Goal: Task Accomplishment & Management: Manage account settings

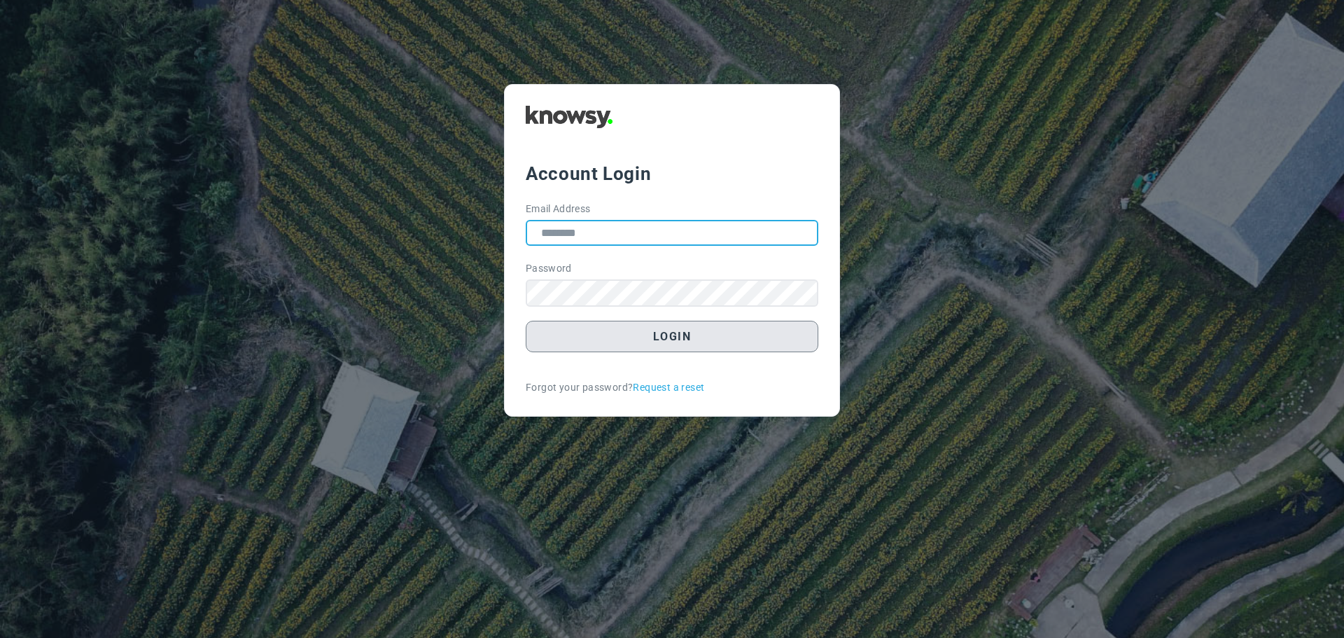
type input "**********"
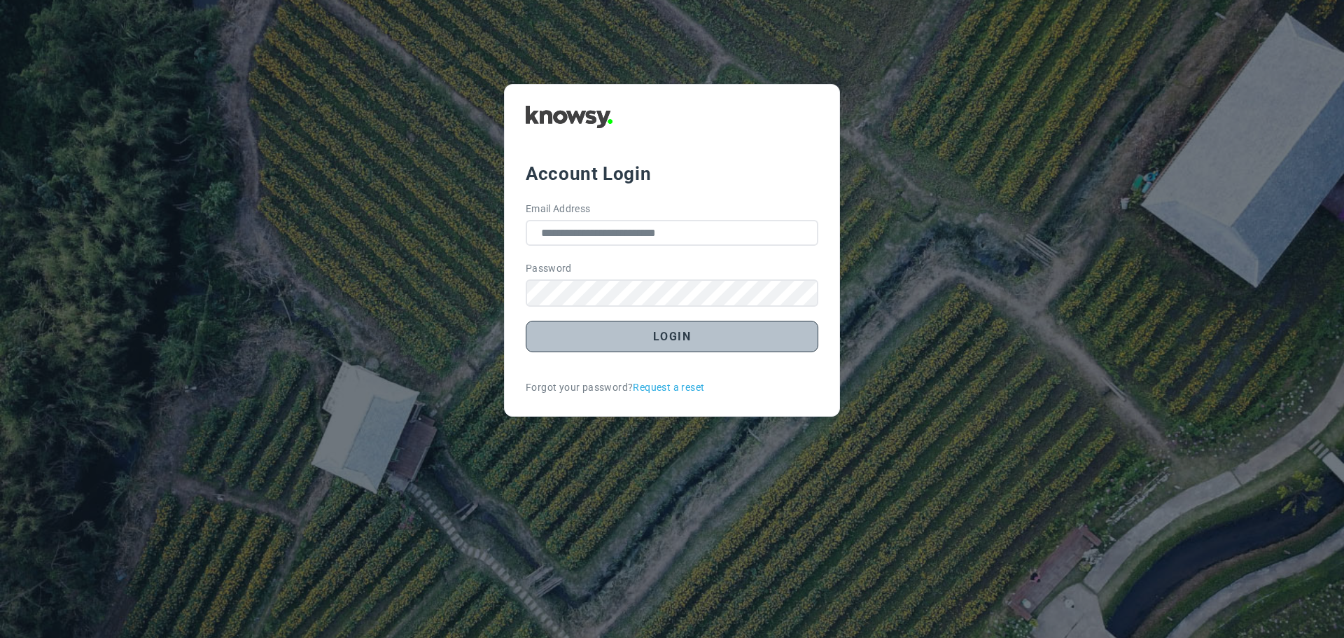
click at [684, 333] on button "Login" at bounding box center [672, 337] width 293 height 32
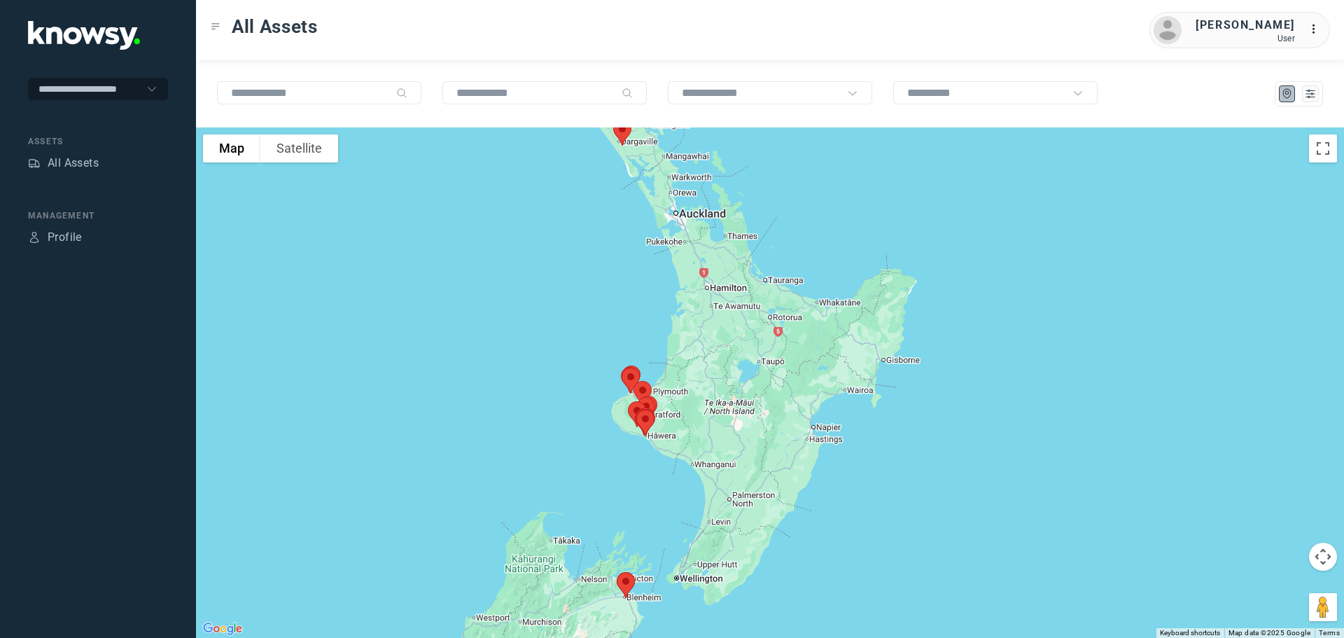
drag, startPoint x: 796, startPoint y: 280, endPoint x: 661, endPoint y: 269, distance: 135.6
click at [661, 269] on div at bounding box center [770, 382] width 1148 height 510
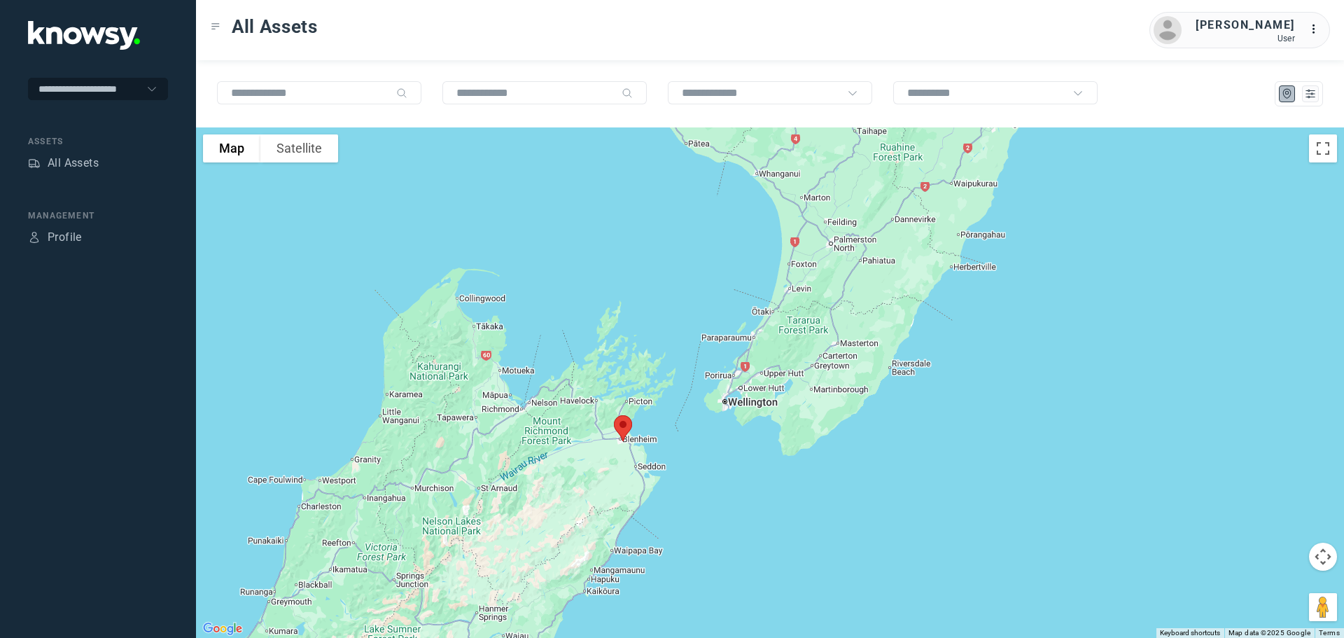
click at [626, 426] on img at bounding box center [622, 428] width 29 height 37
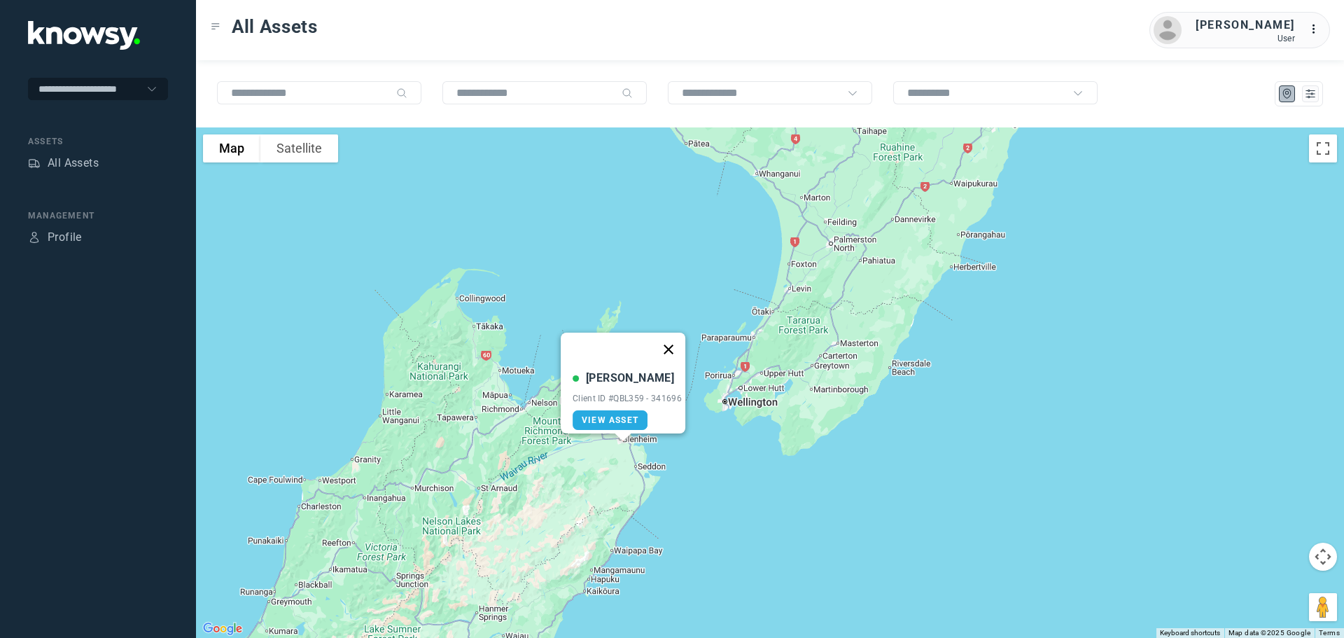
click at [675, 337] on button "Close" at bounding box center [669, 350] width 34 height 34
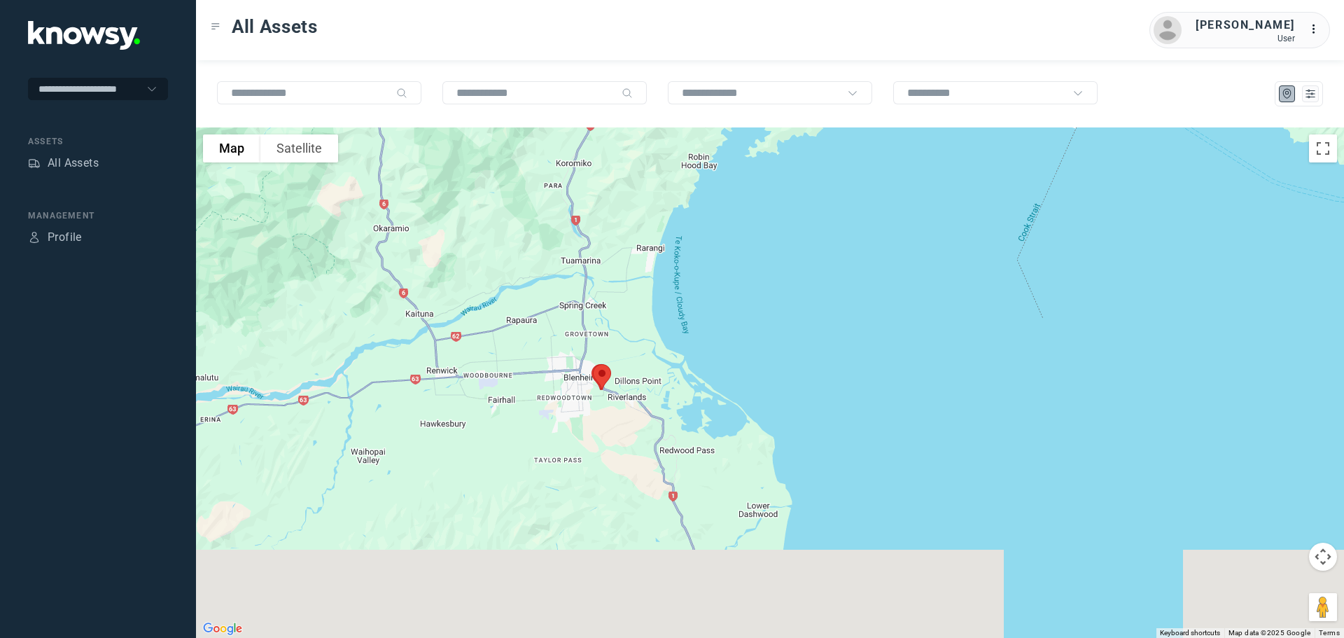
drag, startPoint x: 609, startPoint y: 407, endPoint x: 617, endPoint y: 227, distance: 180.1
click at [622, 200] on div at bounding box center [770, 382] width 1148 height 510
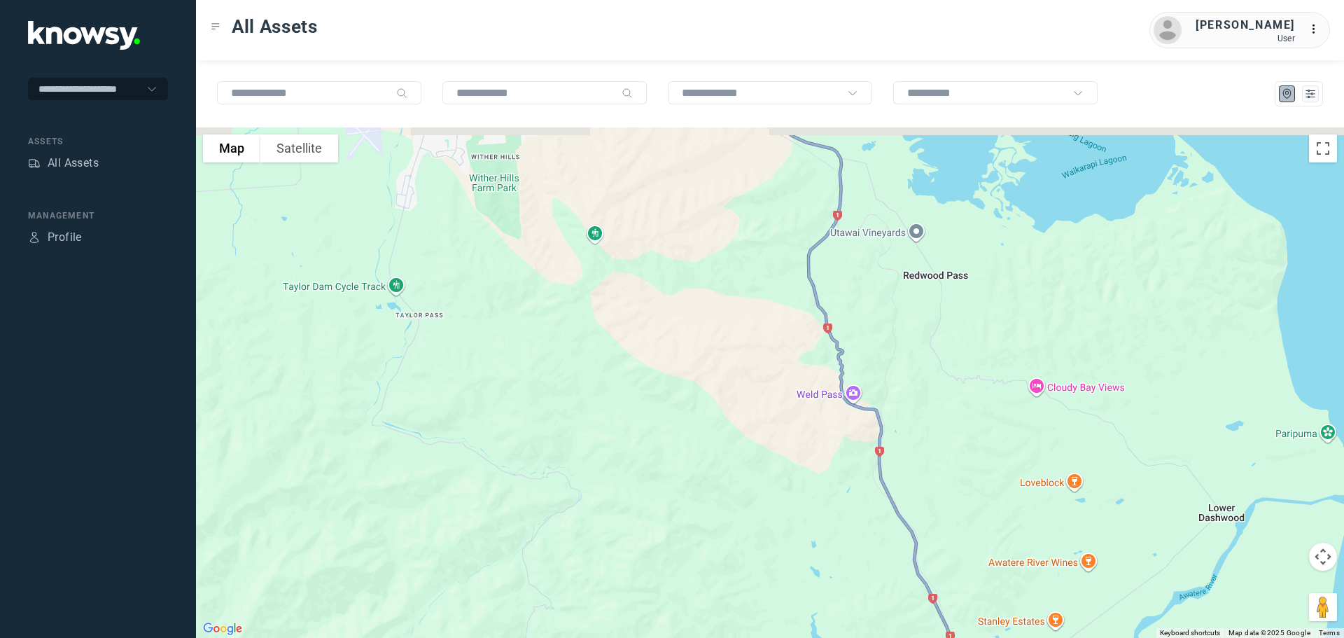
drag, startPoint x: 597, startPoint y: 283, endPoint x: 585, endPoint y: 287, distance: 12.6
click at [596, 347] on div at bounding box center [770, 382] width 1148 height 510
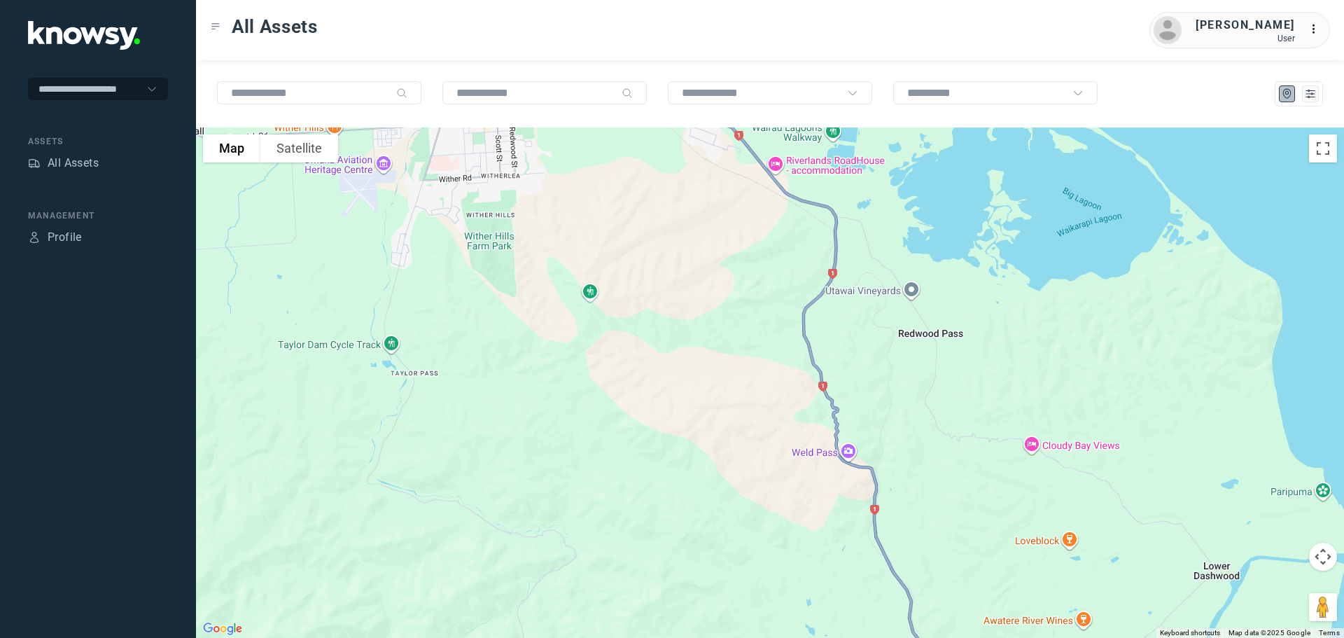
drag, startPoint x: 576, startPoint y: 273, endPoint x: 587, endPoint y: 353, distance: 80.6
click at [587, 353] on div at bounding box center [770, 382] width 1148 height 510
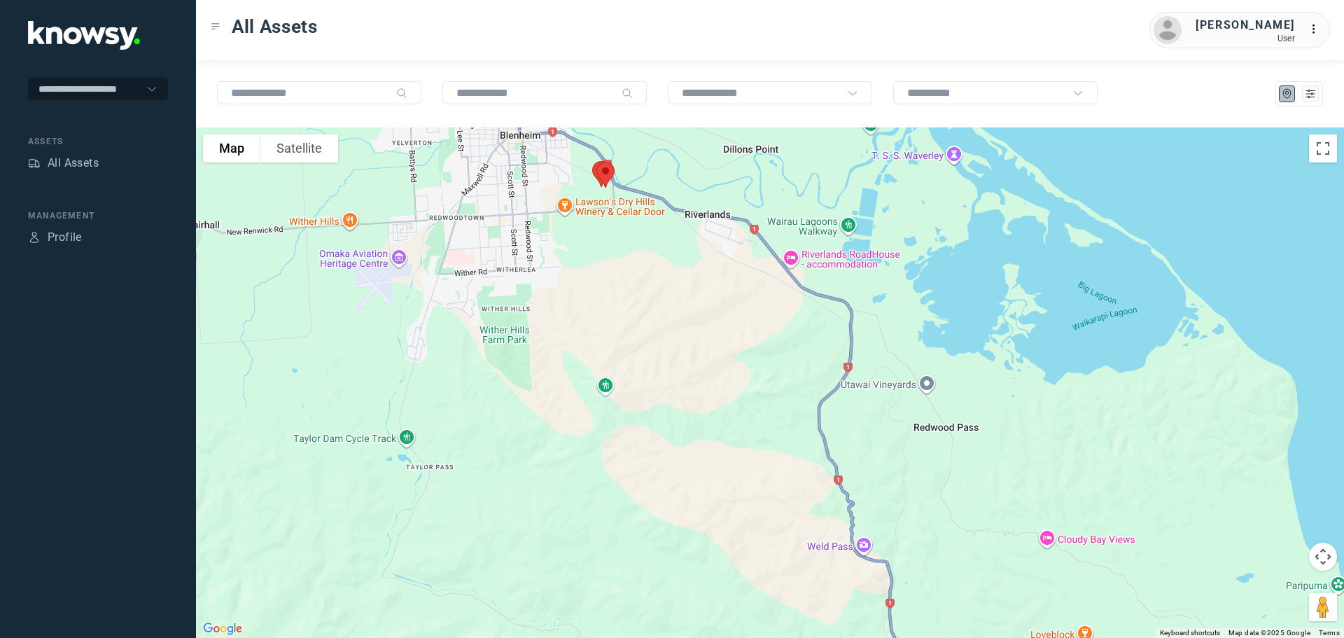
click at [583, 320] on div at bounding box center [770, 382] width 1148 height 510
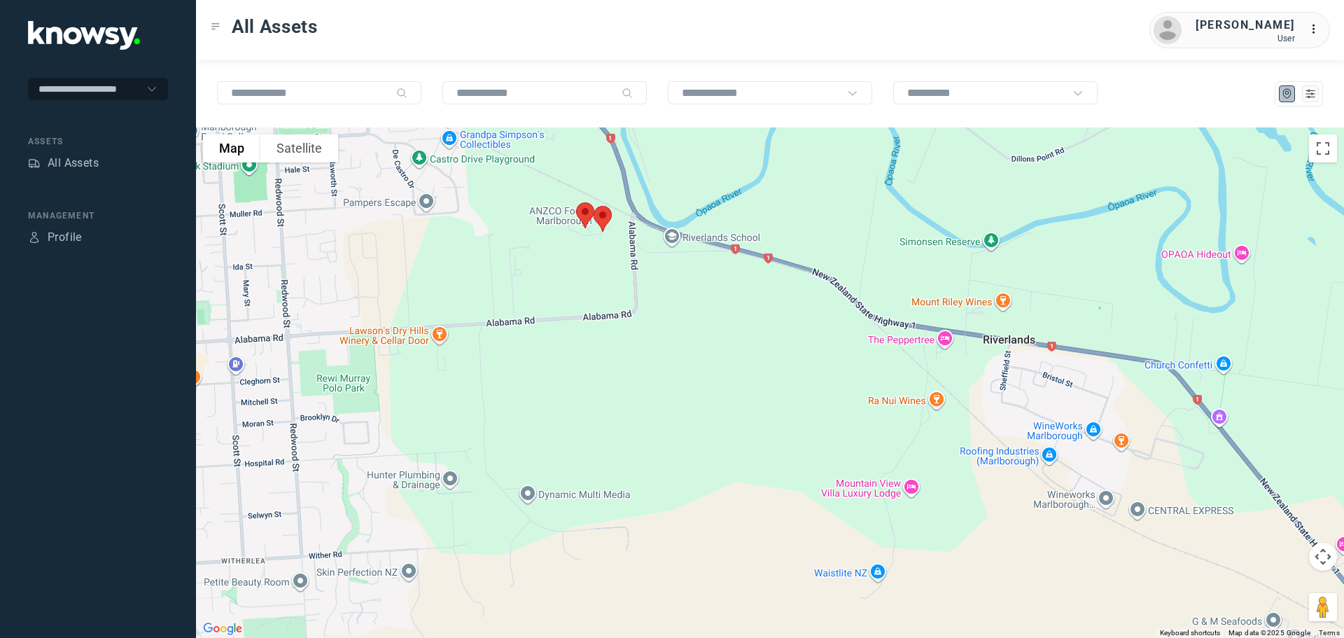
drag, startPoint x: 589, startPoint y: 219, endPoint x: 589, endPoint y: 288, distance: 69.3
click at [589, 288] on div at bounding box center [770, 382] width 1148 height 510
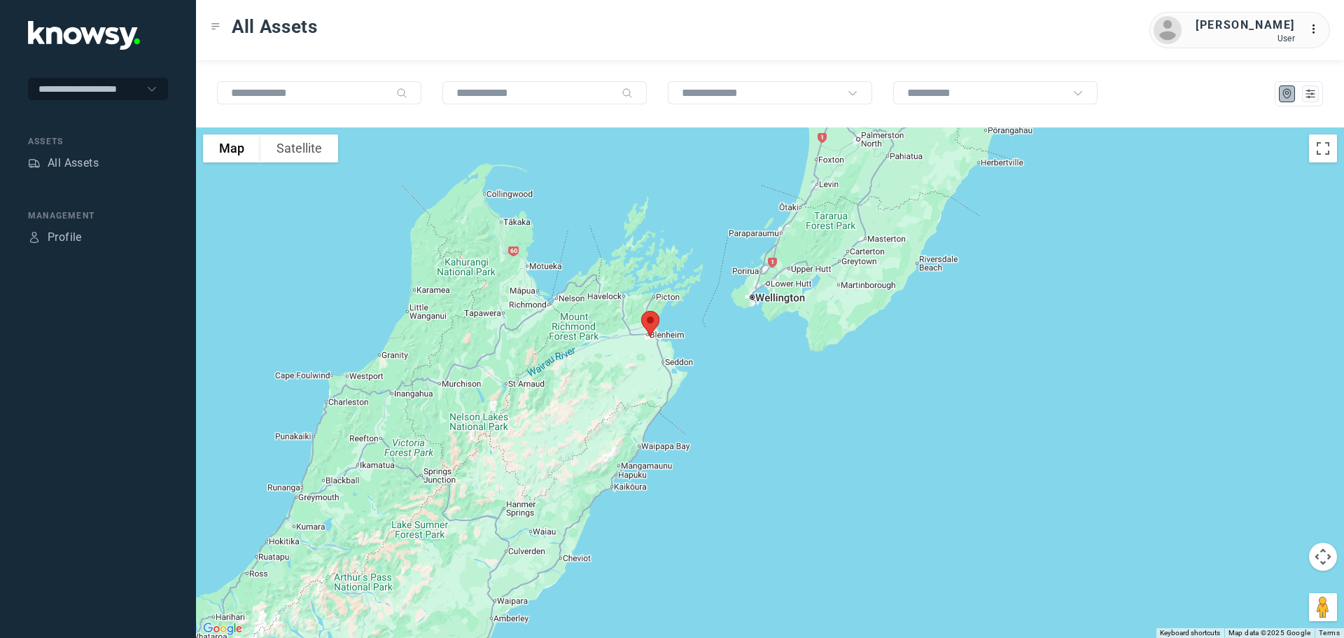
drag, startPoint x: 708, startPoint y: 239, endPoint x: 657, endPoint y: 333, distance: 106.8
click at [676, 385] on div at bounding box center [770, 382] width 1148 height 510
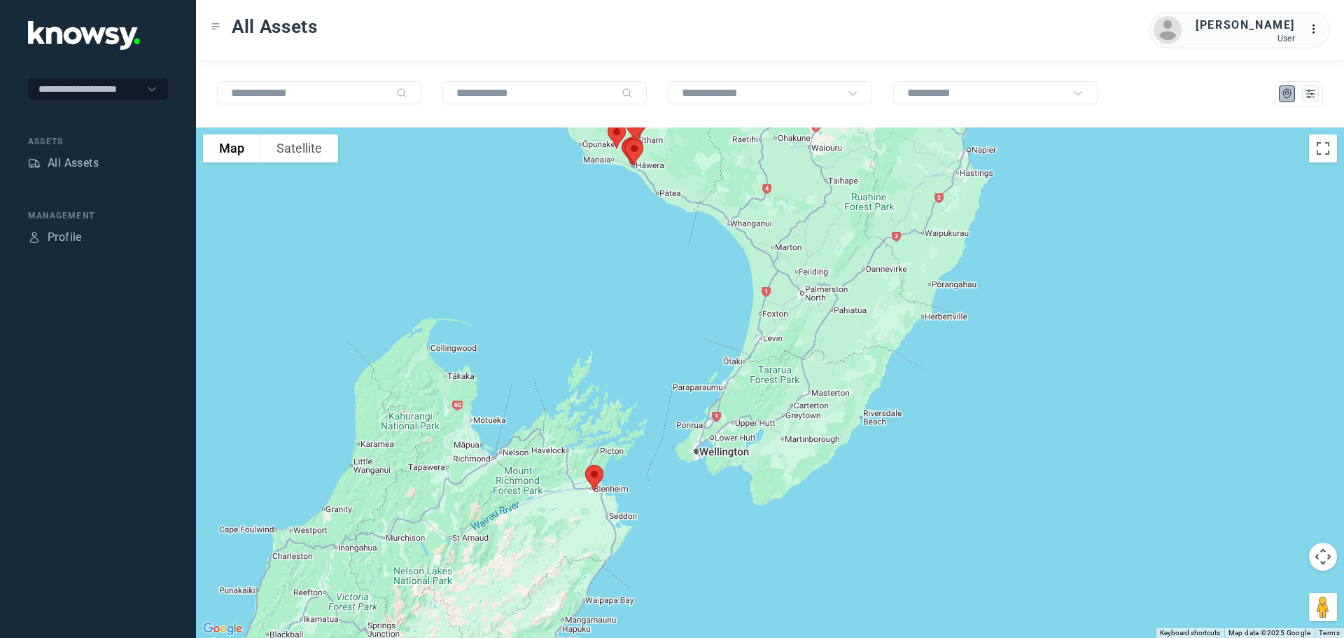
drag, startPoint x: 666, startPoint y: 370, endPoint x: 666, endPoint y: 381, distance: 10.5
click at [666, 381] on div at bounding box center [770, 382] width 1148 height 510
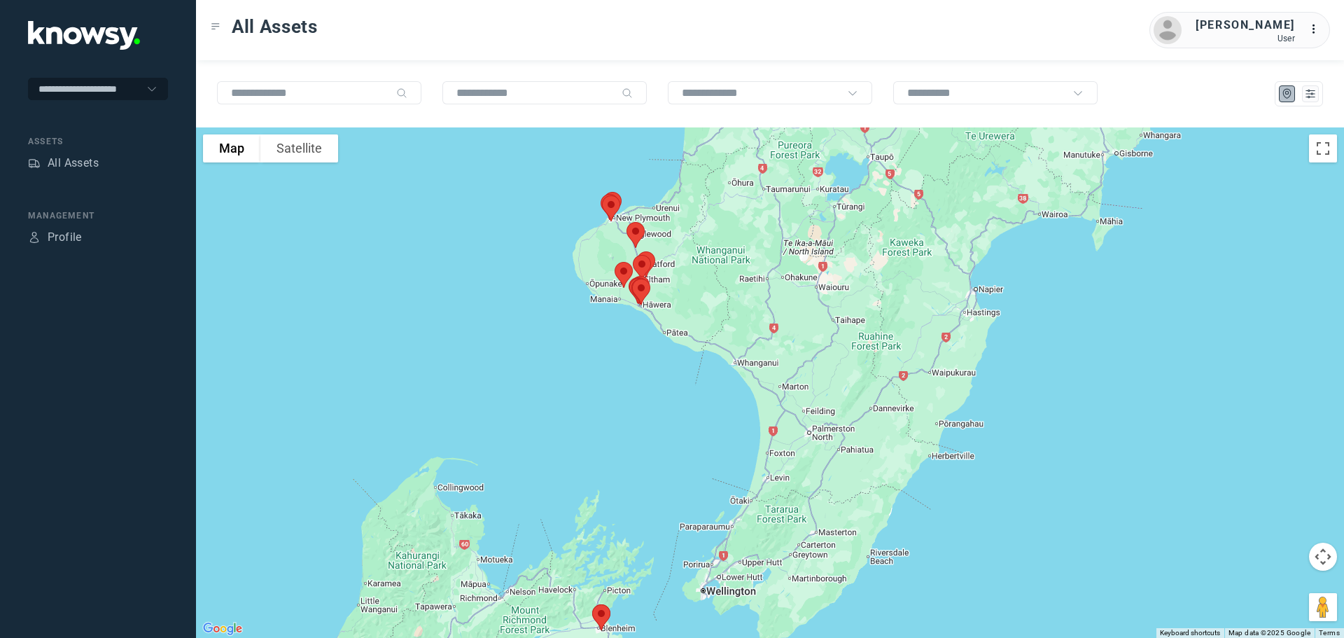
drag, startPoint x: 679, startPoint y: 342, endPoint x: 682, endPoint y: 369, distance: 26.7
click at [683, 371] on div at bounding box center [770, 382] width 1148 height 510
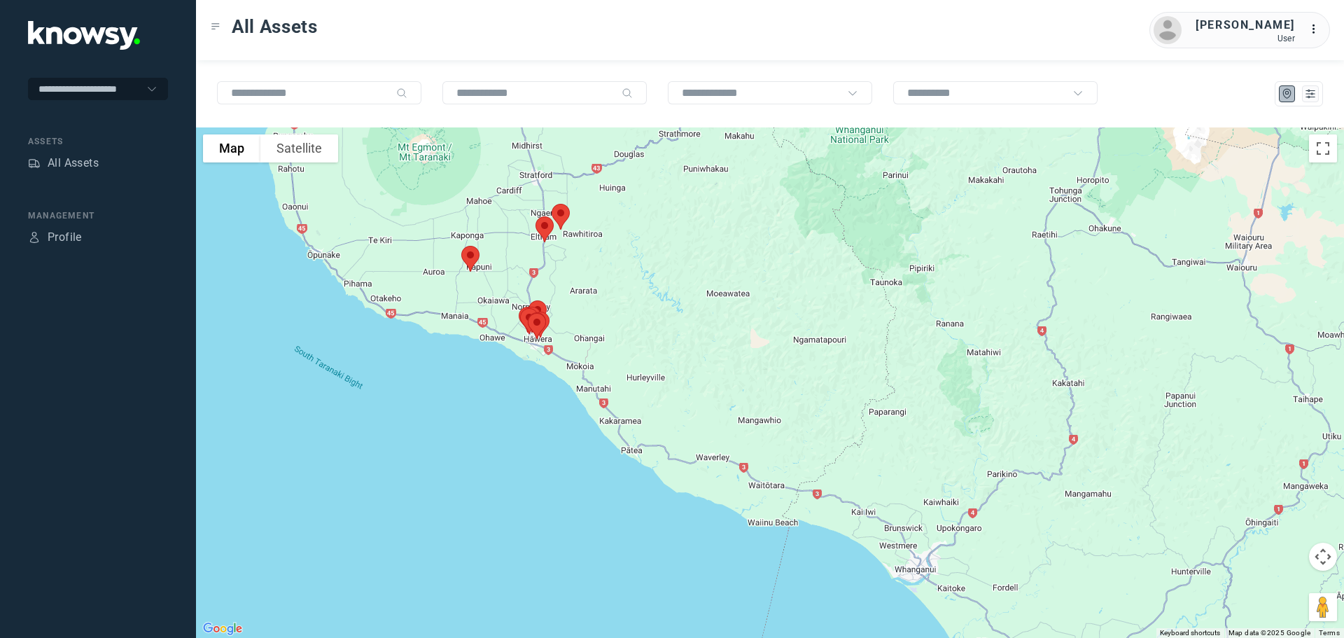
click at [466, 245] on img at bounding box center [470, 258] width 29 height 37
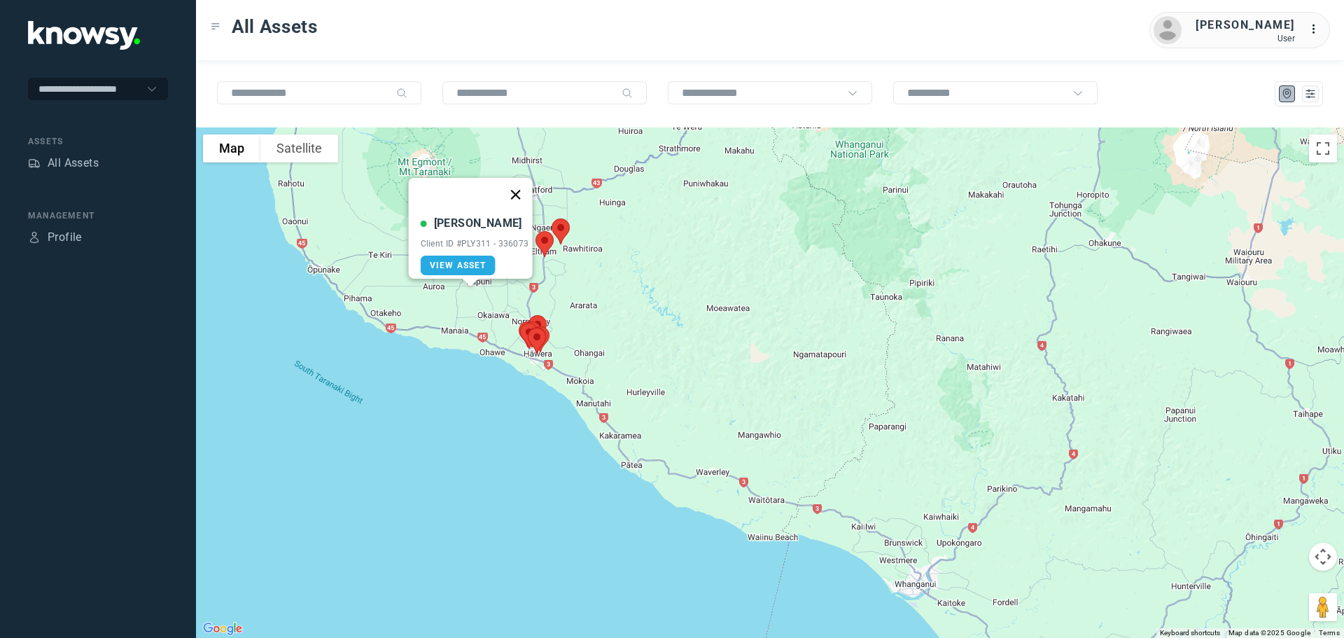
click at [519, 183] on button "Close" at bounding box center [515, 195] width 34 height 34
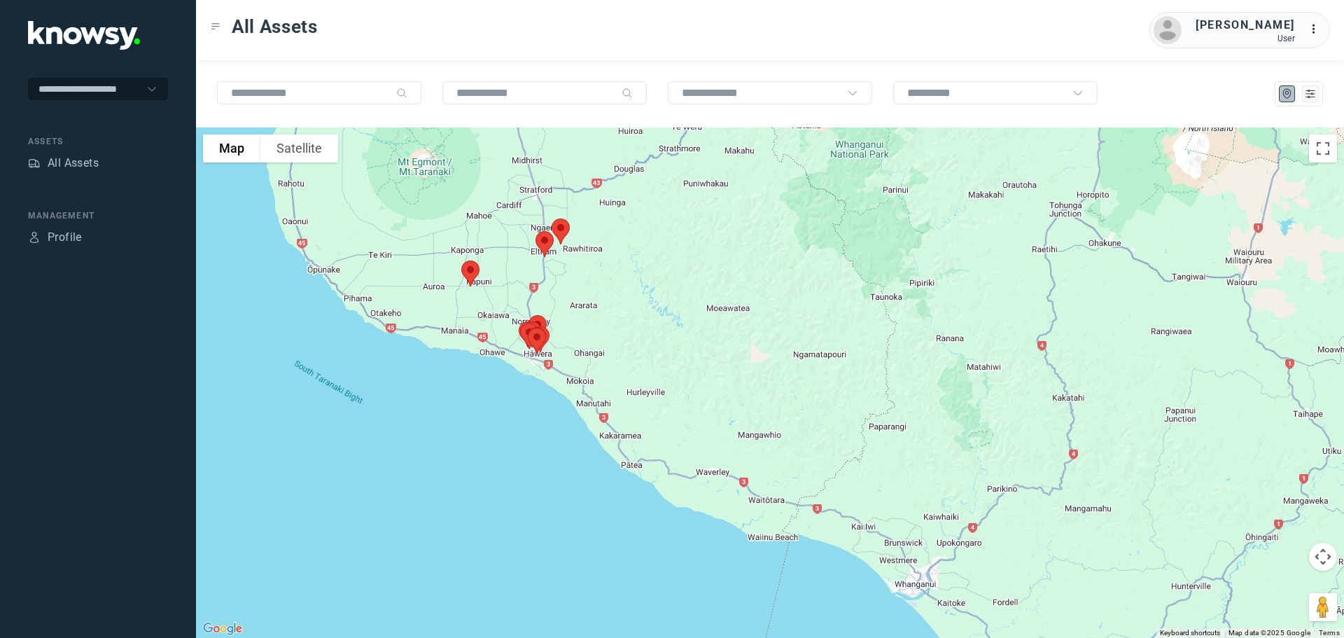
click at [543, 239] on img at bounding box center [544, 243] width 29 height 37
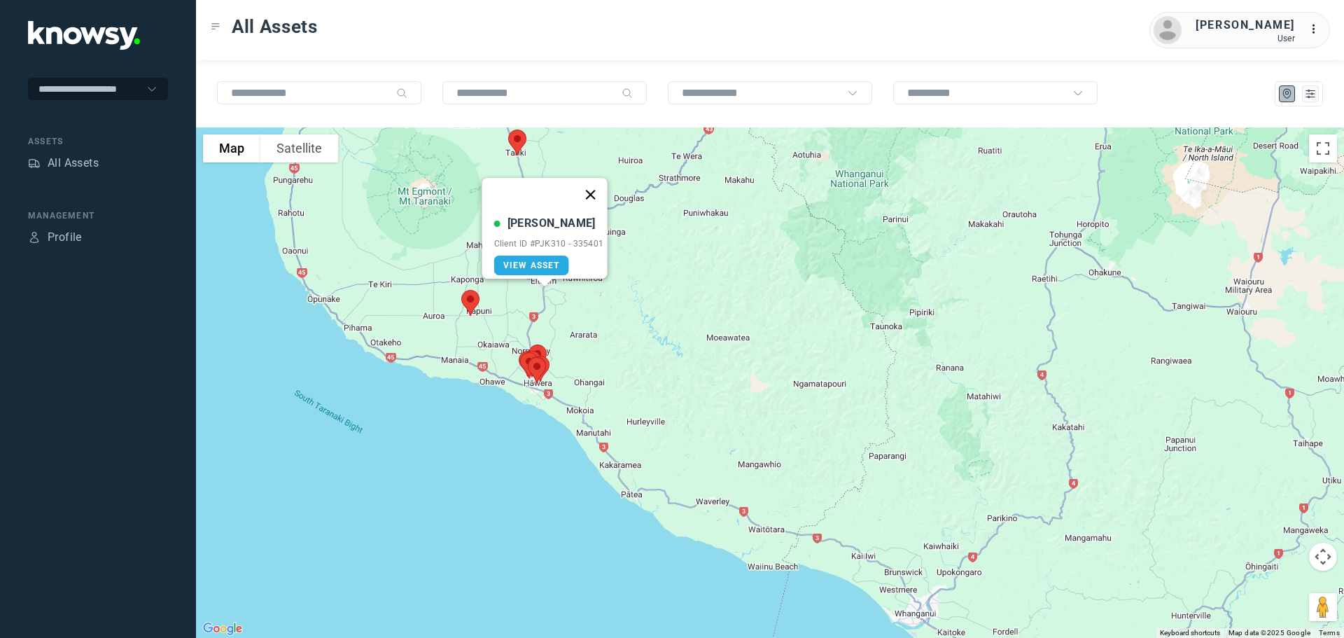
click at [589, 181] on button "Close" at bounding box center [590, 195] width 34 height 34
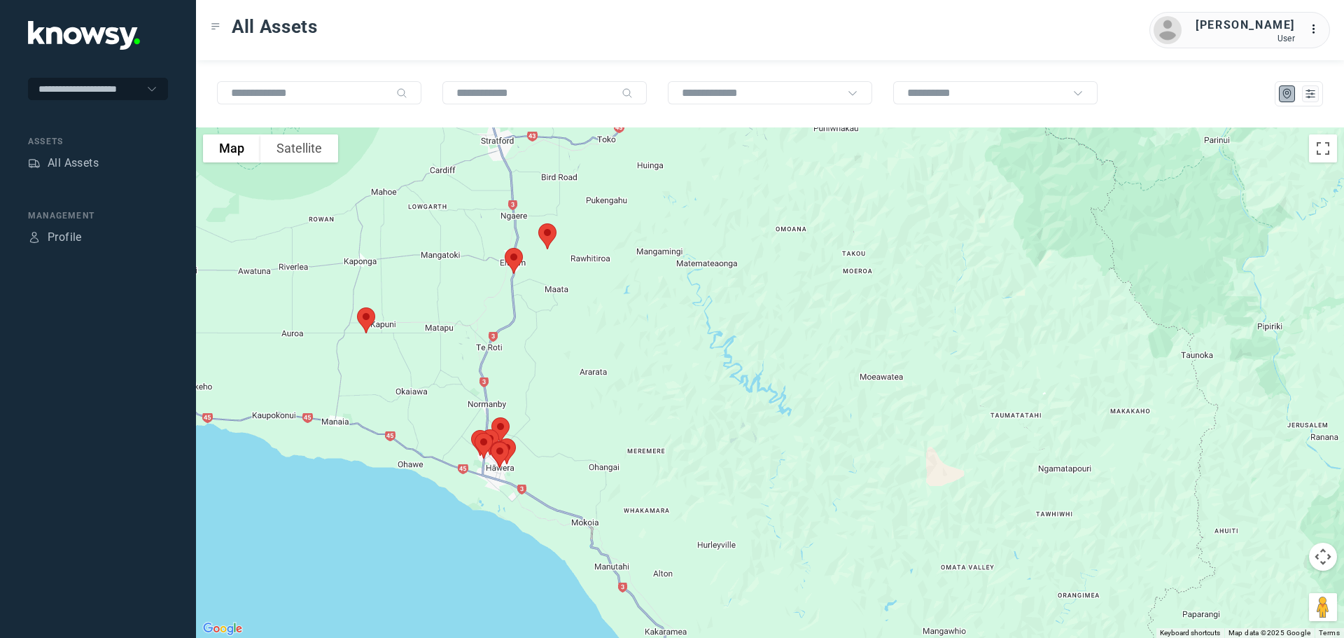
click at [548, 233] on img at bounding box center [547, 236] width 29 height 37
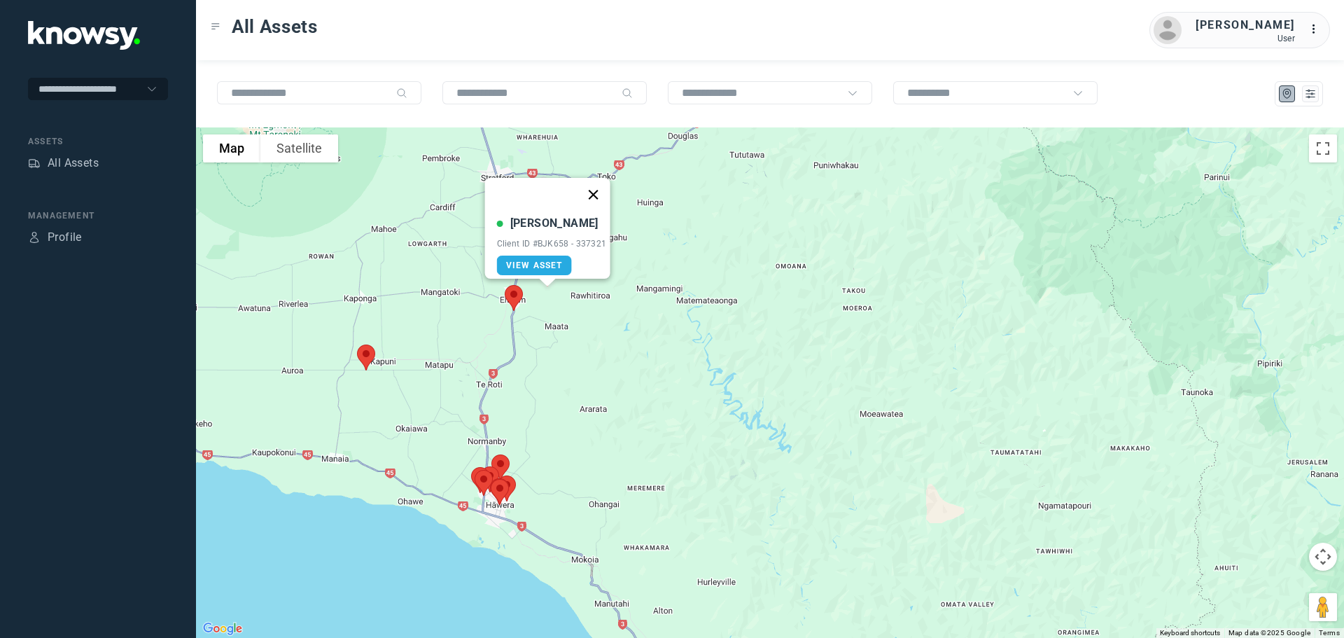
click at [597, 188] on button "Close" at bounding box center [593, 195] width 34 height 34
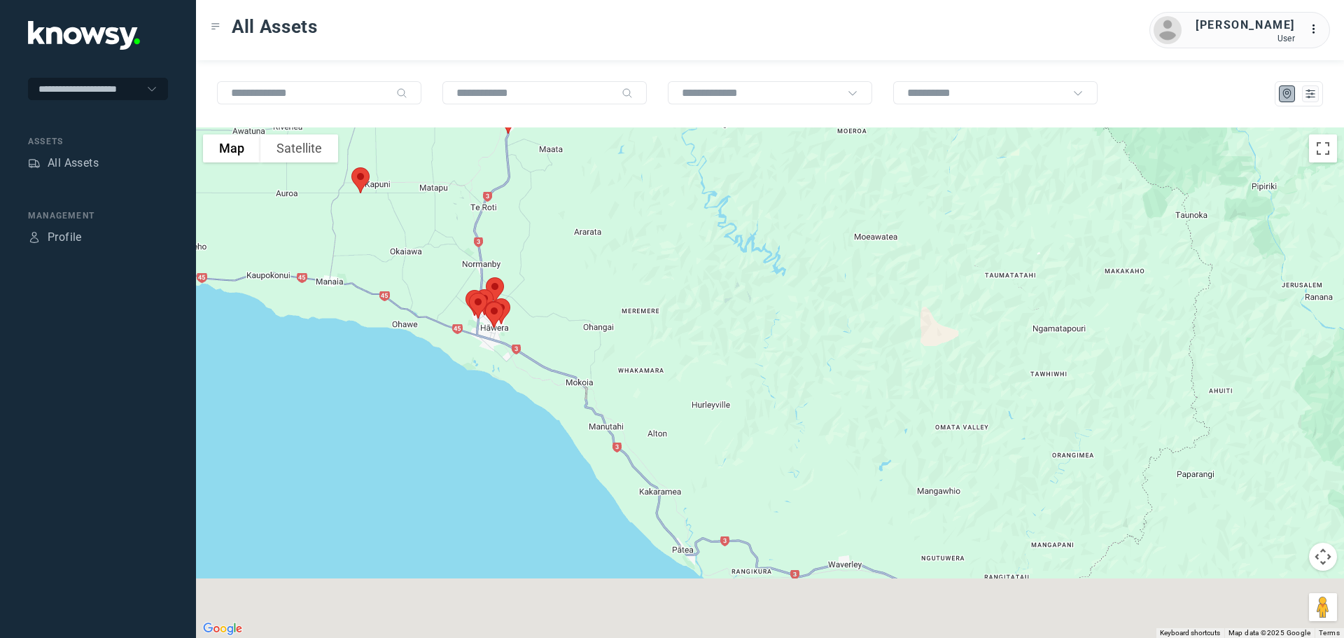
drag, startPoint x: 539, startPoint y: 411, endPoint x: 534, endPoint y: 230, distance: 180.7
click at [534, 230] on div at bounding box center [770, 382] width 1148 height 510
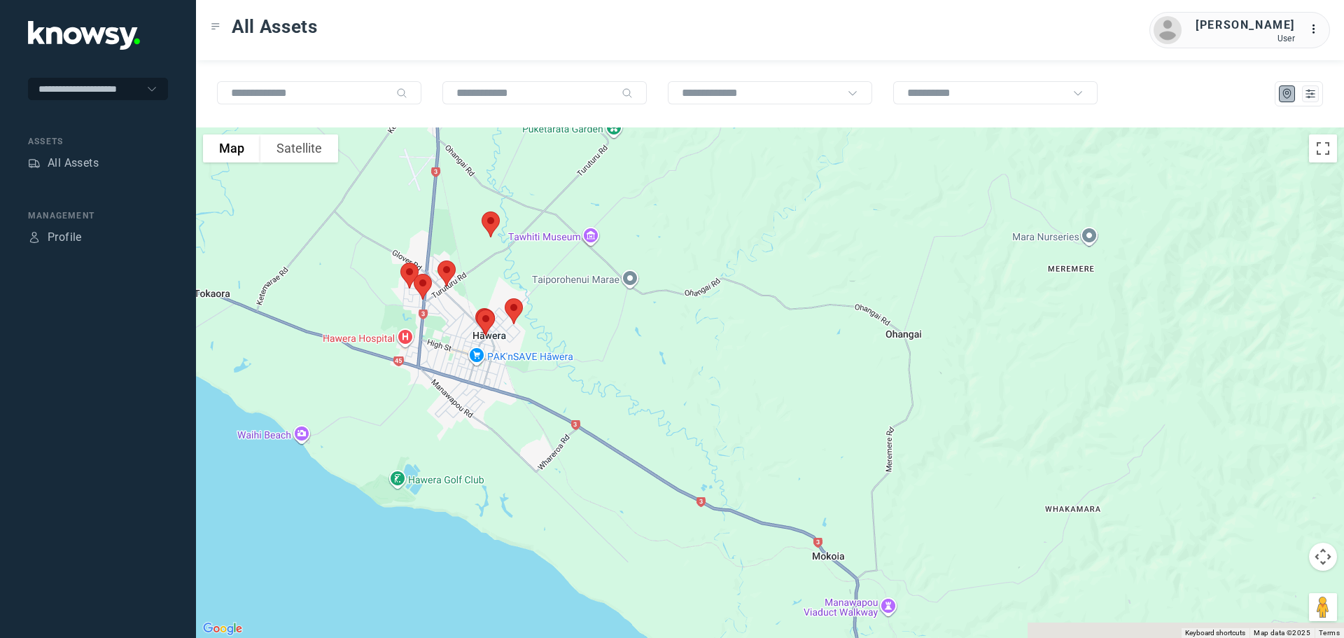
drag, startPoint x: 466, startPoint y: 318, endPoint x: 570, endPoint y: 253, distance: 122.4
click at [570, 253] on div at bounding box center [770, 382] width 1148 height 510
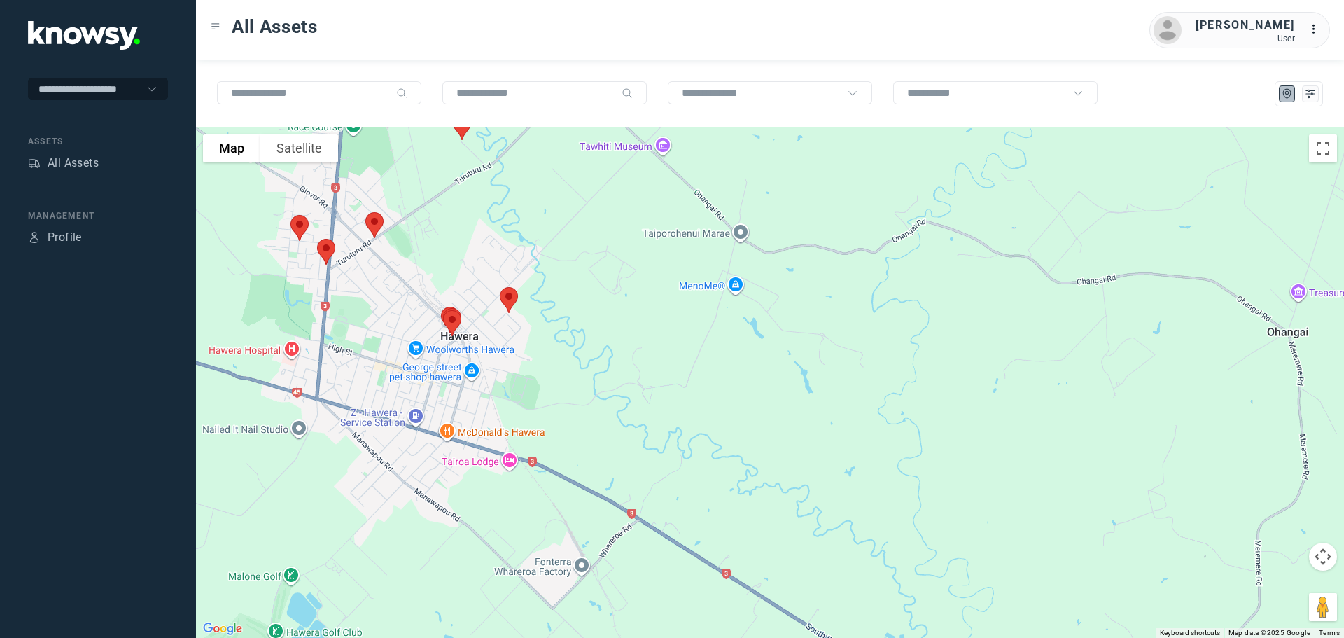
click at [511, 294] on img at bounding box center [508, 299] width 29 height 37
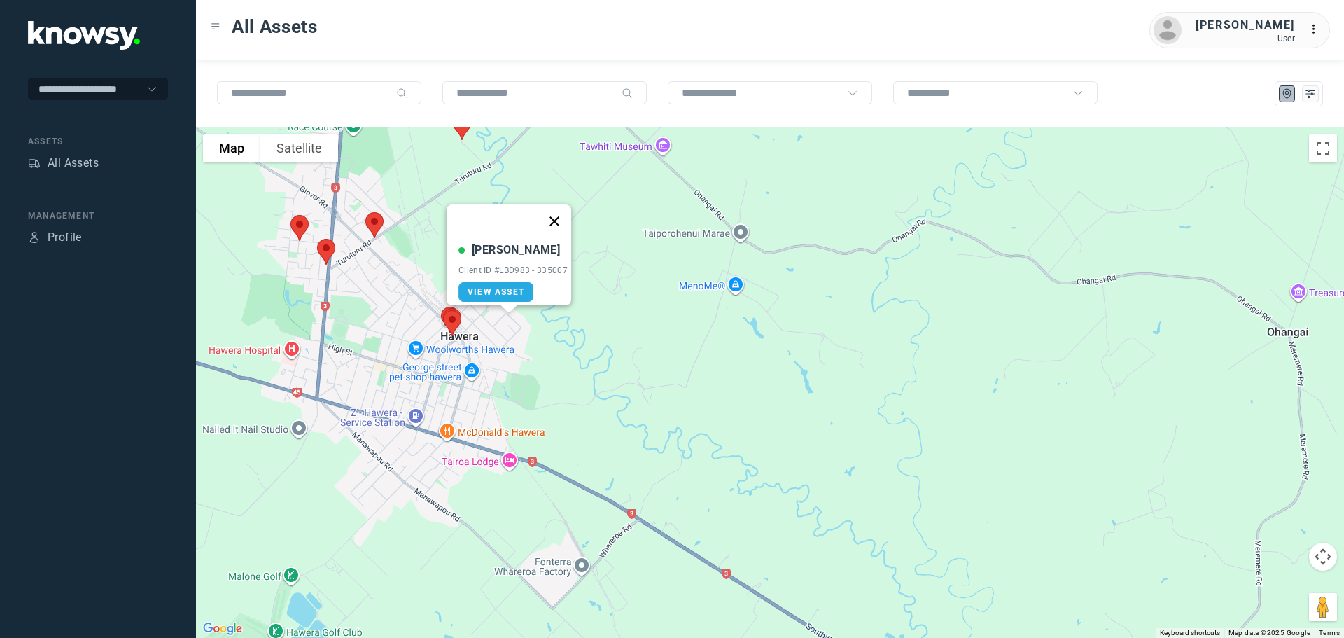
click at [557, 212] on button "Close" at bounding box center [555, 221] width 34 height 34
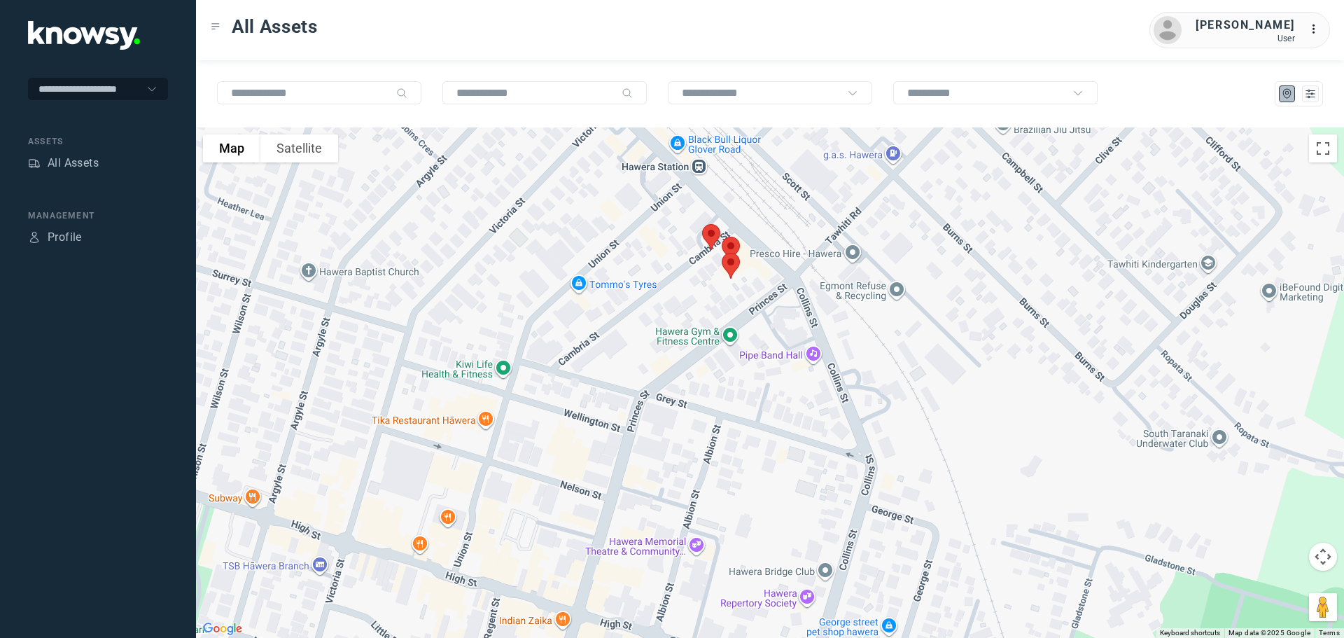
drag, startPoint x: 379, startPoint y: 272, endPoint x: 699, endPoint y: 288, distance: 320.3
click at [699, 288] on div at bounding box center [770, 382] width 1148 height 510
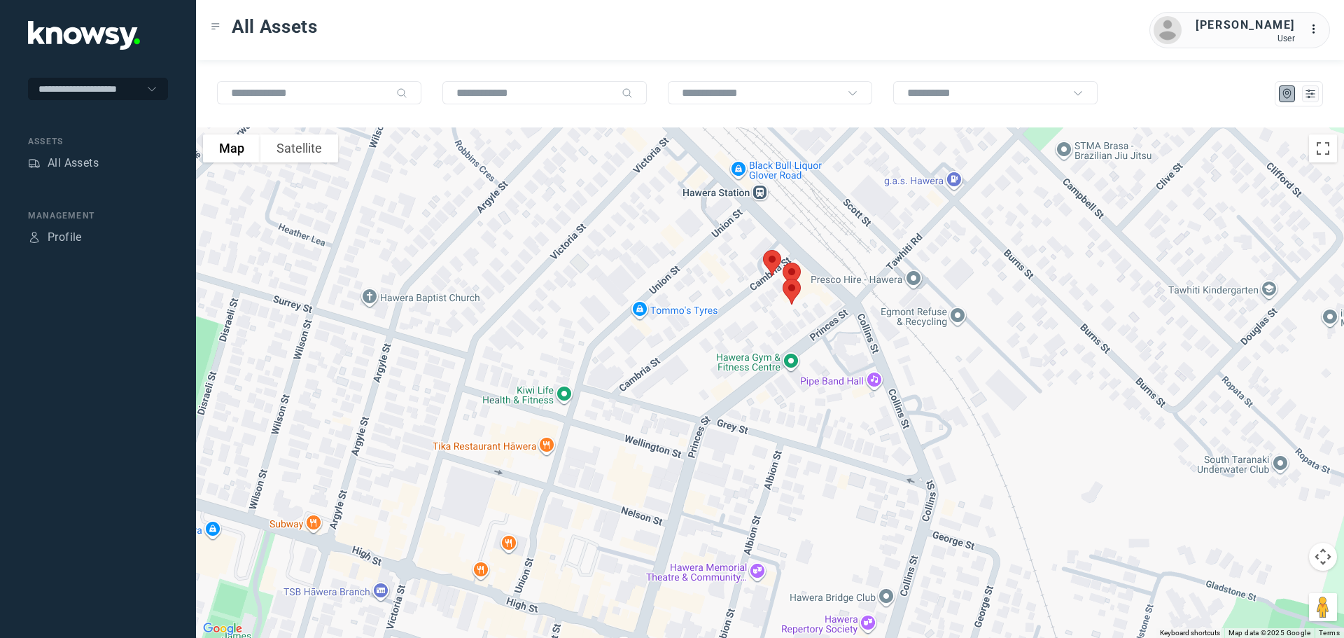
drag, startPoint x: 706, startPoint y: 271, endPoint x: 732, endPoint y: 386, distance: 118.2
click at [732, 386] on div at bounding box center [770, 382] width 1148 height 510
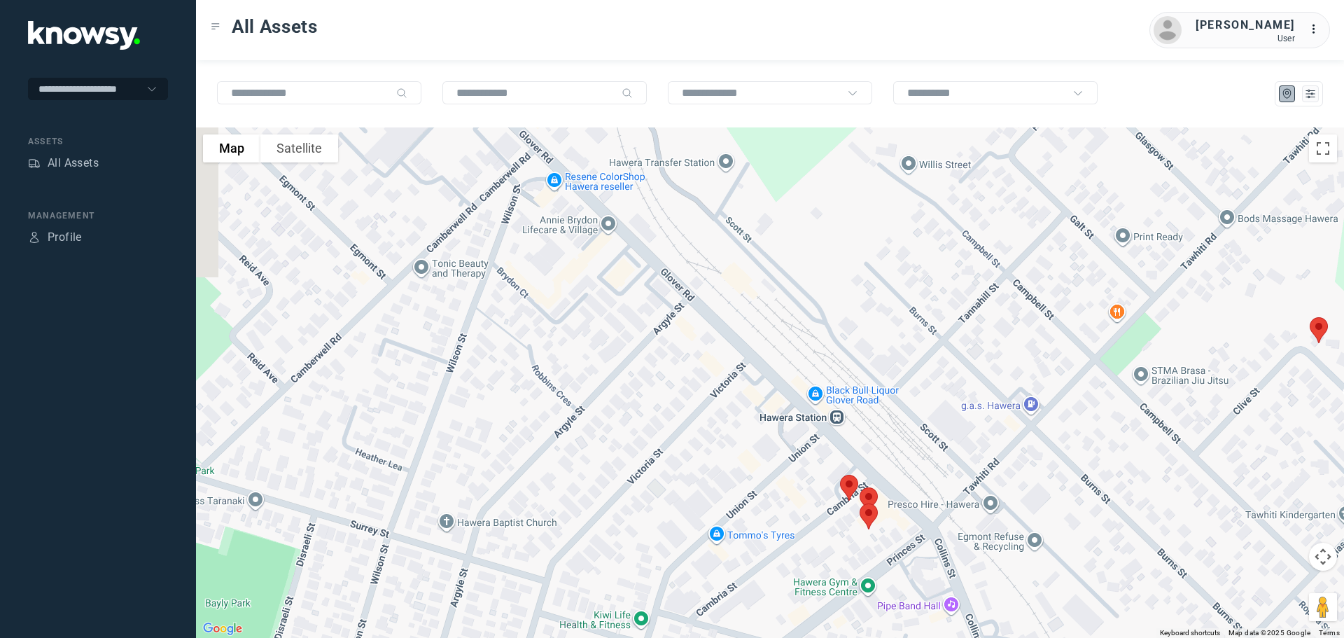
drag, startPoint x: 627, startPoint y: 326, endPoint x: 660, endPoint y: 362, distance: 48.5
click at [664, 364] on div at bounding box center [770, 382] width 1148 height 510
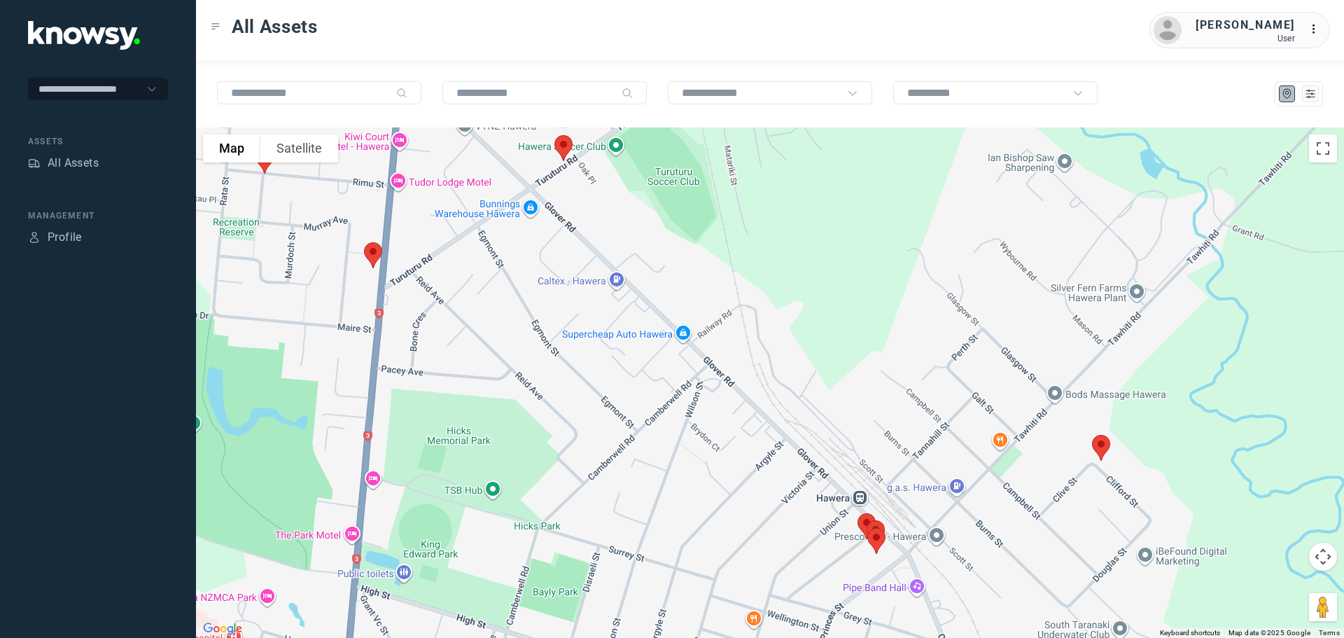
drag, startPoint x: 590, startPoint y: 304, endPoint x: 644, endPoint y: 339, distance: 64.3
click at [646, 340] on div at bounding box center [770, 382] width 1148 height 510
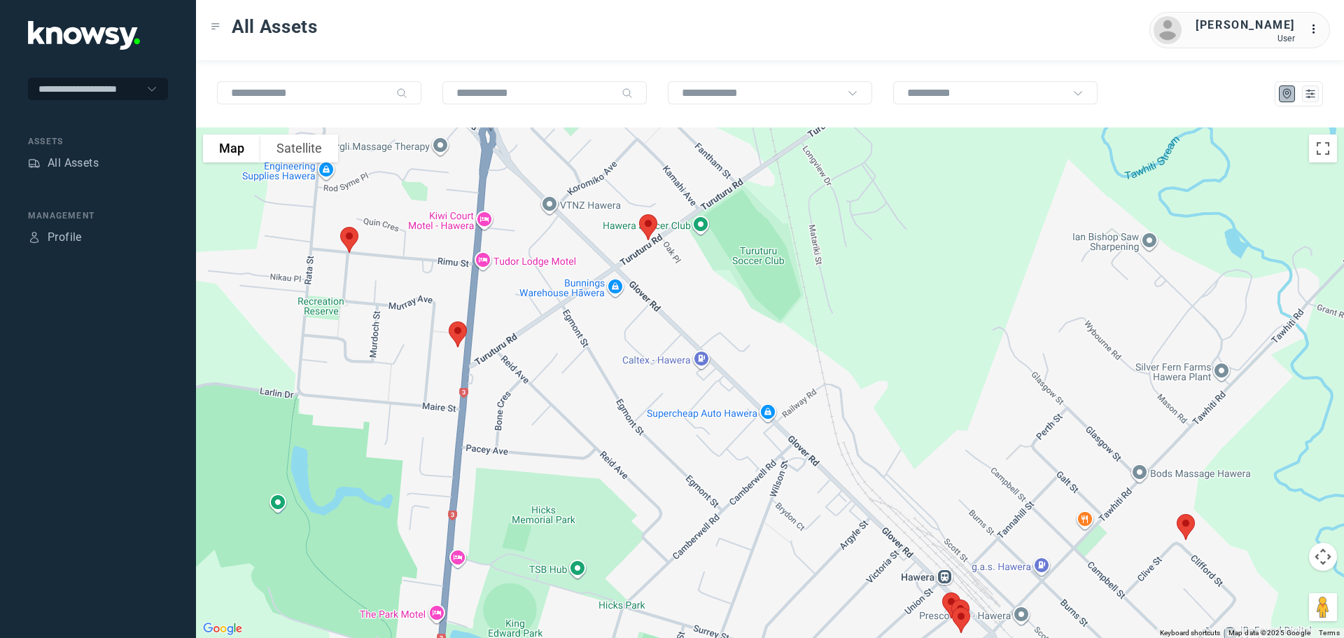
drag, startPoint x: 593, startPoint y: 274, endPoint x: 612, endPoint y: 292, distance: 26.2
click at [612, 292] on div at bounding box center [770, 382] width 1148 height 510
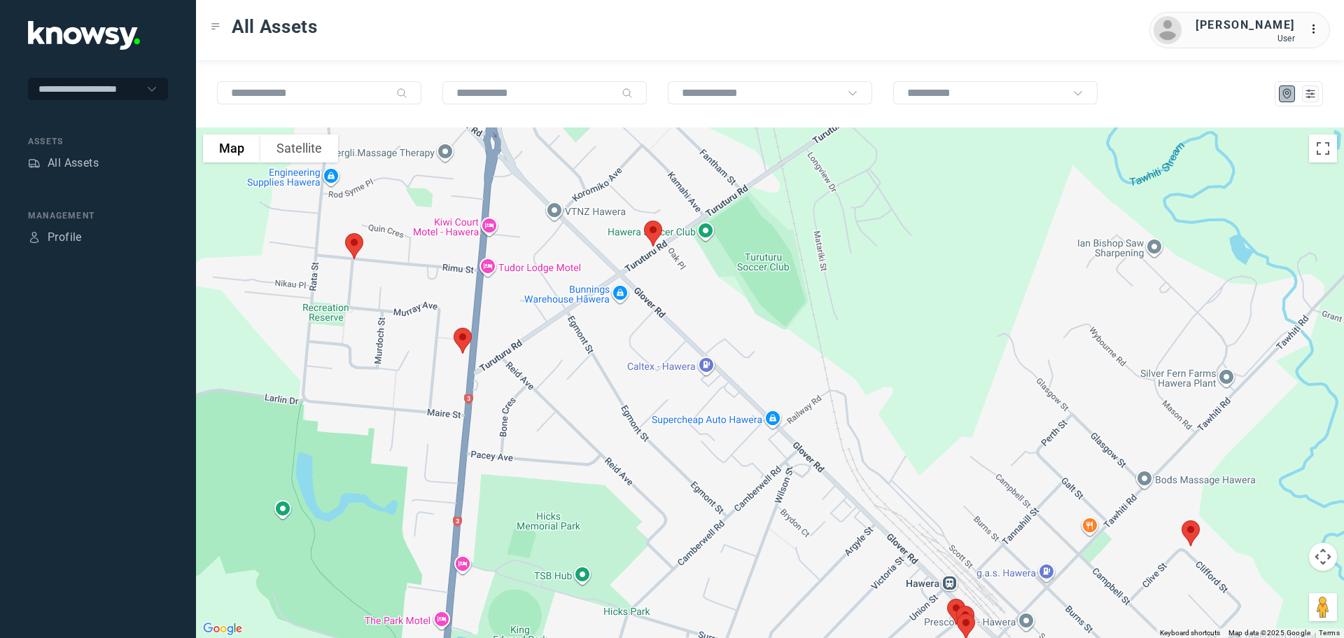
click at [349, 249] on img at bounding box center [354, 246] width 29 height 37
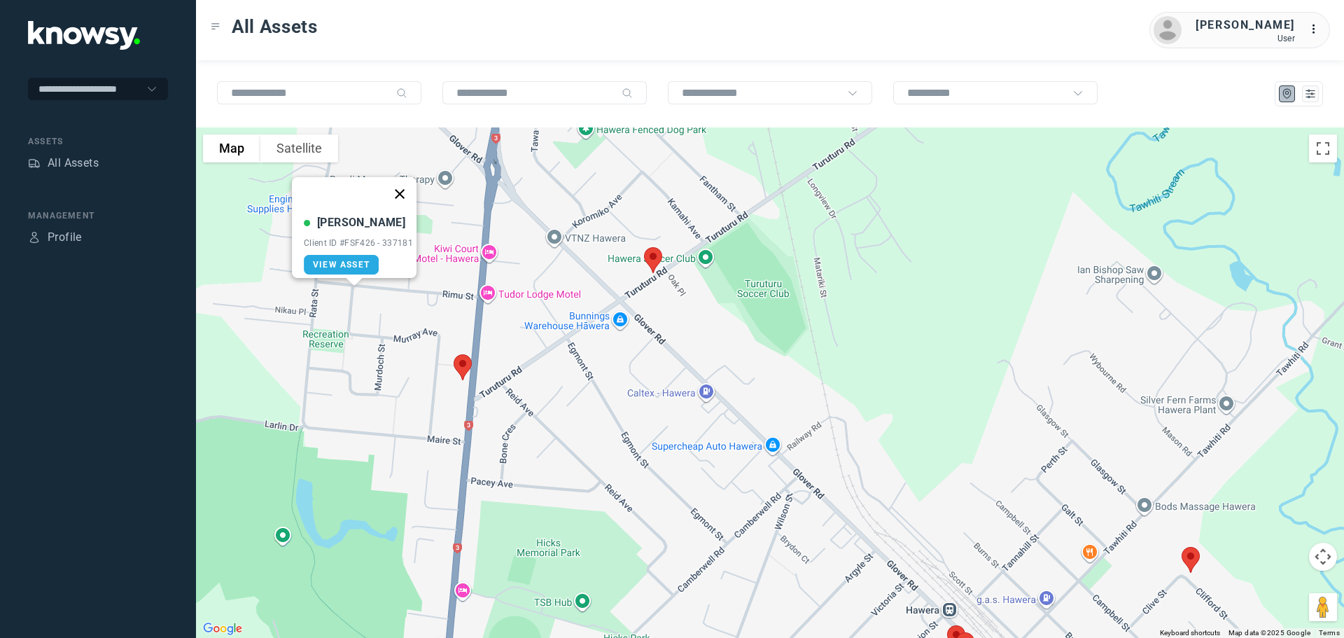
click at [403, 179] on button "Close" at bounding box center [400, 194] width 34 height 34
click at [657, 256] on img at bounding box center [652, 260] width 29 height 37
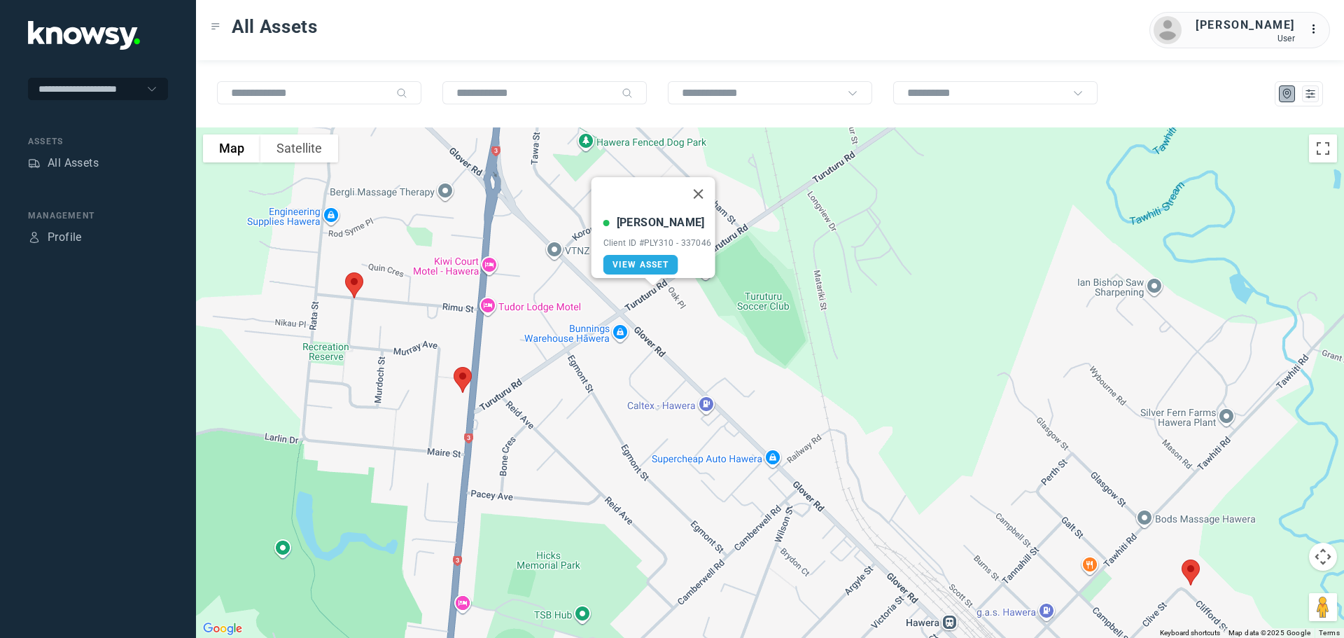
drag, startPoint x: 708, startPoint y: 186, endPoint x: 701, endPoint y: 191, distance: 9.0
click at [708, 188] on button "Close" at bounding box center [698, 194] width 34 height 34
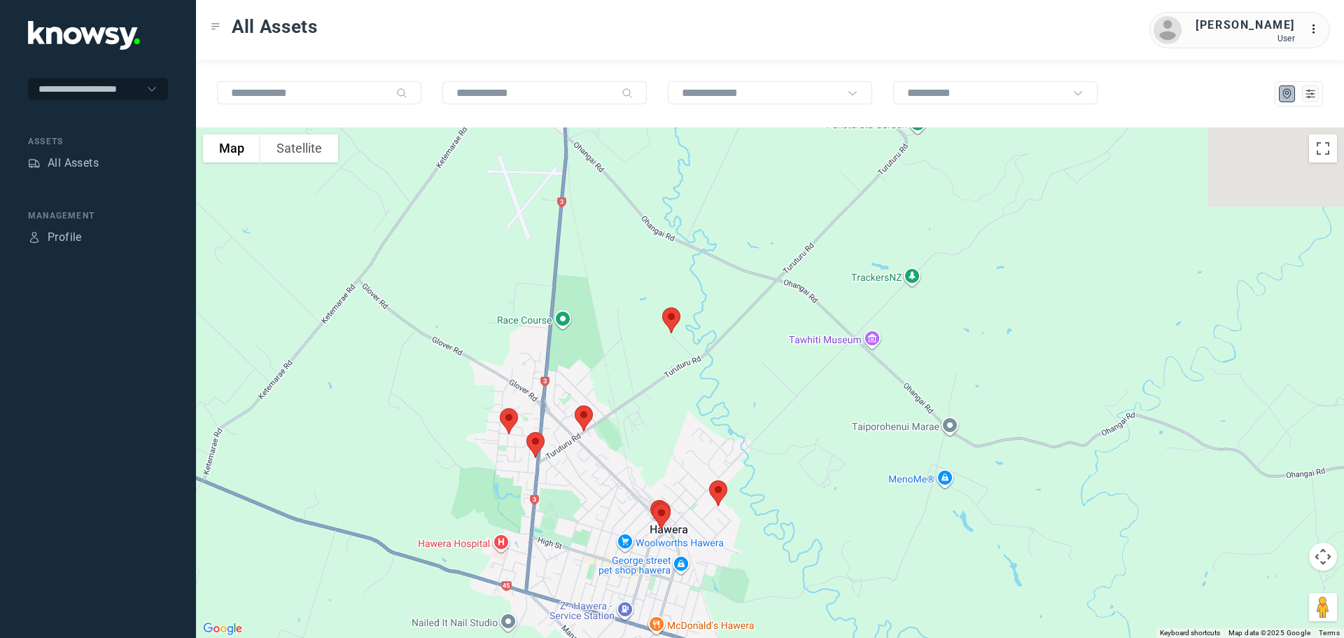
drag, startPoint x: 586, startPoint y: 218, endPoint x: 555, endPoint y: 352, distance: 137.2
click at [550, 371] on div at bounding box center [770, 382] width 1148 height 510
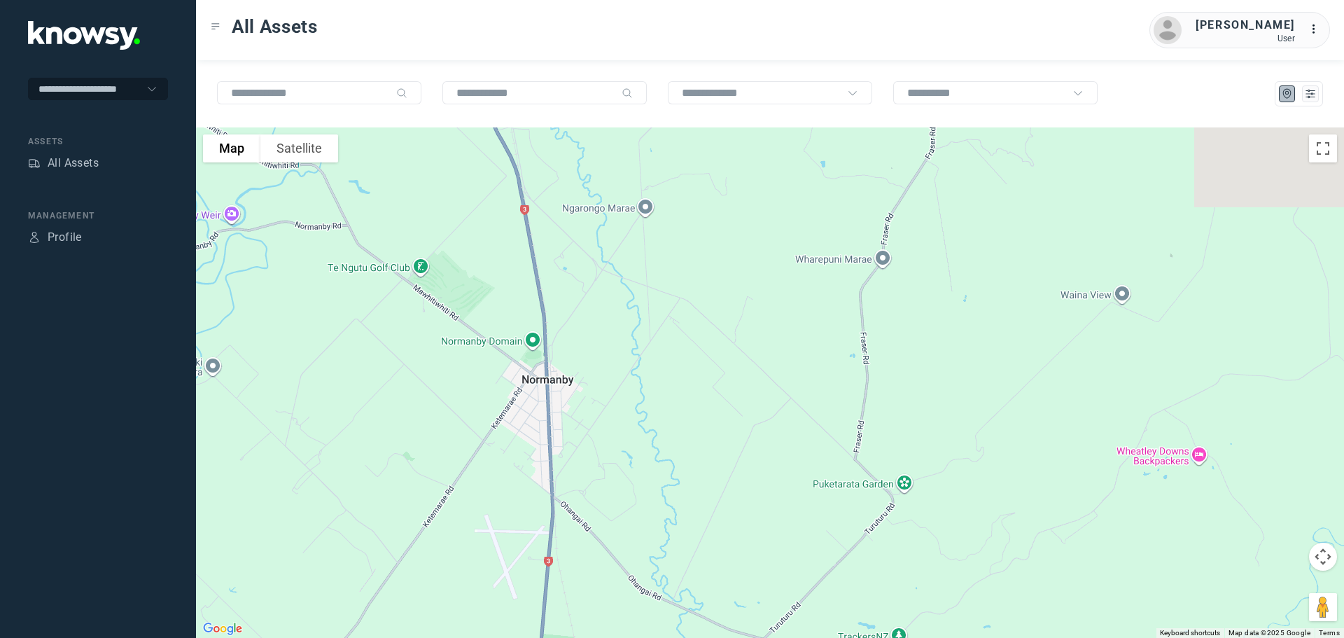
drag, startPoint x: 583, startPoint y: 210, endPoint x: 554, endPoint y: 417, distance: 208.5
click at [577, 503] on div at bounding box center [770, 382] width 1148 height 510
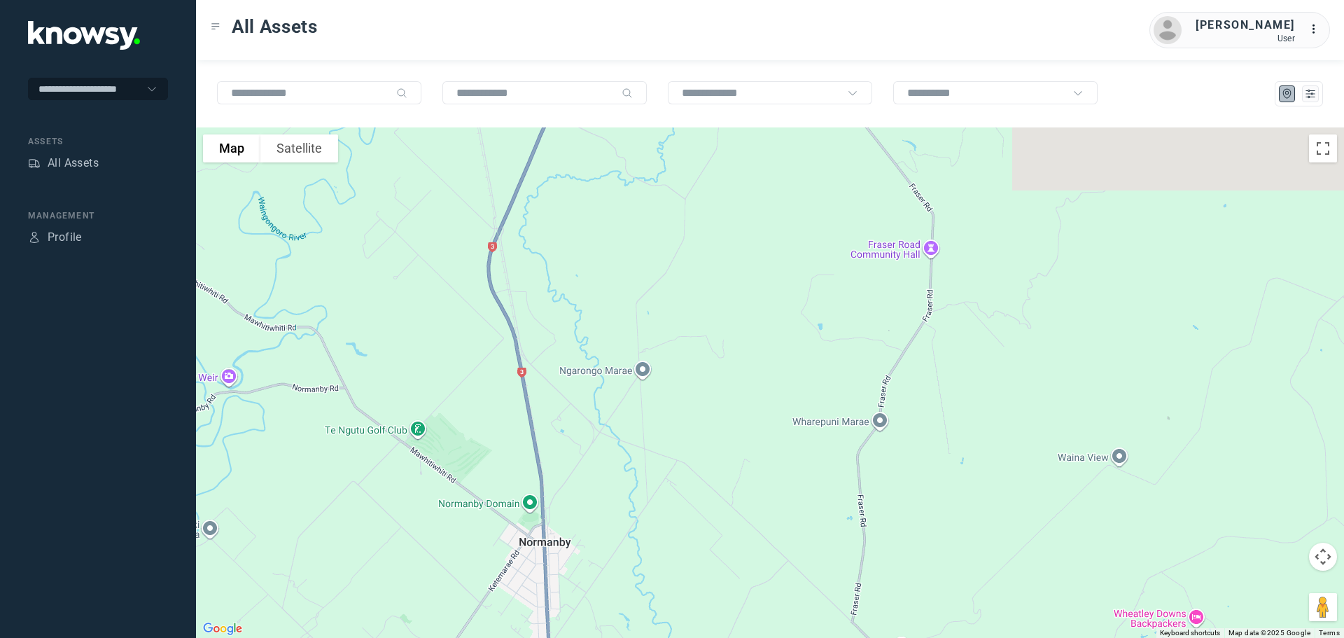
drag, startPoint x: 576, startPoint y: 316, endPoint x: 537, endPoint y: 491, distance: 179.3
click at [568, 524] on div at bounding box center [770, 382] width 1148 height 510
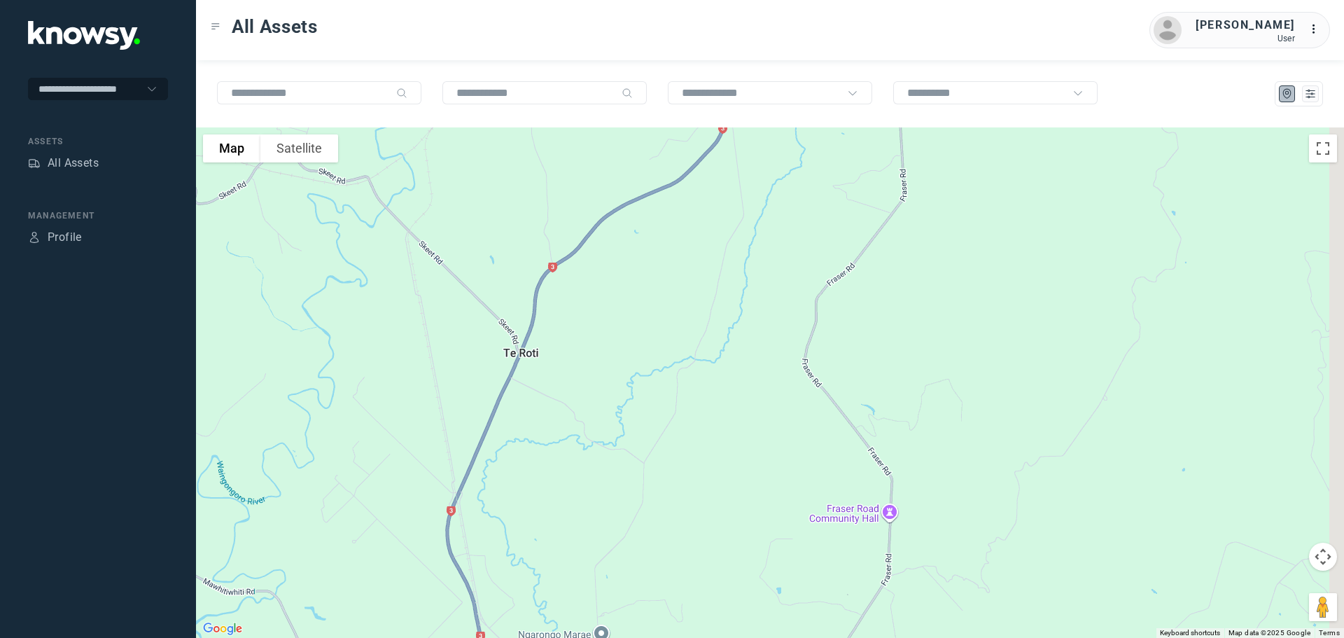
drag, startPoint x: 539, startPoint y: 428, endPoint x: 516, endPoint y: 501, distance: 76.4
click at [517, 501] on div at bounding box center [770, 382] width 1148 height 510
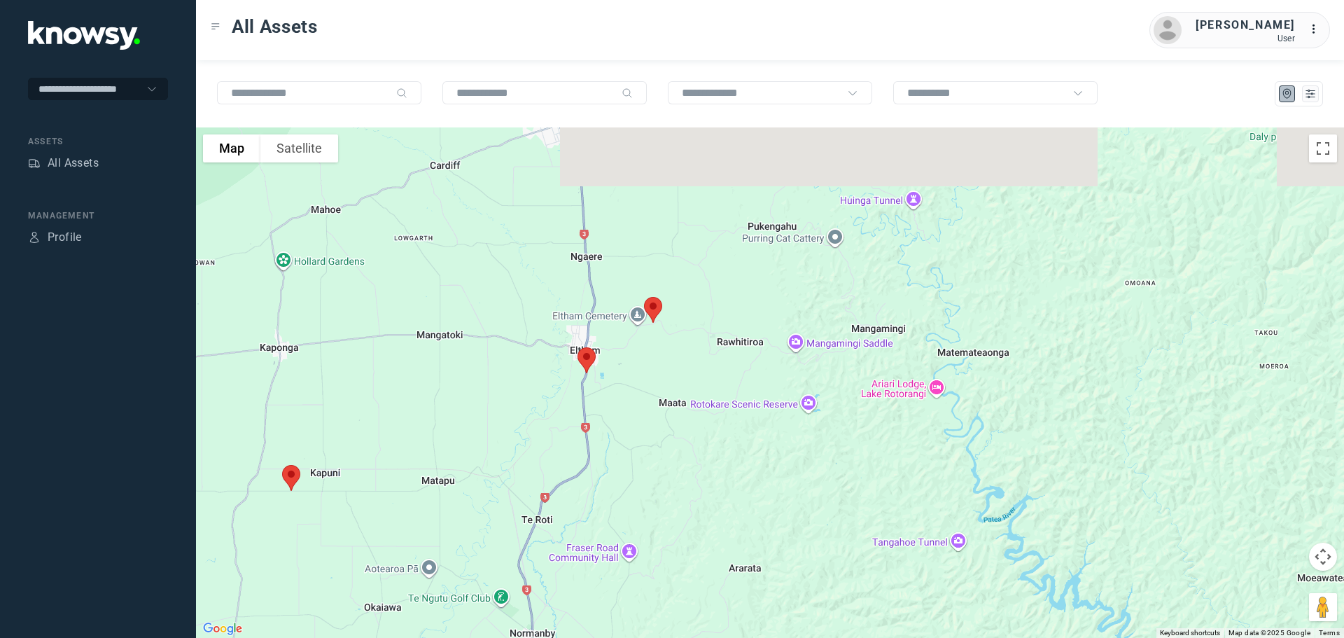
drag, startPoint x: 619, startPoint y: 323, endPoint x: 634, endPoint y: 464, distance: 141.5
click at [634, 464] on div at bounding box center [770, 382] width 1148 height 510
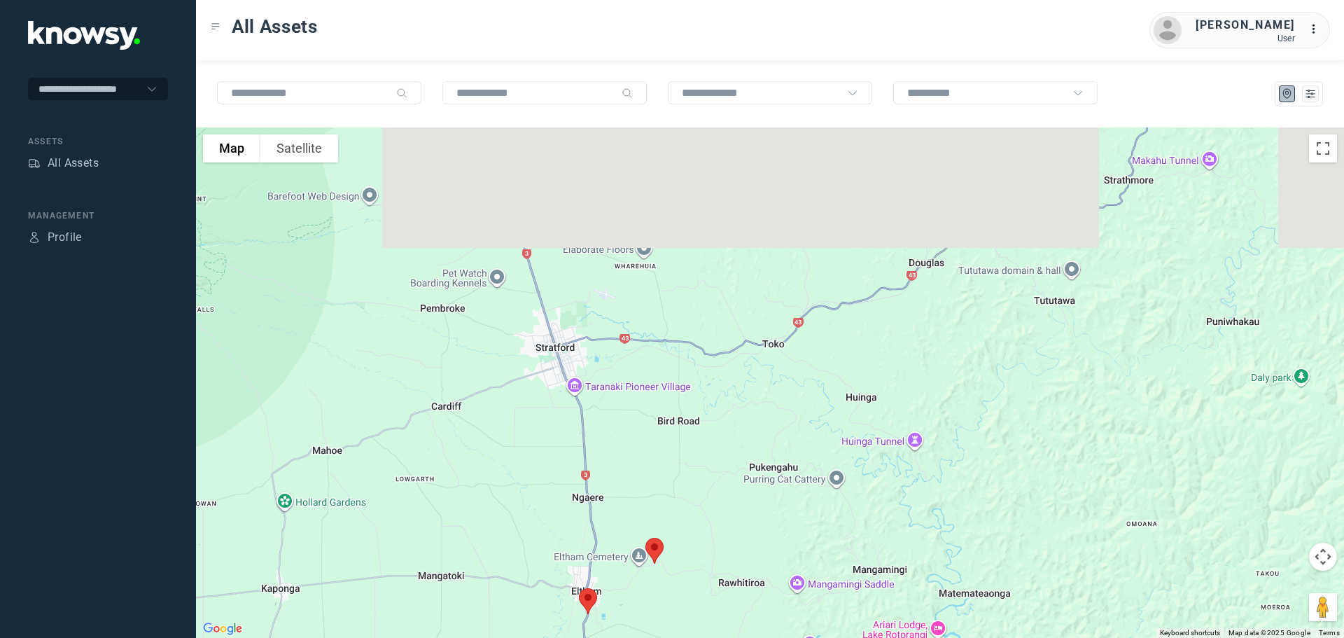
drag, startPoint x: 606, startPoint y: 460, endPoint x: 608, endPoint y: 541, distance: 81.2
click at [608, 541] on div at bounding box center [770, 382] width 1148 height 510
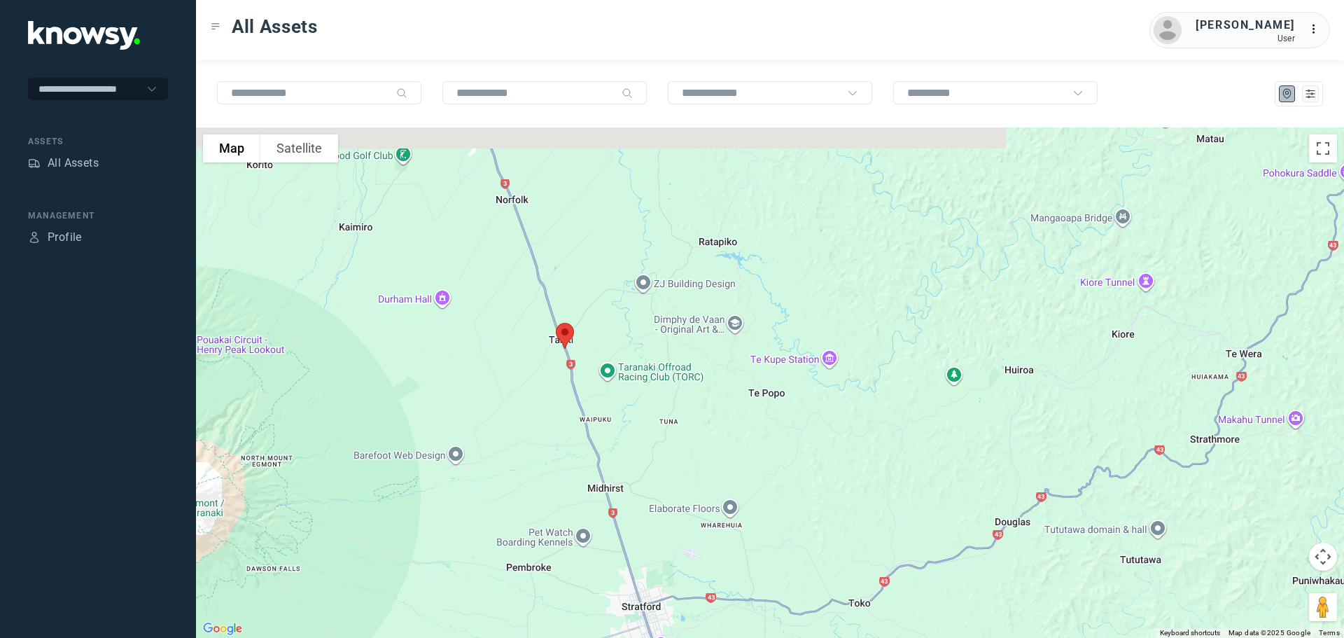
drag, startPoint x: 652, startPoint y: 445, endPoint x: 682, endPoint y: 521, distance: 81.4
click at [682, 521] on div at bounding box center [770, 382] width 1148 height 510
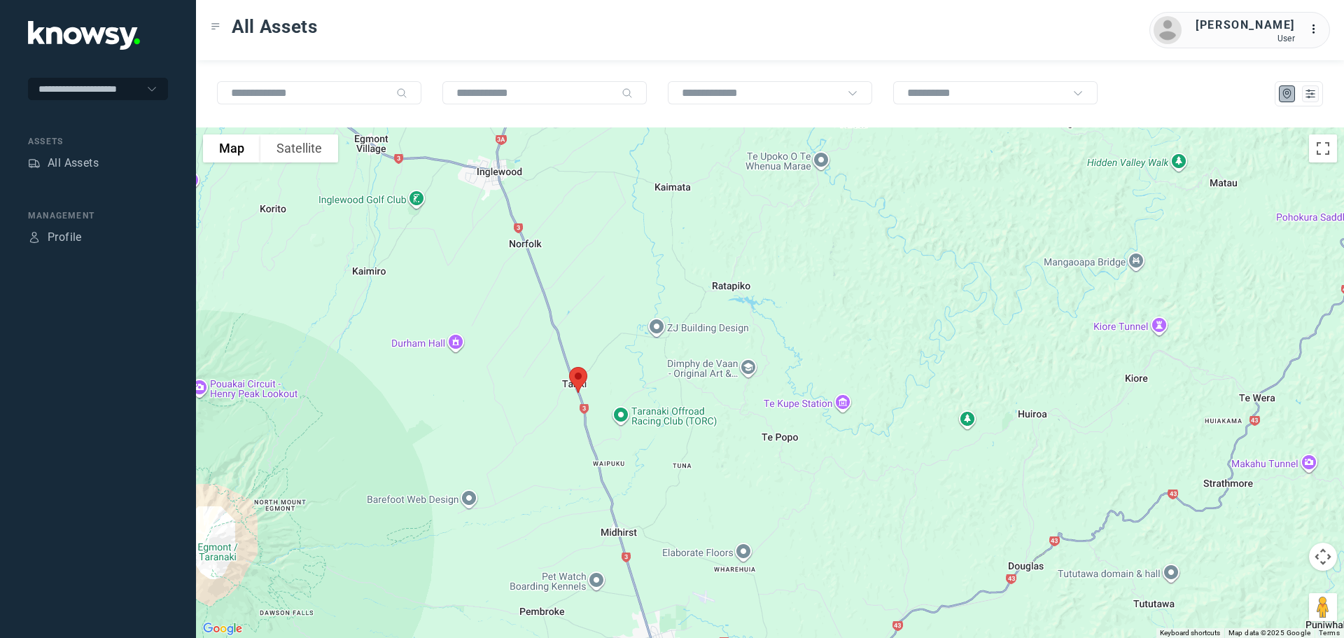
click at [575, 372] on img at bounding box center [578, 379] width 29 height 37
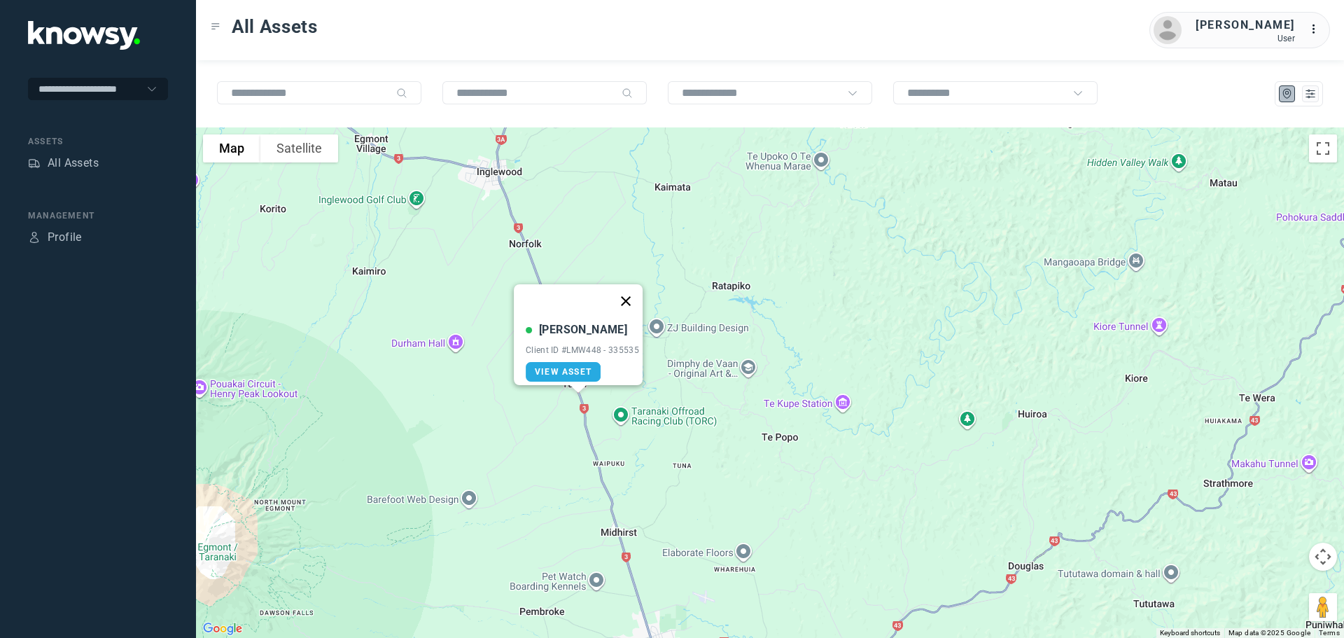
click at [632, 292] on button "Close" at bounding box center [626, 301] width 34 height 34
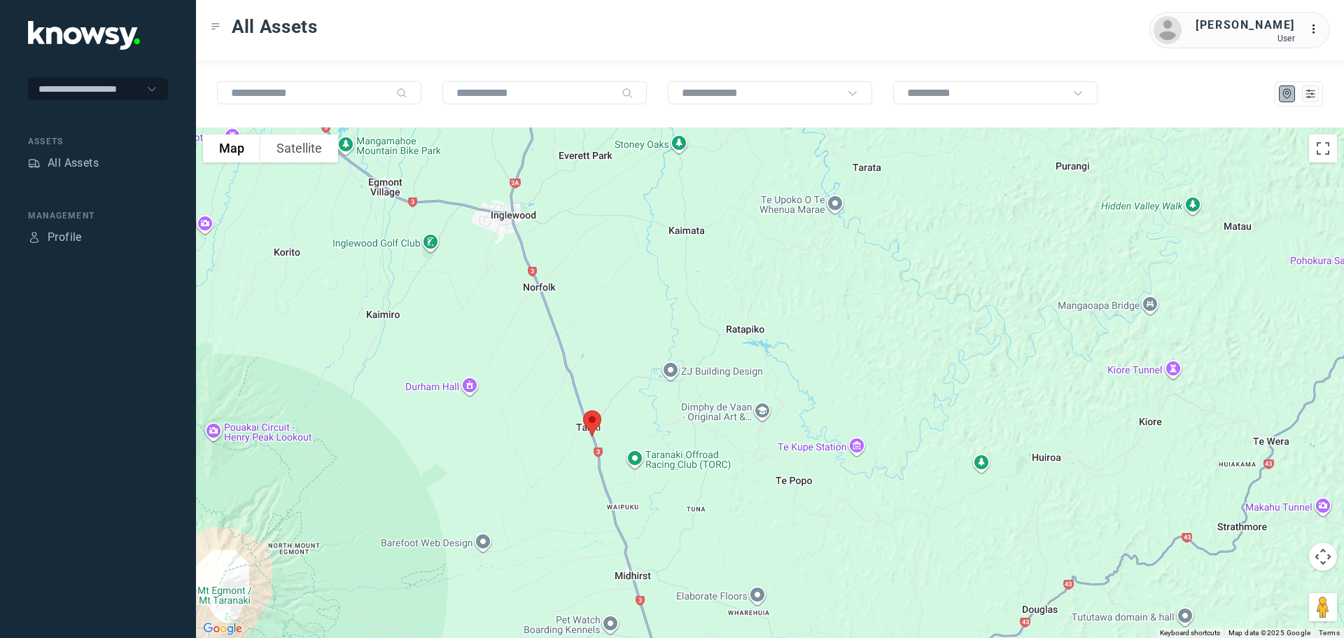
drag, startPoint x: 576, startPoint y: 307, endPoint x: 630, endPoint y: 433, distance: 136.4
click at [630, 433] on div "To navigate, press the arrow keys." at bounding box center [770, 382] width 1148 height 510
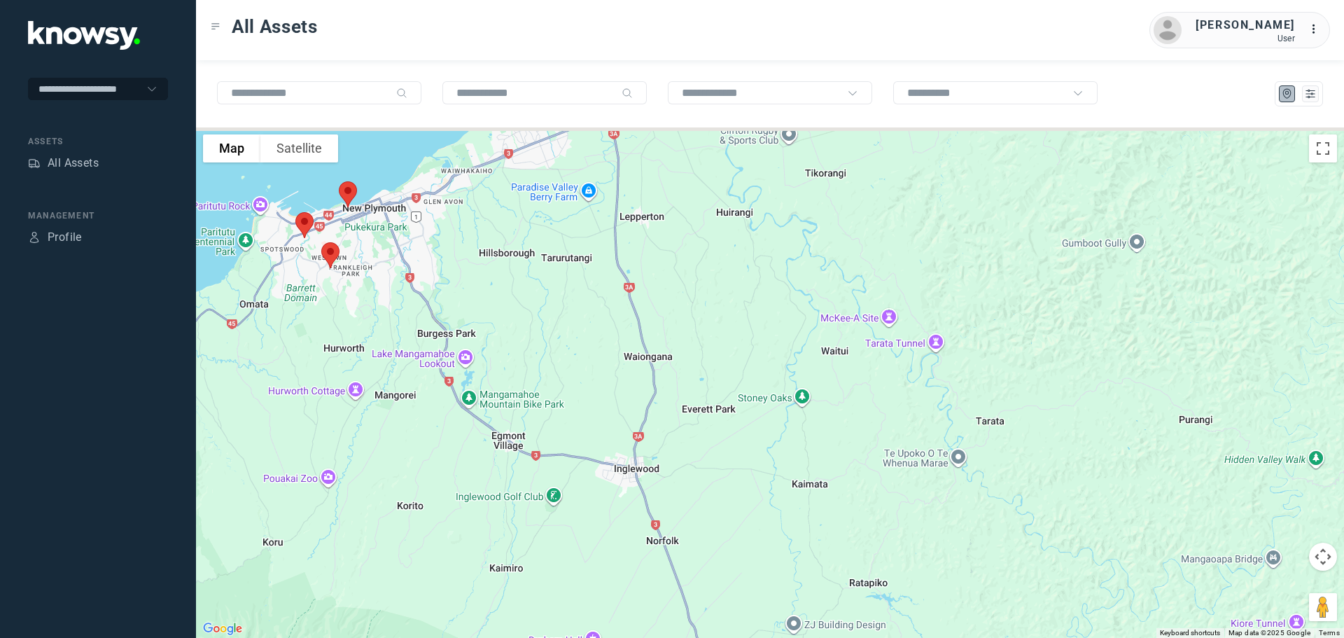
drag, startPoint x: 656, startPoint y: 421, endPoint x: 688, endPoint y: 465, distance: 54.0
click at [688, 465] on div at bounding box center [770, 382] width 1148 height 510
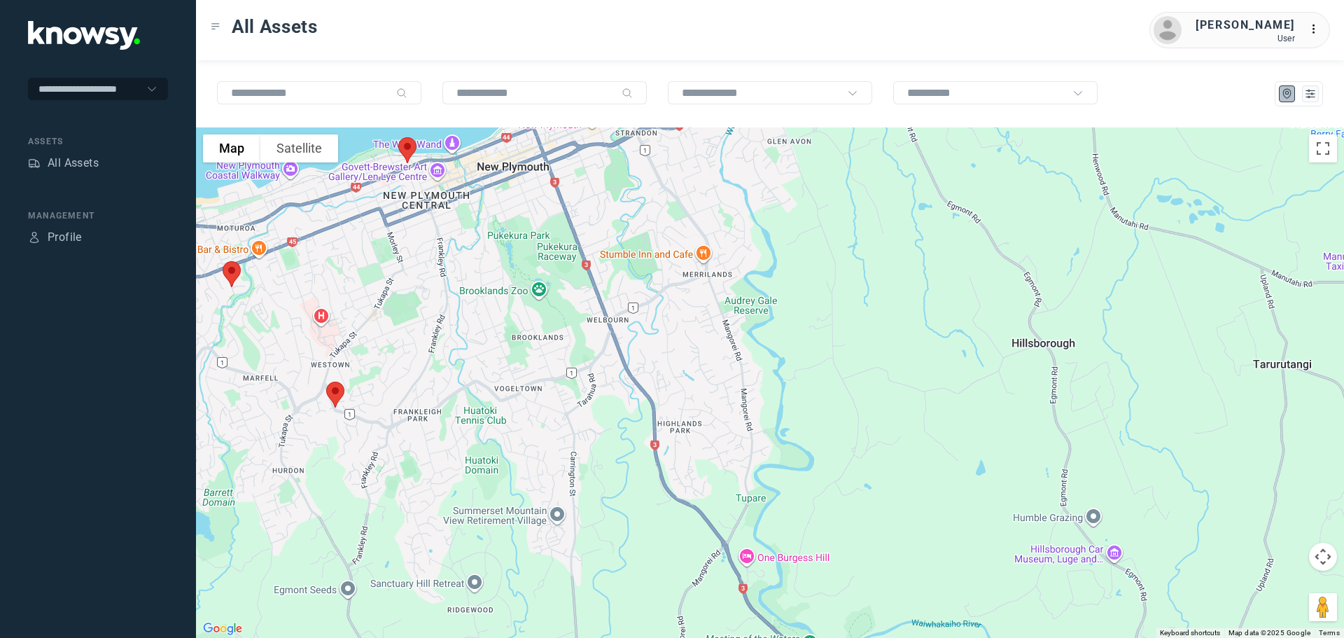
click at [232, 278] on img at bounding box center [231, 274] width 29 height 37
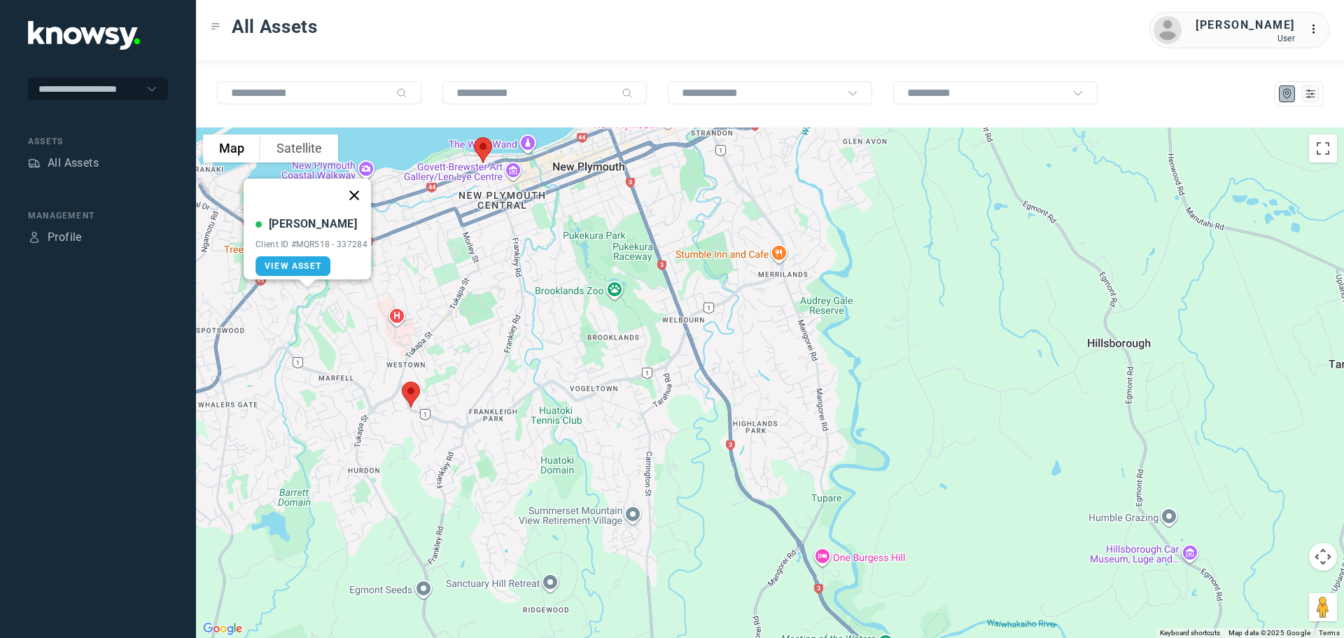
click at [356, 186] on button "Close" at bounding box center [354, 196] width 34 height 34
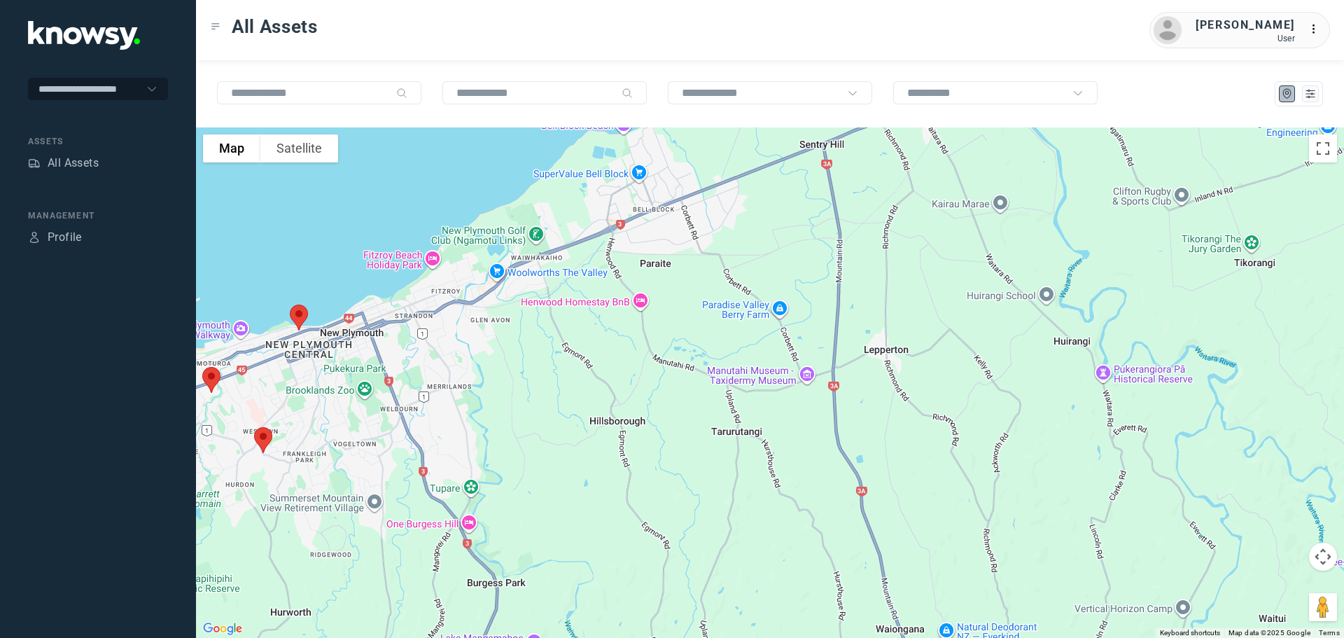
drag, startPoint x: 601, startPoint y: 335, endPoint x: 305, endPoint y: 425, distance: 309.6
click at [298, 433] on div at bounding box center [770, 382] width 1148 height 510
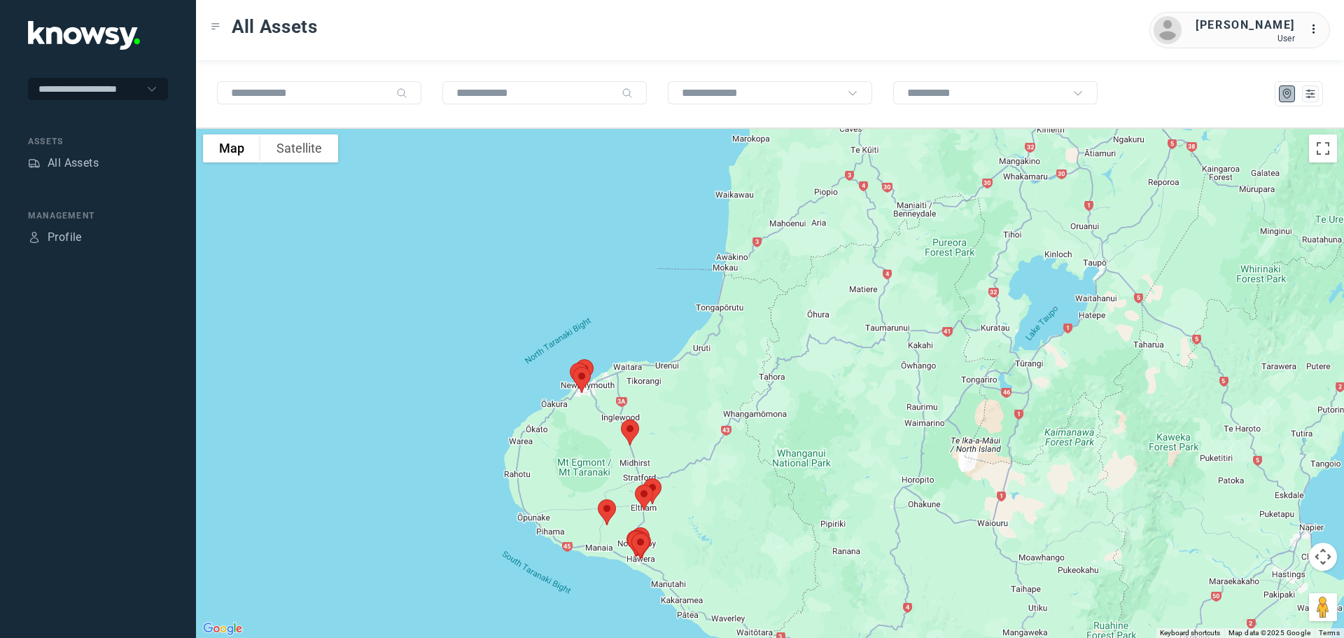
drag, startPoint x: 776, startPoint y: 303, endPoint x: 722, endPoint y: 522, distance: 225.8
click at [722, 522] on div at bounding box center [770, 382] width 1148 height 510
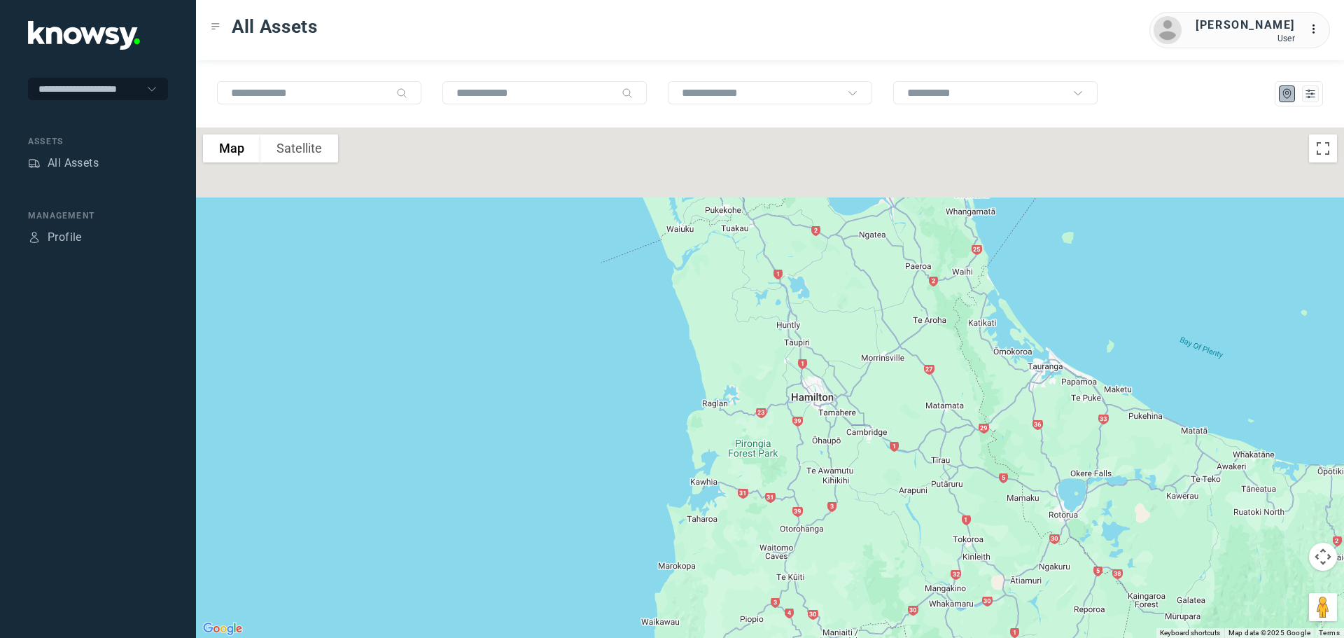
drag, startPoint x: 760, startPoint y: 520, endPoint x: 755, endPoint y: 572, distance: 52.0
click at [758, 596] on div at bounding box center [770, 382] width 1148 height 510
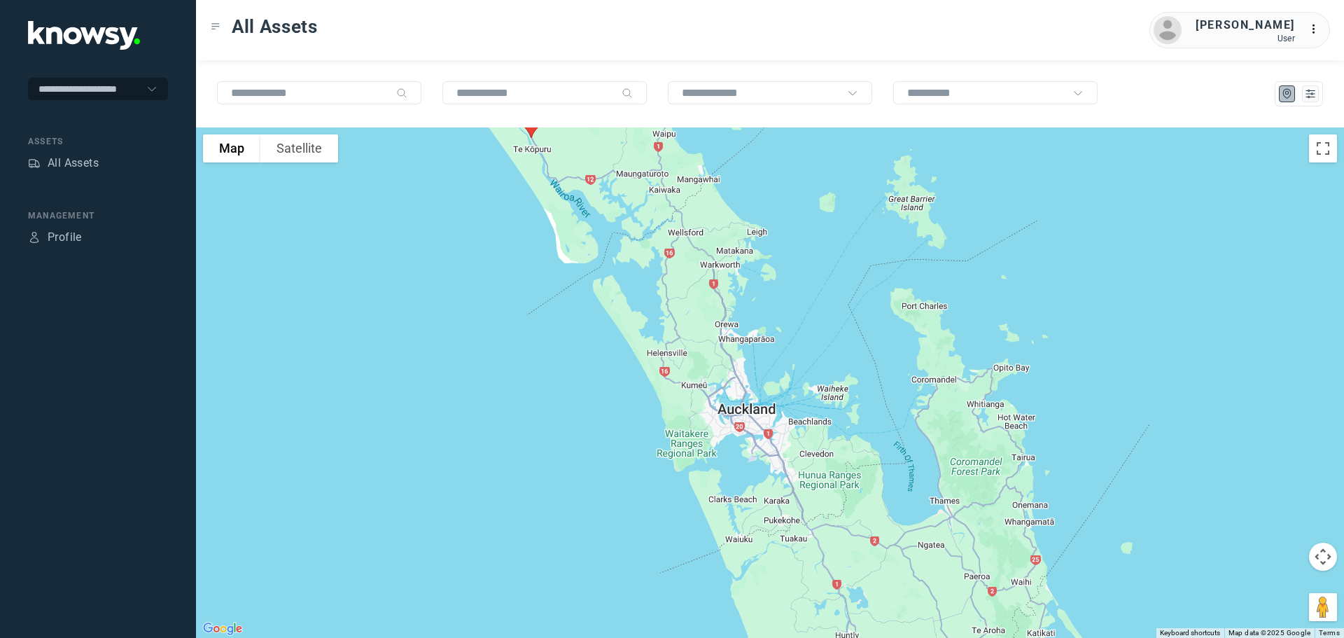
drag, startPoint x: 797, startPoint y: 540, endPoint x: 813, endPoint y: 561, distance: 26.9
click at [816, 564] on div at bounding box center [770, 382] width 1148 height 510
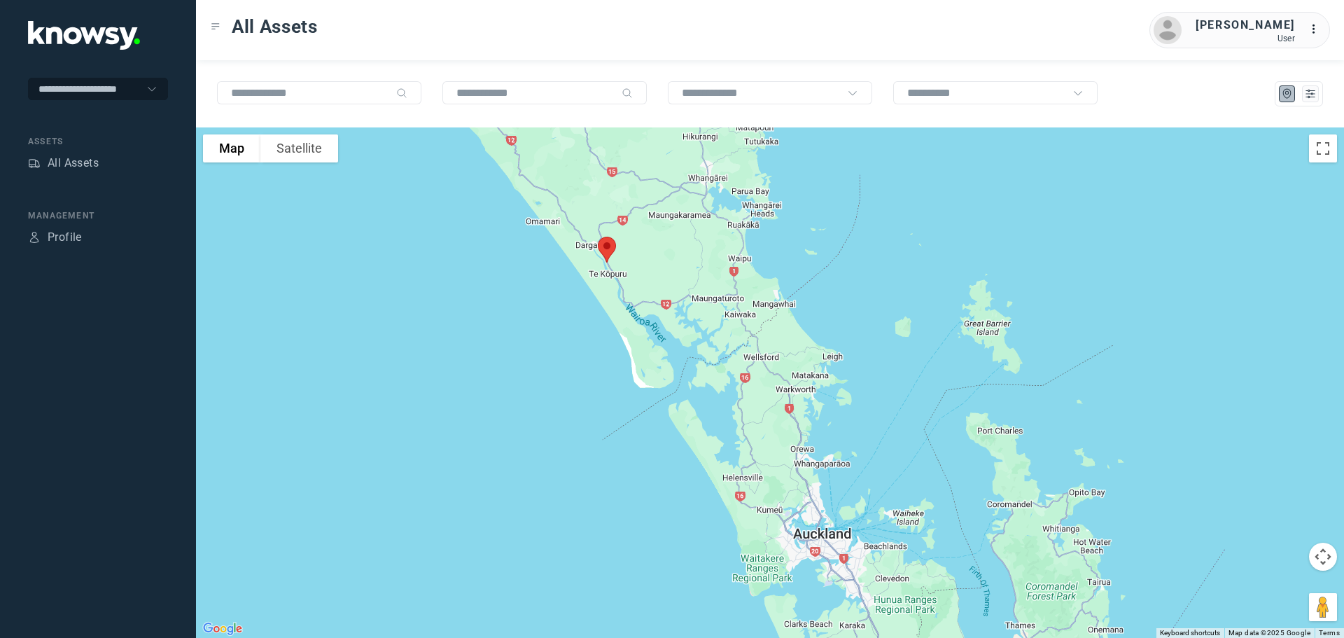
drag, startPoint x: 734, startPoint y: 399, endPoint x: 760, endPoint y: 455, distance: 61.7
click at [760, 455] on div at bounding box center [770, 382] width 1148 height 510
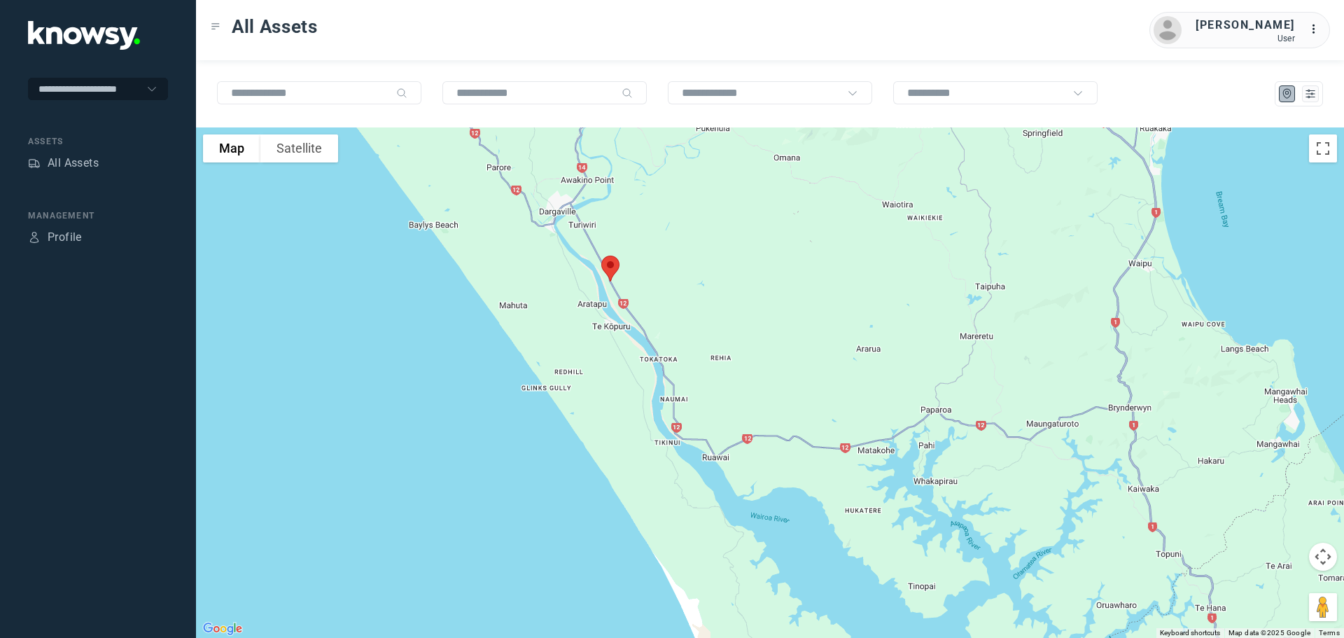
drag, startPoint x: 619, startPoint y: 265, endPoint x: 613, endPoint y: 335, distance: 69.6
click at [613, 335] on div at bounding box center [770, 382] width 1148 height 510
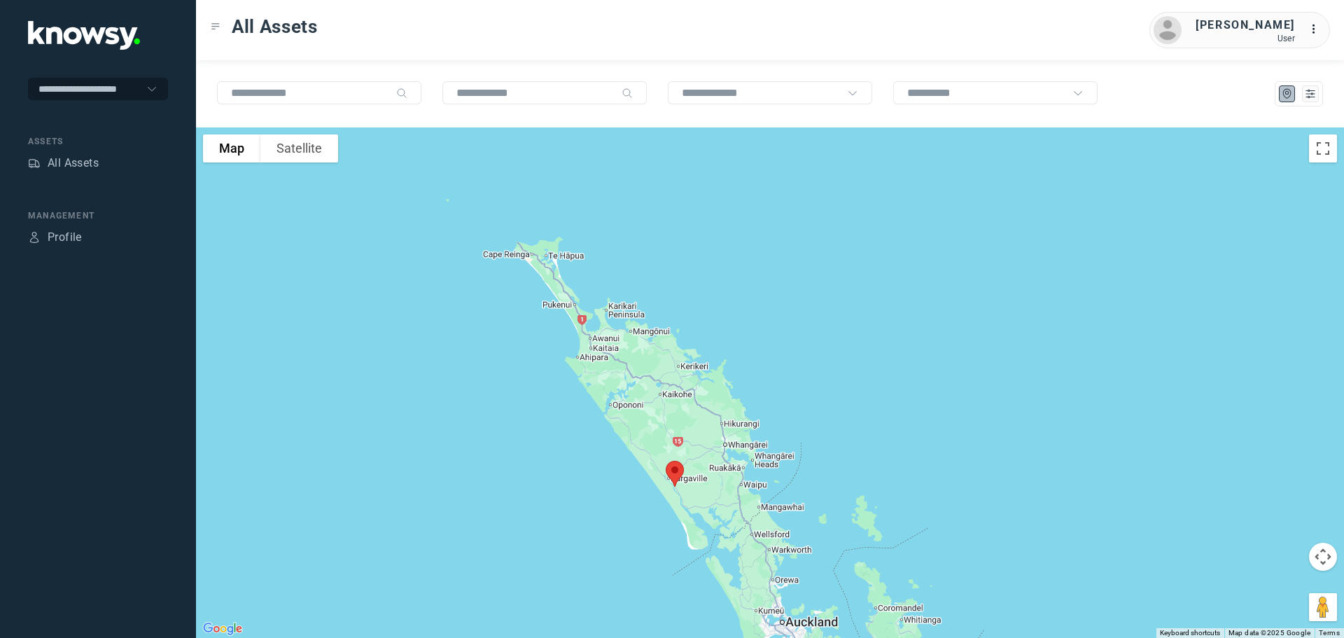
drag, startPoint x: 591, startPoint y: 218, endPoint x: 686, endPoint y: 400, distance: 206.0
click at [685, 400] on div at bounding box center [770, 382] width 1148 height 510
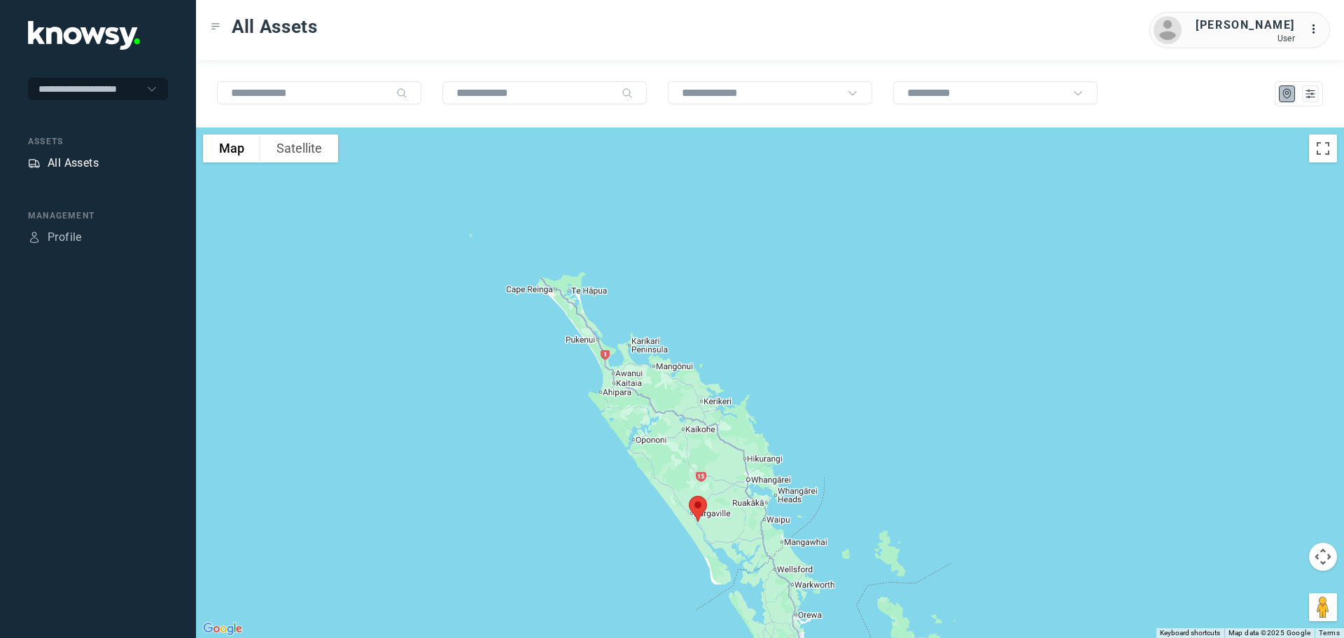
click at [69, 158] on div "All Assets" at bounding box center [73, 163] width 51 height 17
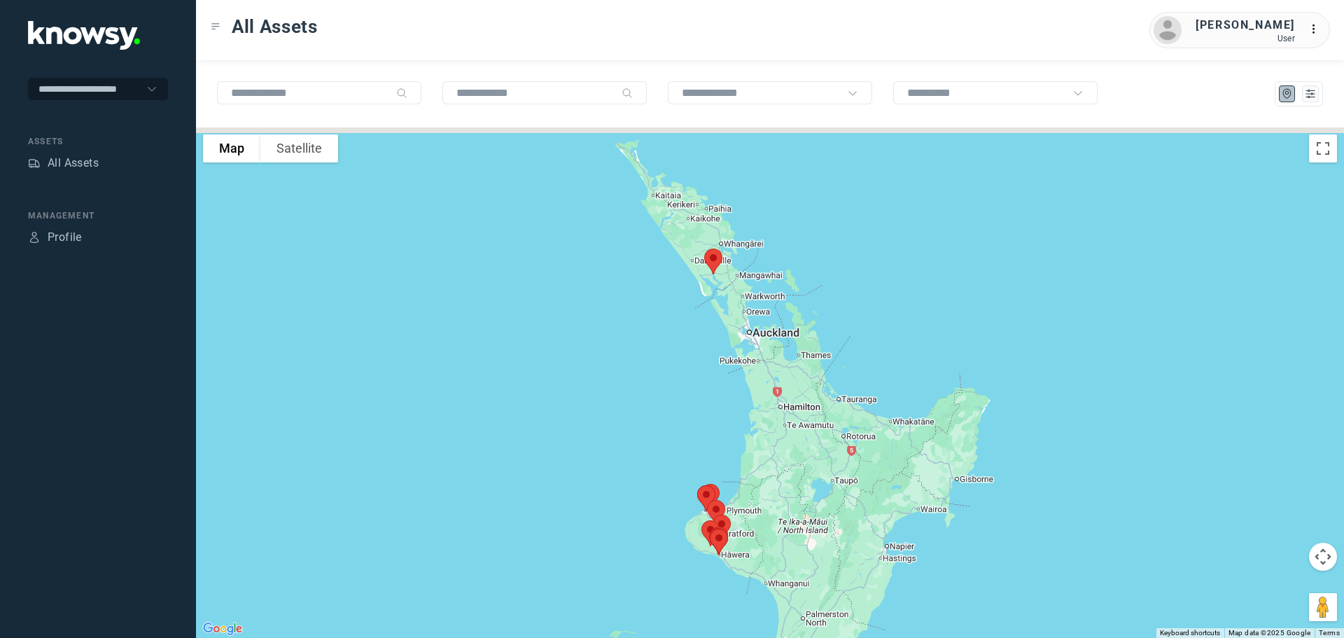
drag, startPoint x: 670, startPoint y: 203, endPoint x: 621, endPoint y: 296, distance: 105.2
click at [621, 296] on div at bounding box center [770, 382] width 1148 height 510
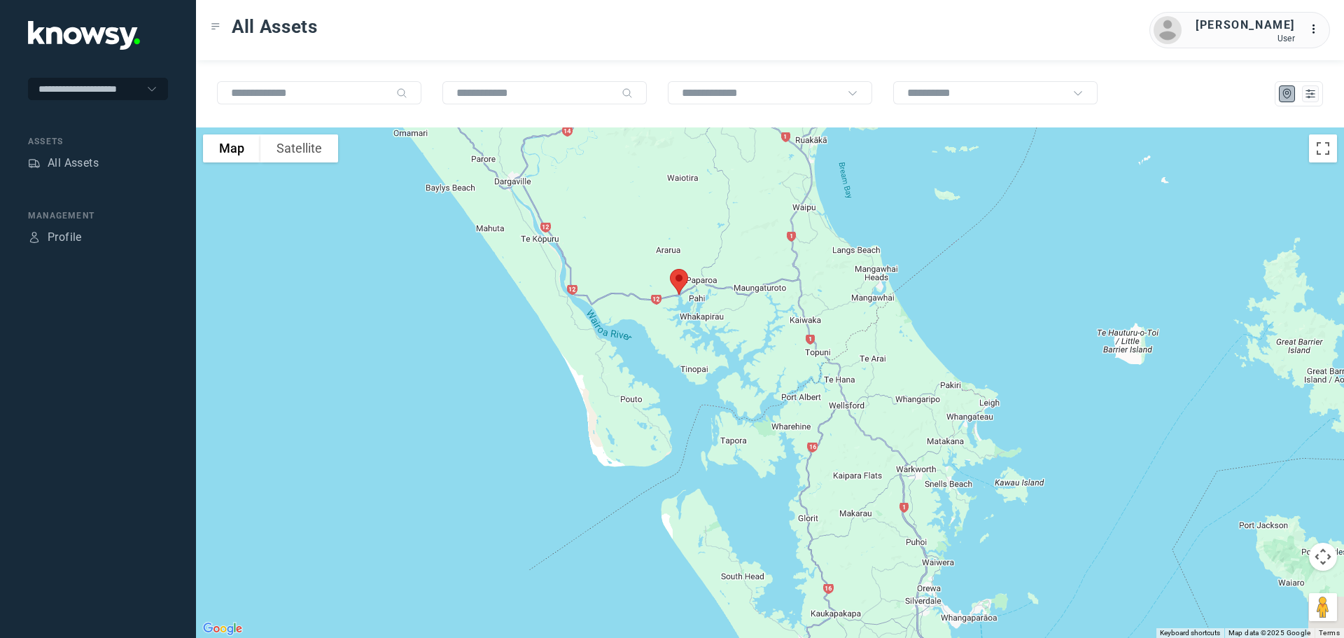
drag, startPoint x: 820, startPoint y: 252, endPoint x: 650, endPoint y: 342, distance: 192.3
click at [650, 343] on div at bounding box center [770, 382] width 1148 height 510
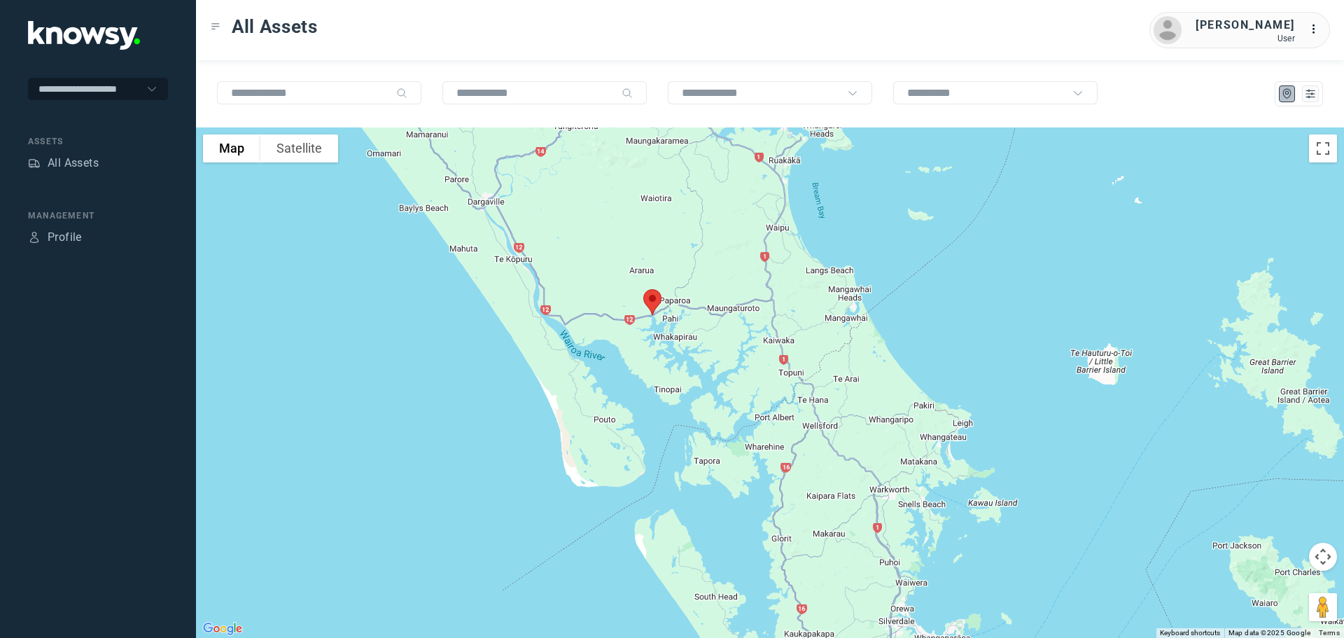
drag, startPoint x: 555, startPoint y: 256, endPoint x: 538, endPoint y: 274, distance: 24.3
click at [539, 274] on div at bounding box center [770, 382] width 1148 height 510
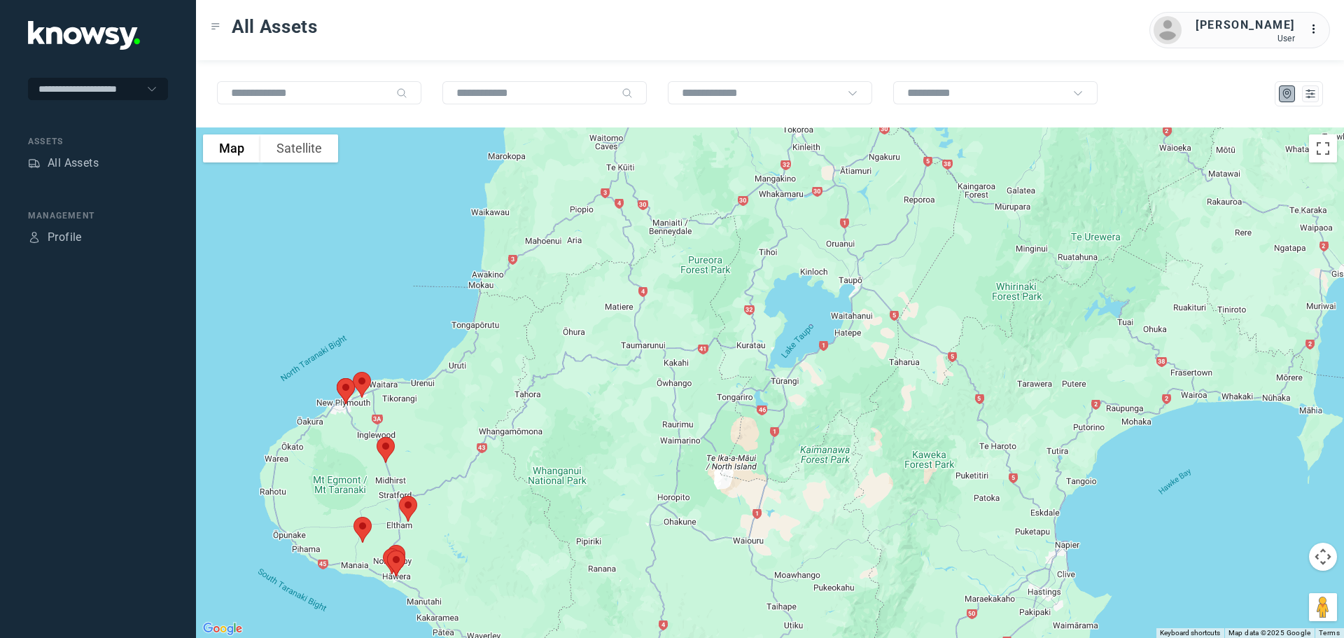
drag, startPoint x: 615, startPoint y: 562, endPoint x: 553, endPoint y: 170, distance: 396.8
click at [544, 144] on div at bounding box center [770, 382] width 1148 height 510
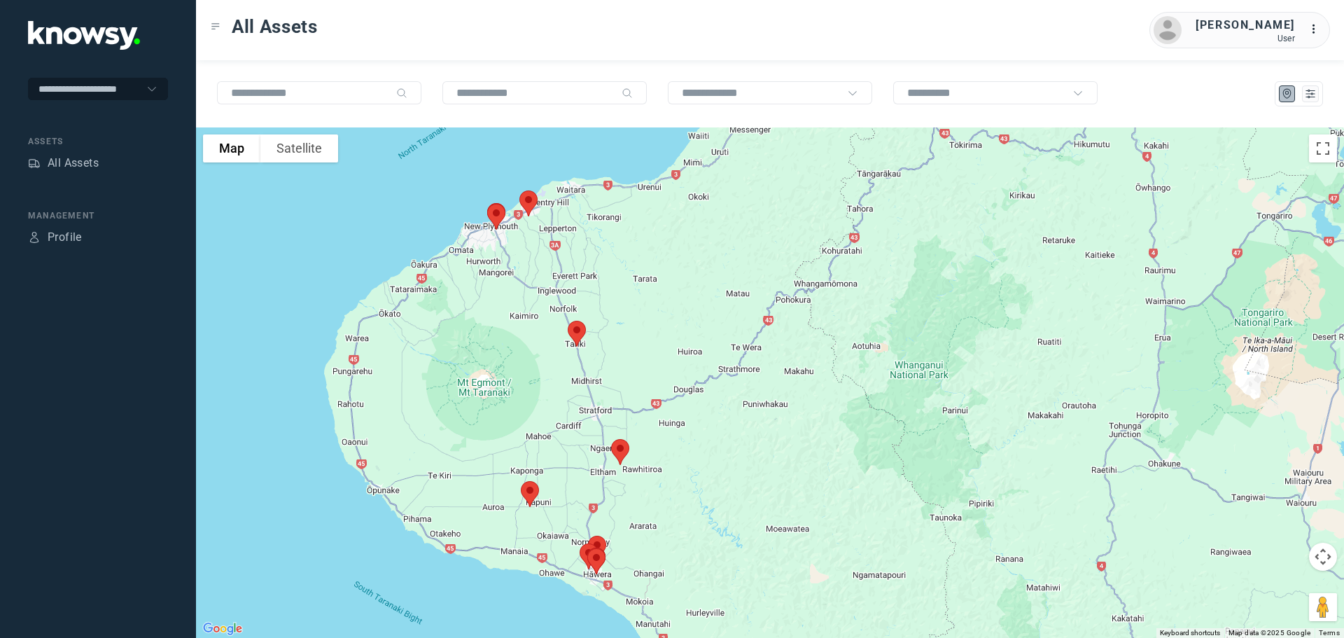
drag, startPoint x: 421, startPoint y: 351, endPoint x: 662, endPoint y: 307, distance: 245.4
click at [662, 307] on div at bounding box center [770, 382] width 1148 height 510
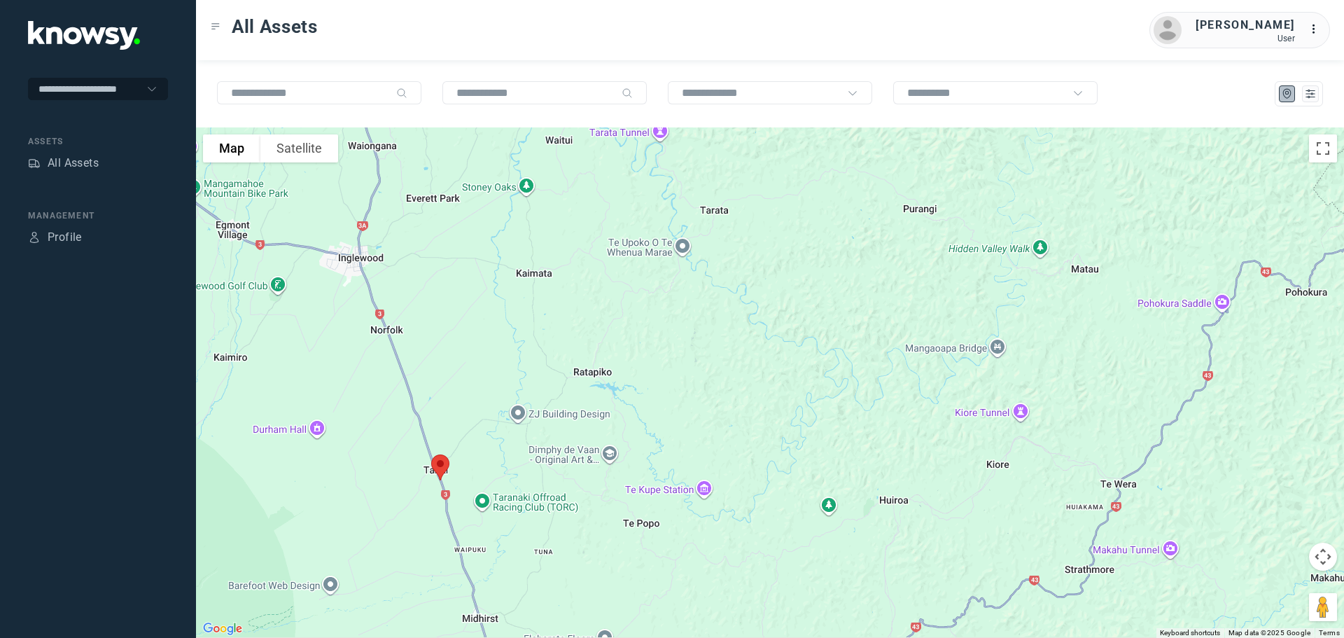
drag, startPoint x: 515, startPoint y: 307, endPoint x: 723, endPoint y: 260, distance: 213.8
click at [722, 260] on div at bounding box center [770, 382] width 1148 height 510
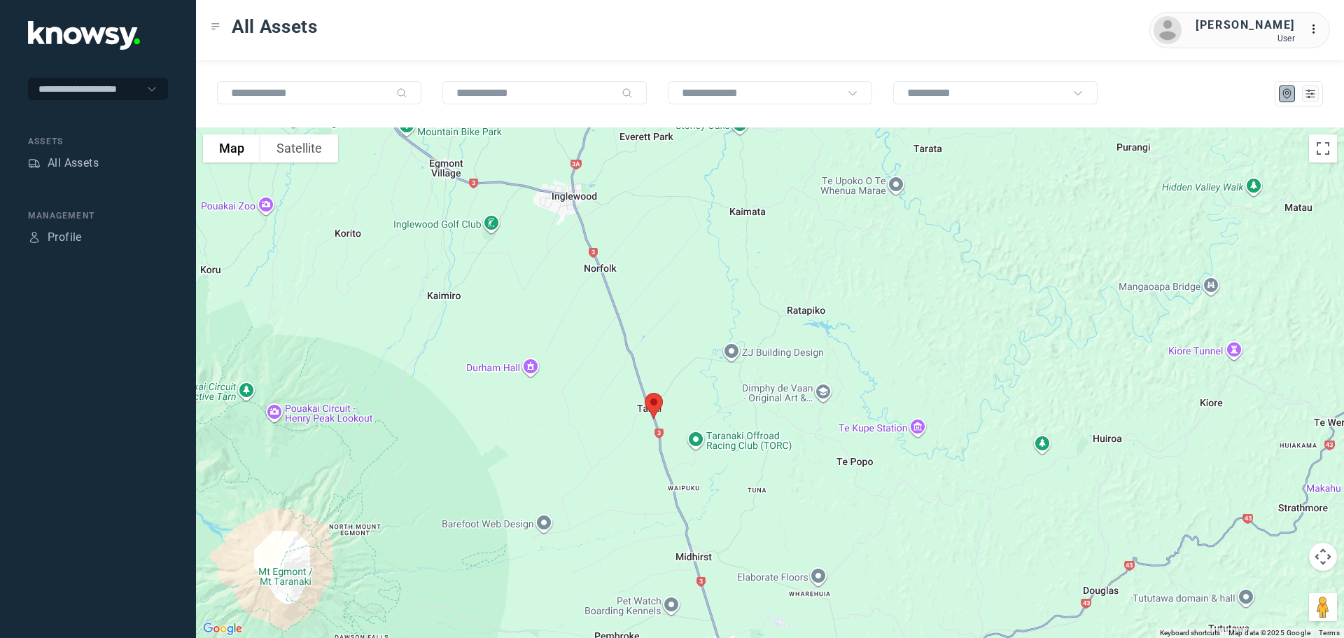
drag, startPoint x: 680, startPoint y: 202, endPoint x: 743, endPoint y: 361, distance: 170.9
click at [743, 361] on div at bounding box center [770, 382] width 1148 height 510
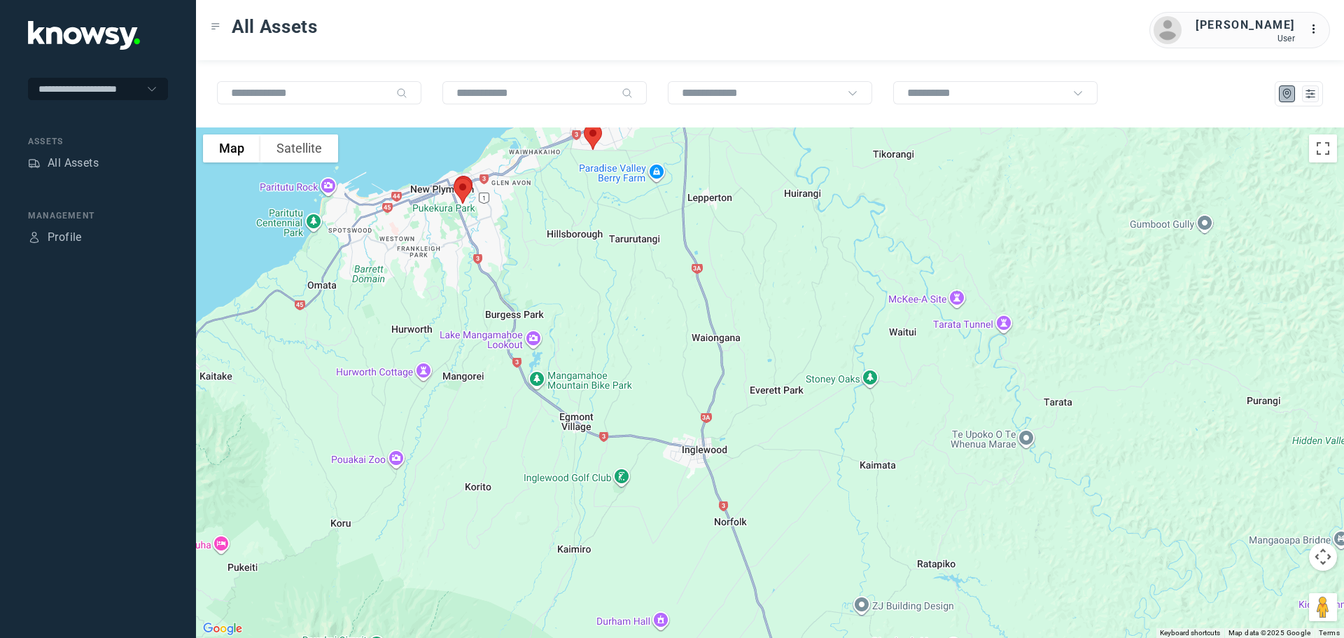
drag, startPoint x: 528, startPoint y: 239, endPoint x: 575, endPoint y: 327, distance: 99.6
click at [575, 327] on div at bounding box center [770, 382] width 1148 height 510
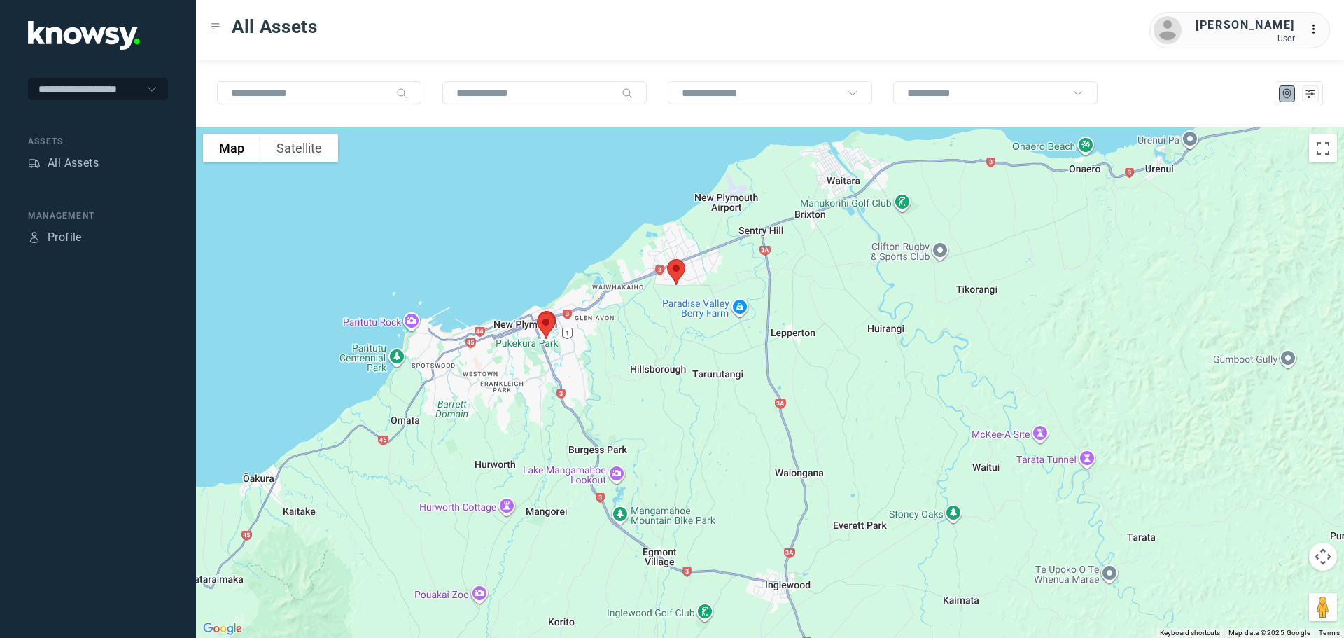
drag, startPoint x: 526, startPoint y: 272, endPoint x: 587, endPoint y: 349, distance: 98.2
click at [587, 349] on div at bounding box center [770, 382] width 1148 height 510
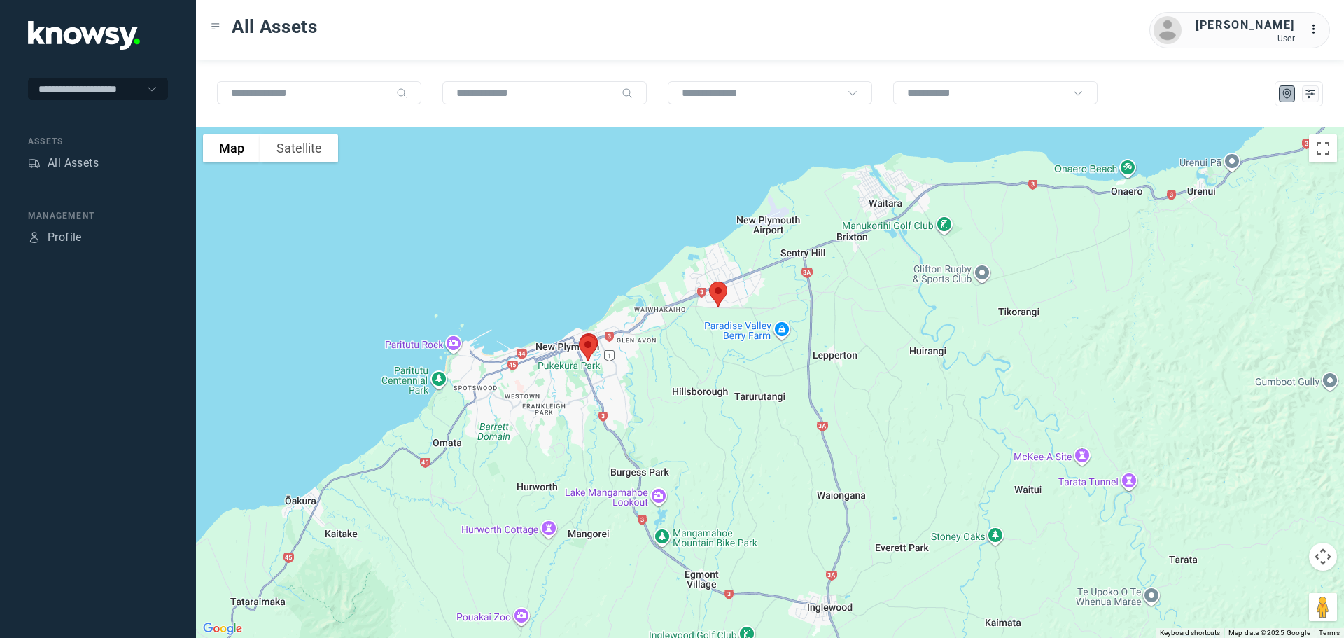
click at [722, 293] on img at bounding box center [718, 294] width 29 height 37
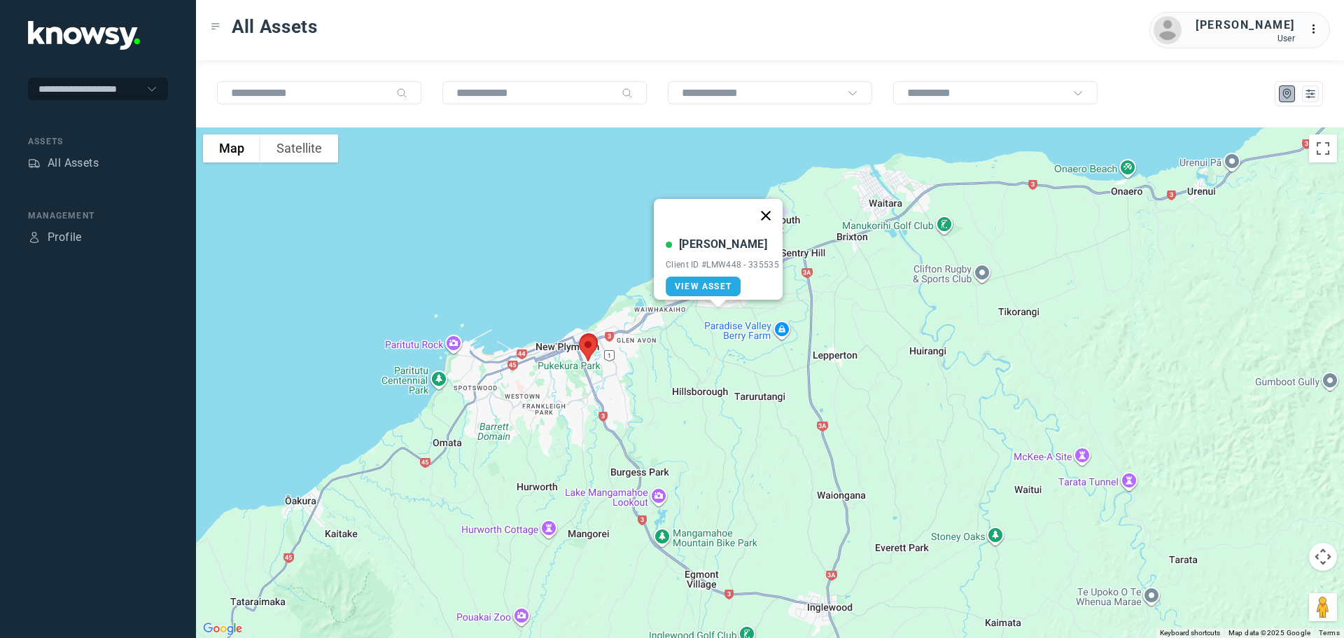
click at [773, 202] on button "Close" at bounding box center [766, 216] width 34 height 34
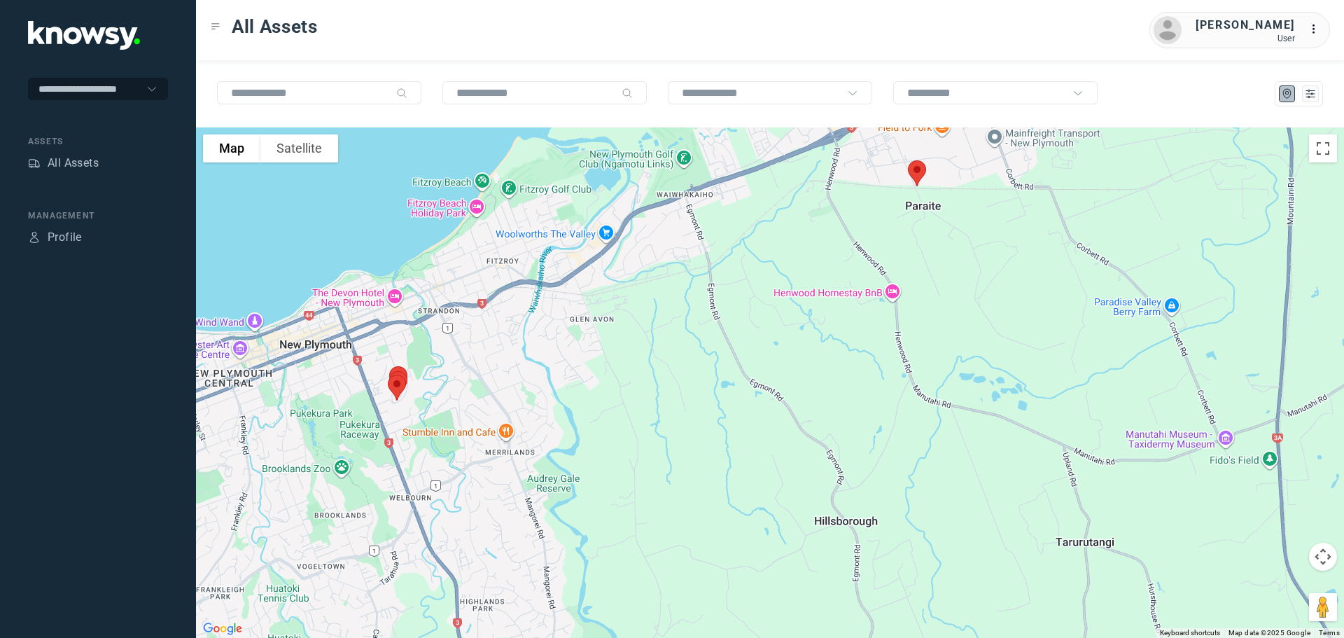
drag, startPoint x: 540, startPoint y: 334, endPoint x: 757, endPoint y: 261, distance: 228.9
click at [757, 261] on div at bounding box center [770, 382] width 1148 height 510
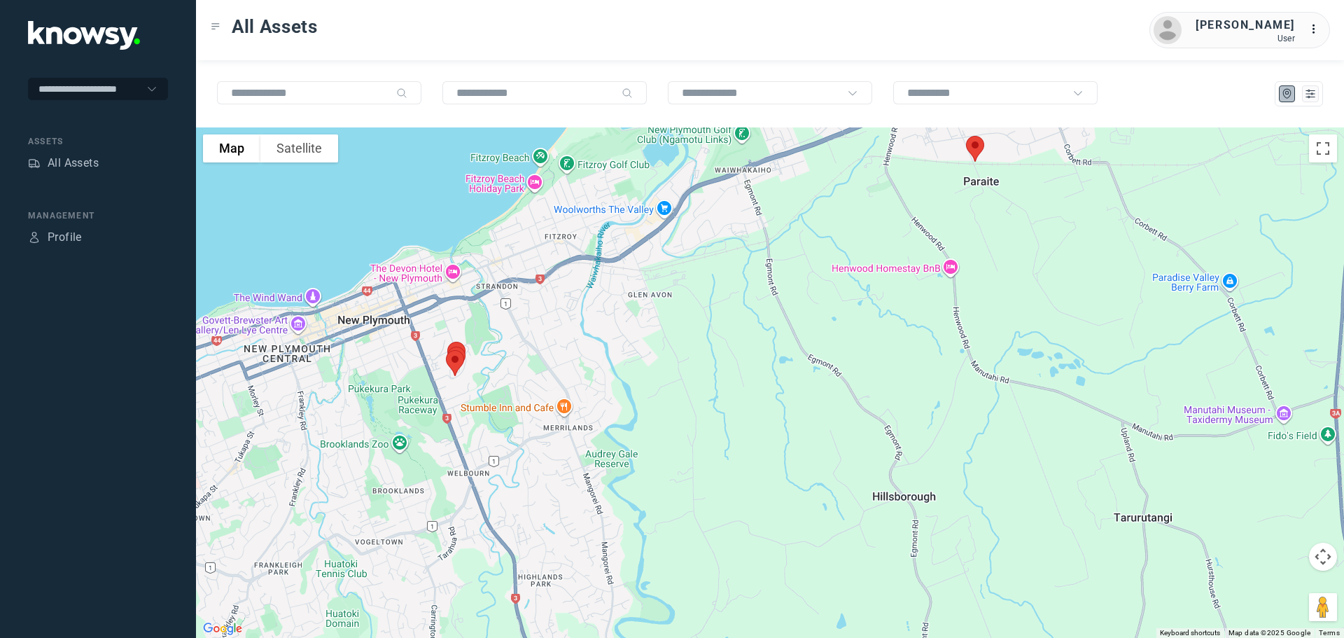
drag, startPoint x: 543, startPoint y: 305, endPoint x: 650, endPoint y: 277, distance: 109.8
click at [650, 277] on div at bounding box center [770, 382] width 1148 height 510
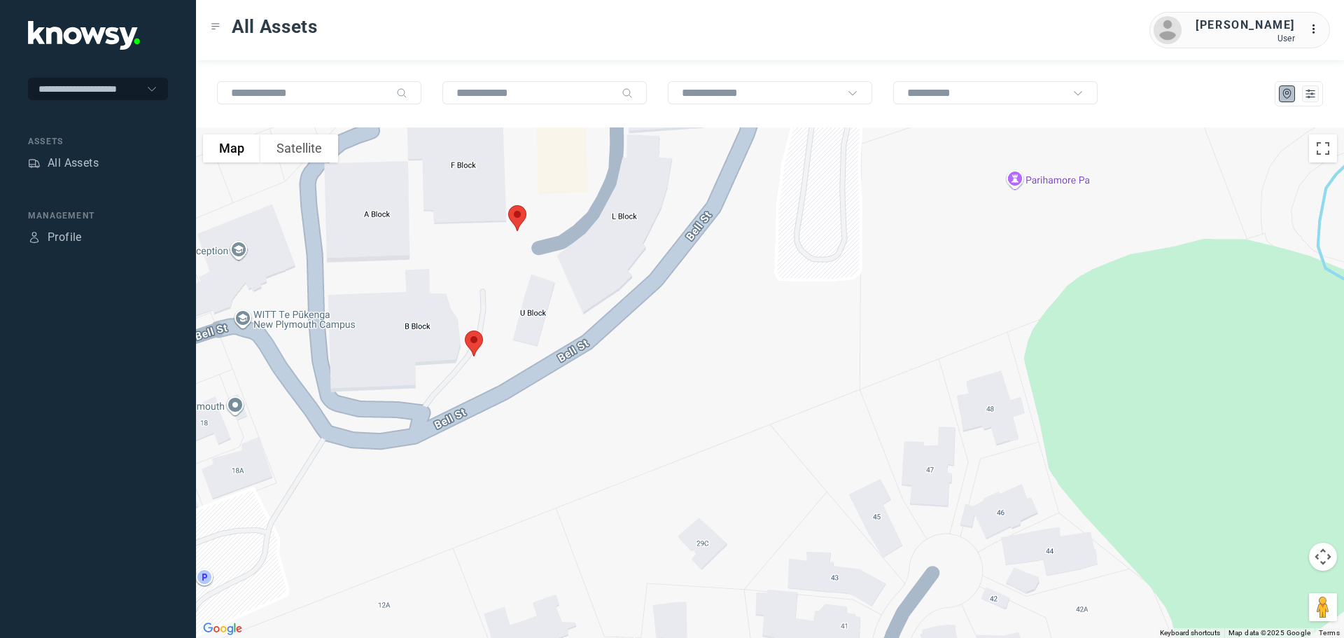
drag, startPoint x: 516, startPoint y: 265, endPoint x: 608, endPoint y: 320, distance: 107.7
click at [612, 310] on div at bounding box center [770, 382] width 1148 height 510
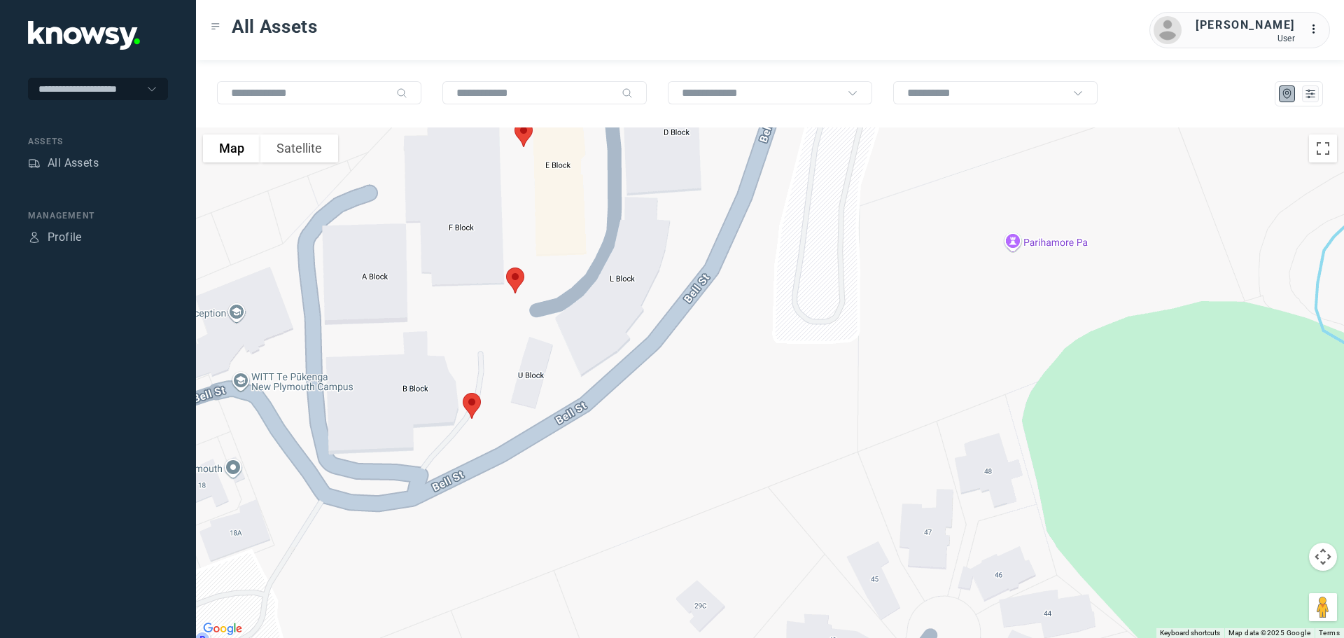
drag, startPoint x: 550, startPoint y: 314, endPoint x: 537, endPoint y: 410, distance: 96.8
click at [537, 410] on div at bounding box center [770, 382] width 1148 height 510
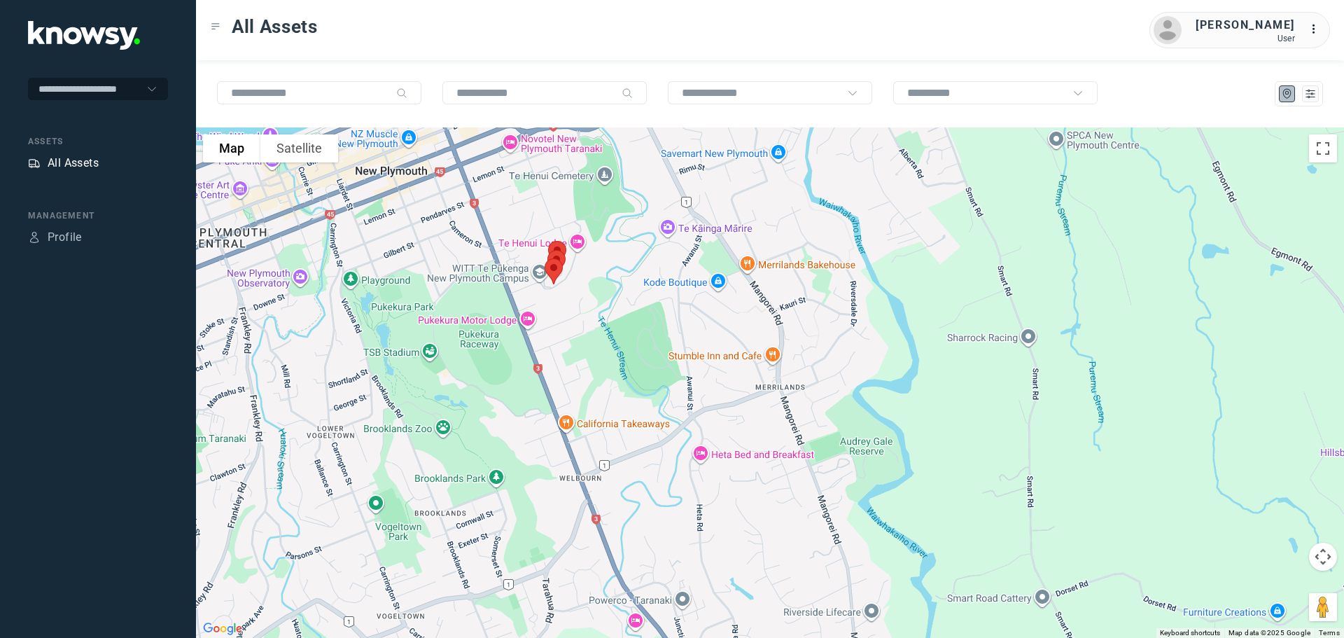
click at [84, 161] on div "All Assets" at bounding box center [73, 163] width 51 height 17
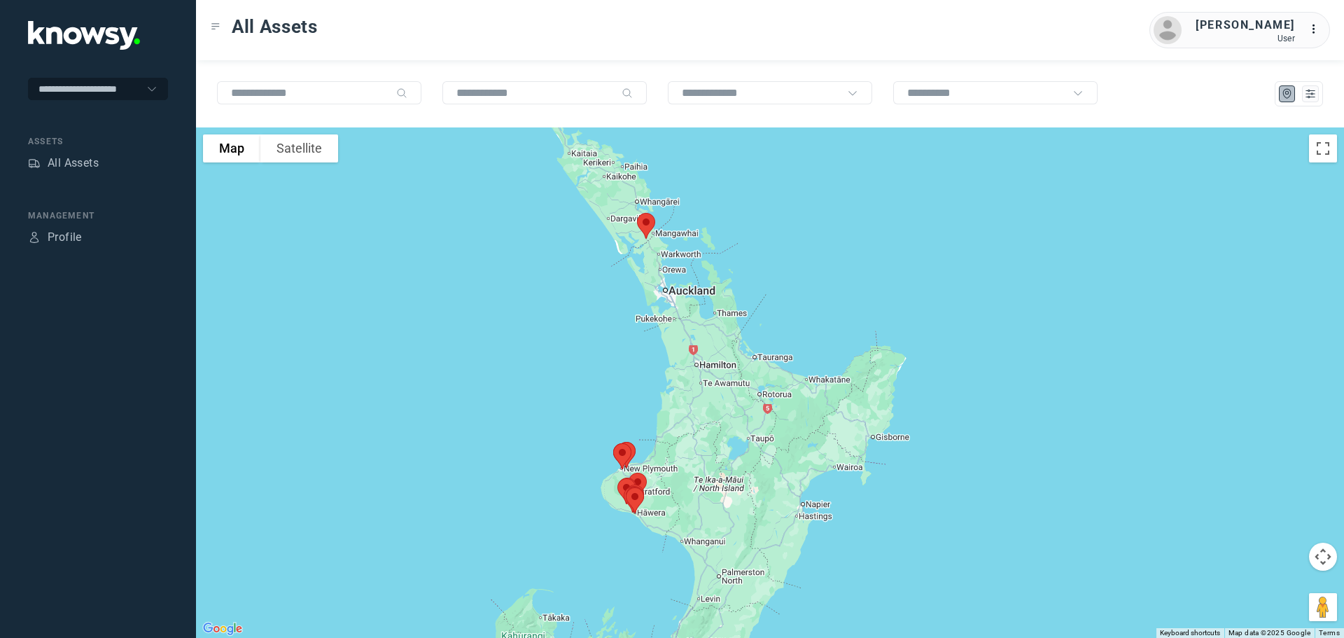
drag, startPoint x: 807, startPoint y: 373, endPoint x: 666, endPoint y: 449, distance: 160.1
click at [666, 449] on div at bounding box center [770, 382] width 1148 height 510
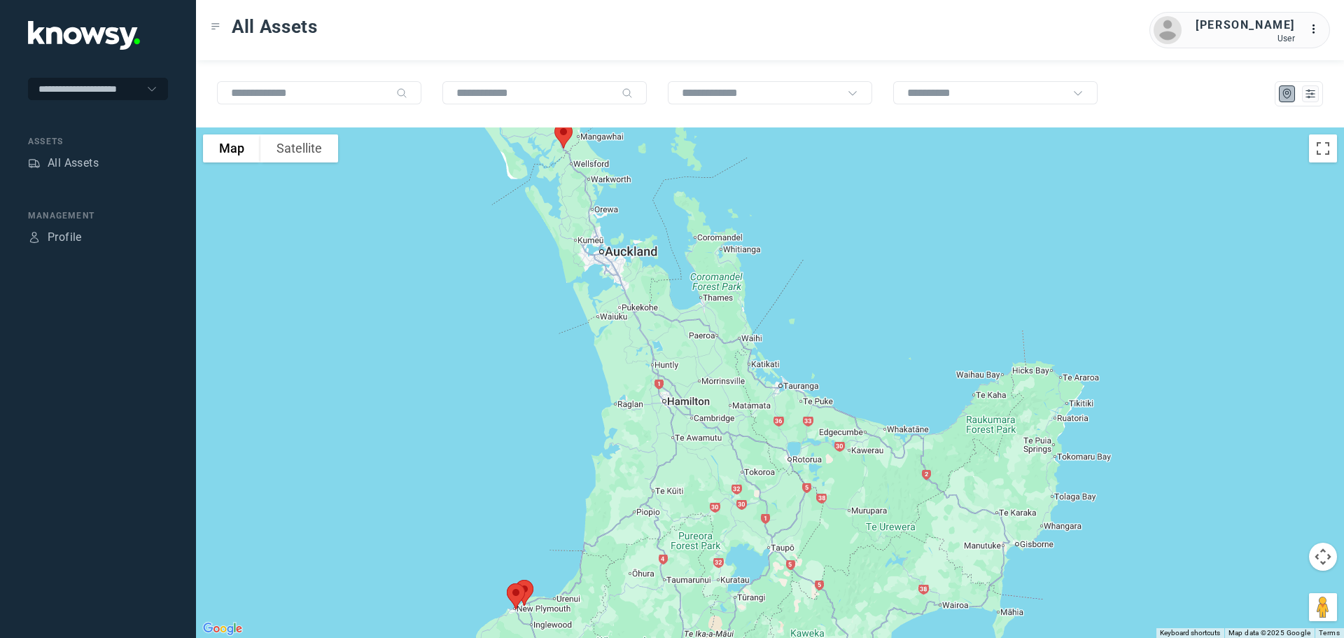
drag, startPoint x: 587, startPoint y: 172, endPoint x: 652, endPoint y: 313, distance: 155.3
click at [652, 312] on div at bounding box center [770, 382] width 1148 height 510
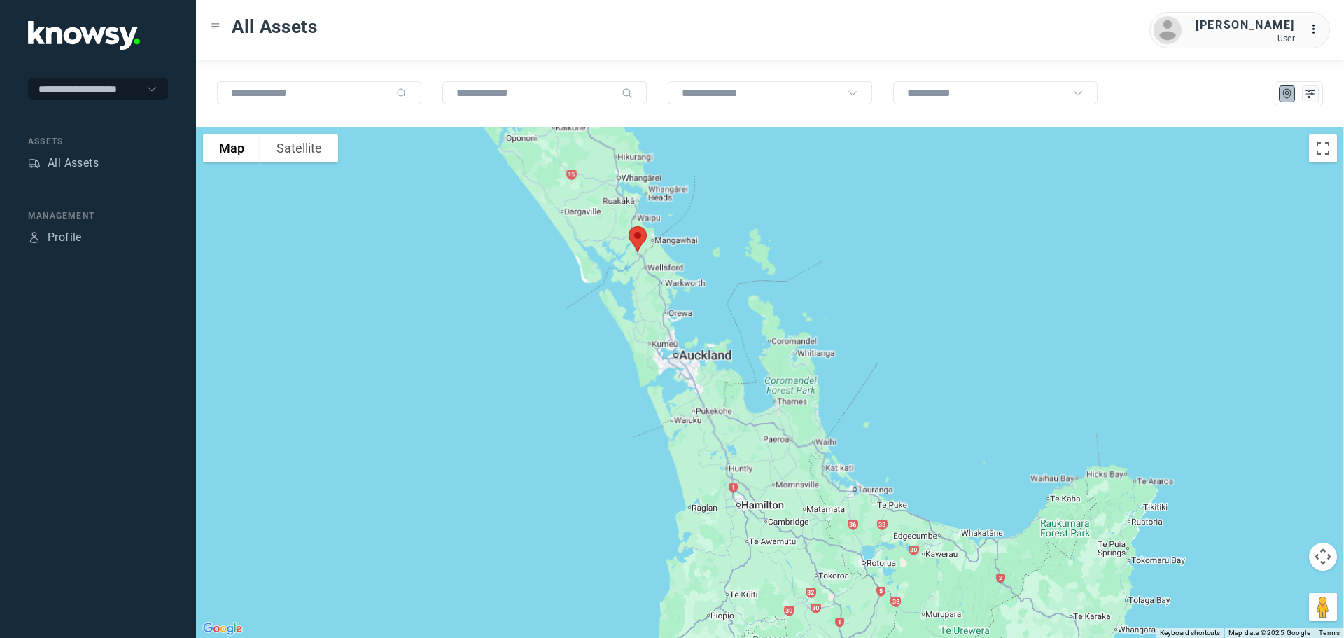
drag, startPoint x: 704, startPoint y: 479, endPoint x: 657, endPoint y: 237, distance: 246.0
click at [657, 237] on div at bounding box center [770, 382] width 1148 height 510
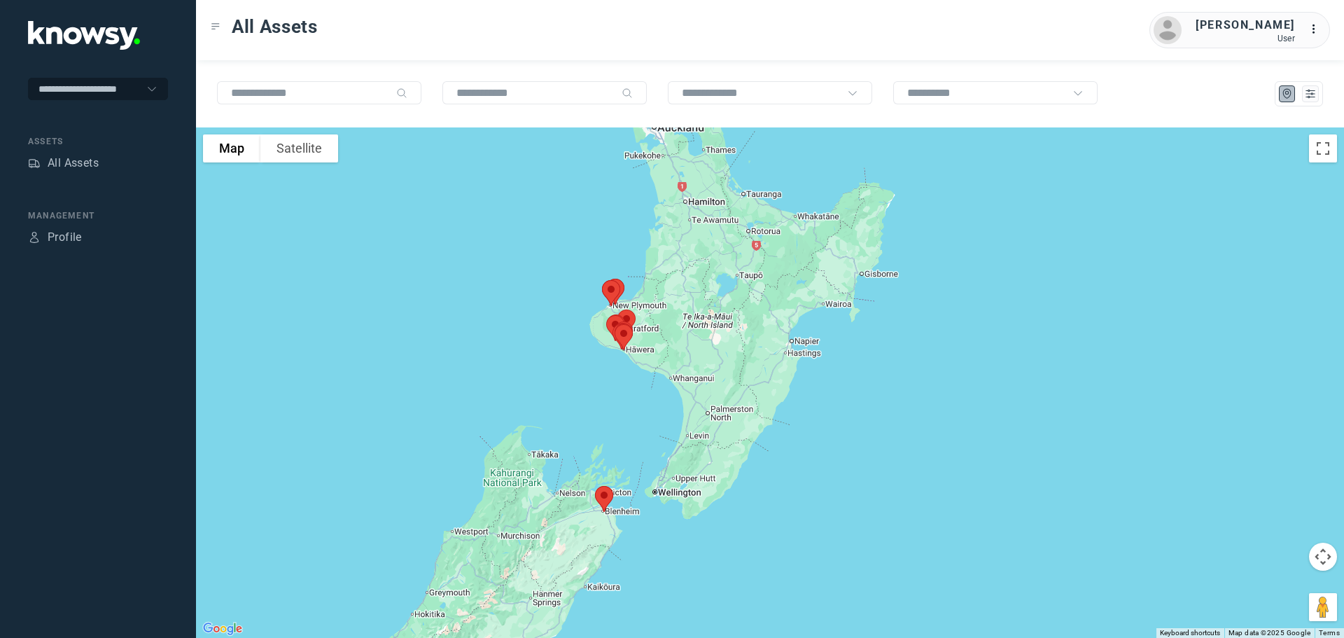
drag, startPoint x: 699, startPoint y: 469, endPoint x: 694, endPoint y: 278, distance: 191.2
click at [701, 284] on div at bounding box center [770, 382] width 1148 height 510
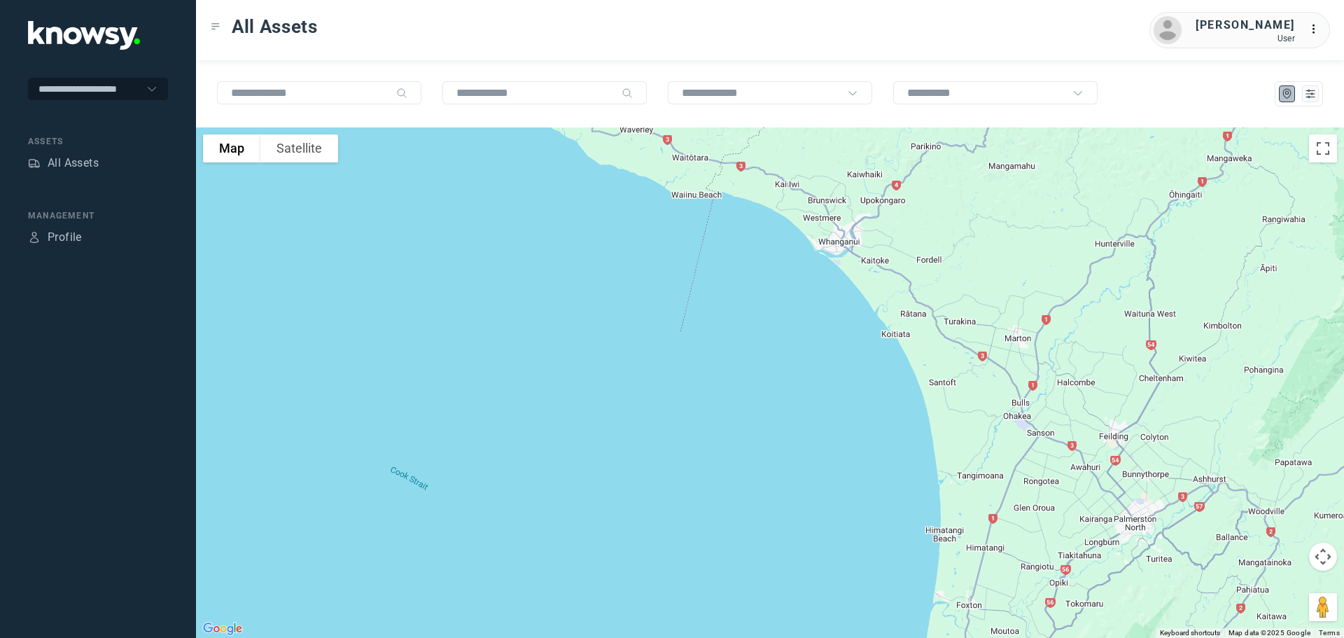
drag, startPoint x: 539, startPoint y: 134, endPoint x: 670, endPoint y: 473, distance: 363.9
click at [671, 475] on div at bounding box center [770, 382] width 1148 height 510
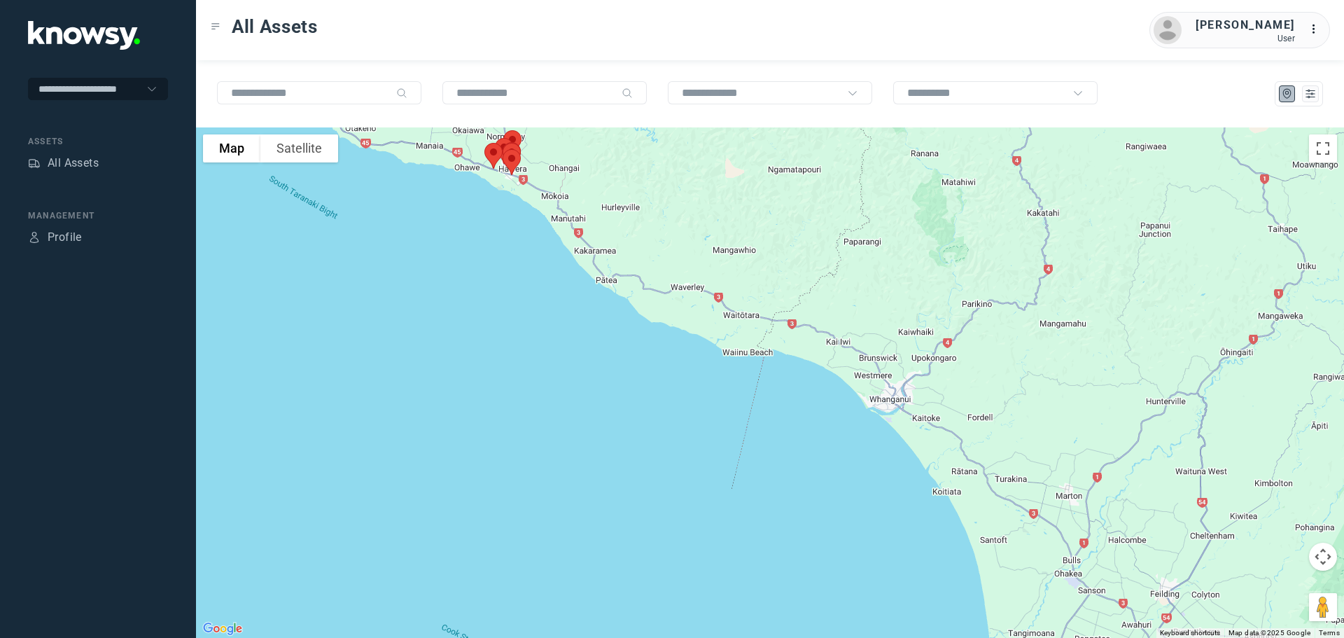
drag, startPoint x: 614, startPoint y: 314, endPoint x: 692, endPoint y: 431, distance: 141.3
click at [692, 431] on div at bounding box center [770, 382] width 1148 height 510
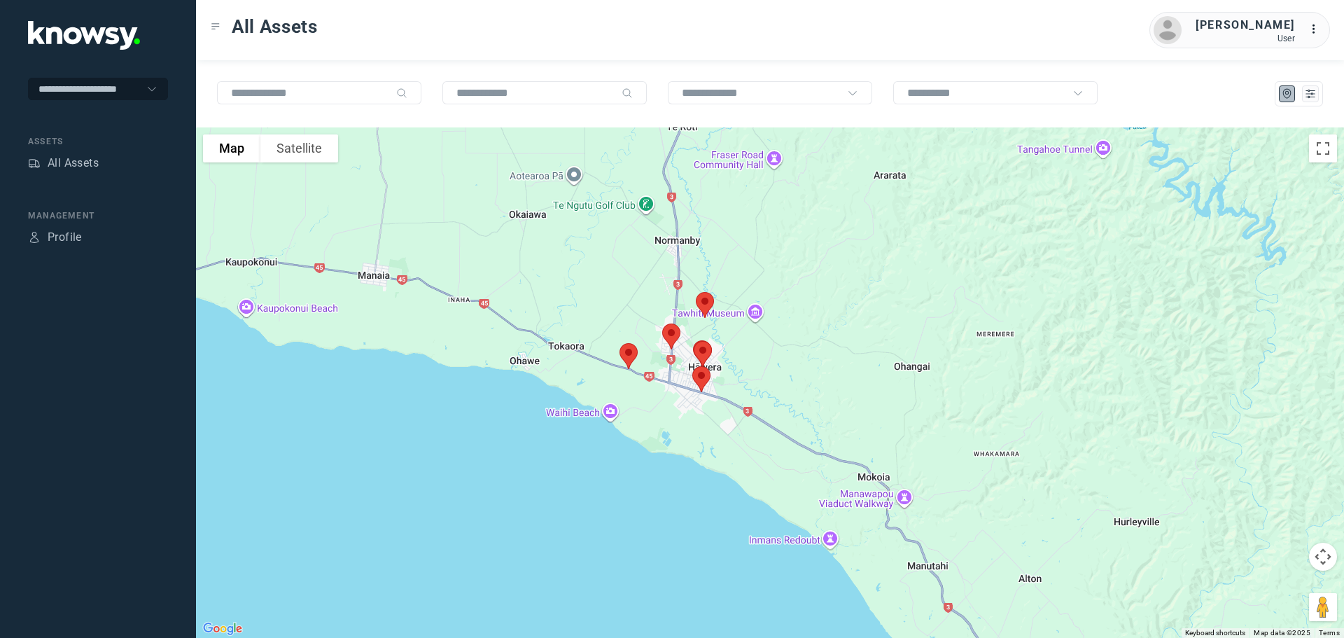
drag, startPoint x: 629, startPoint y: 242, endPoint x: 685, endPoint y: 373, distance: 142.4
click at [685, 373] on div at bounding box center [770, 382] width 1148 height 510
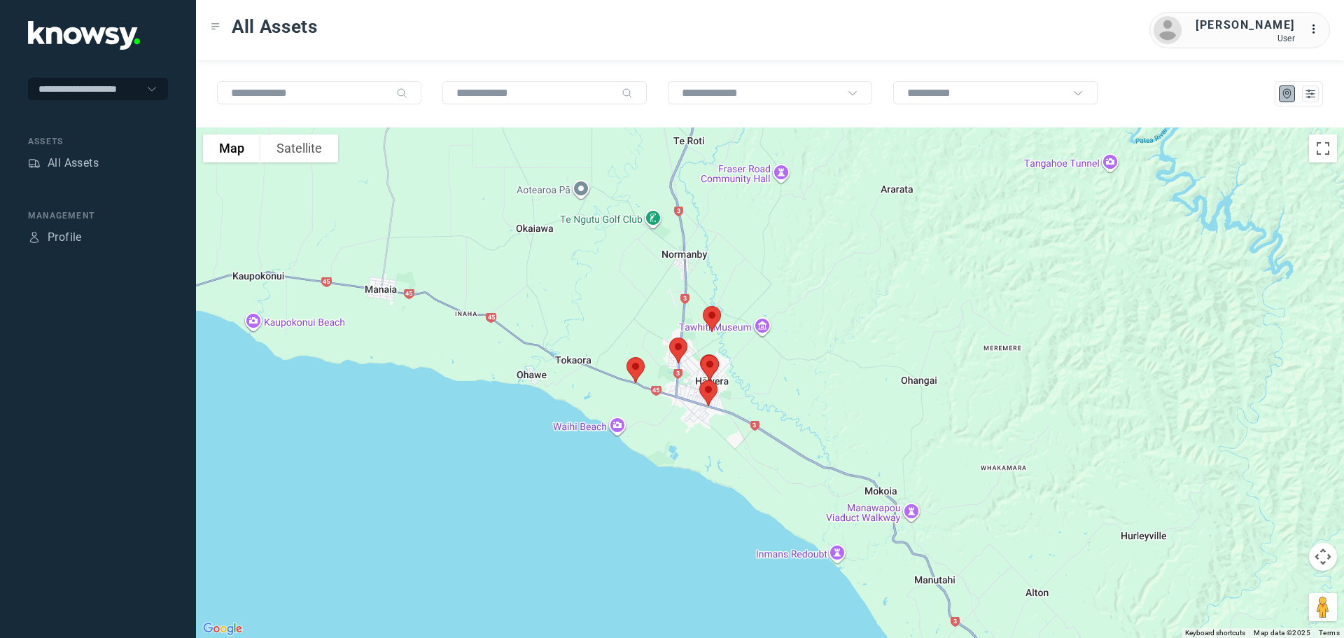
click at [634, 369] on img at bounding box center [635, 369] width 29 height 37
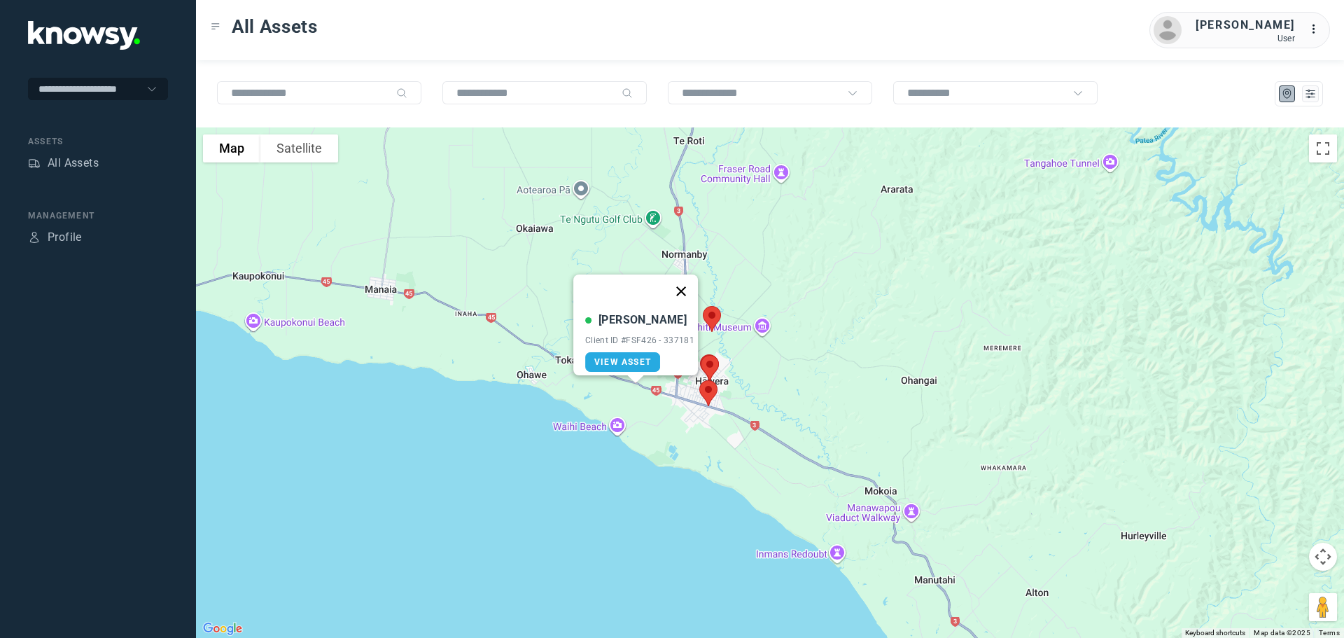
click at [683, 282] on button "Close" at bounding box center [681, 291] width 34 height 34
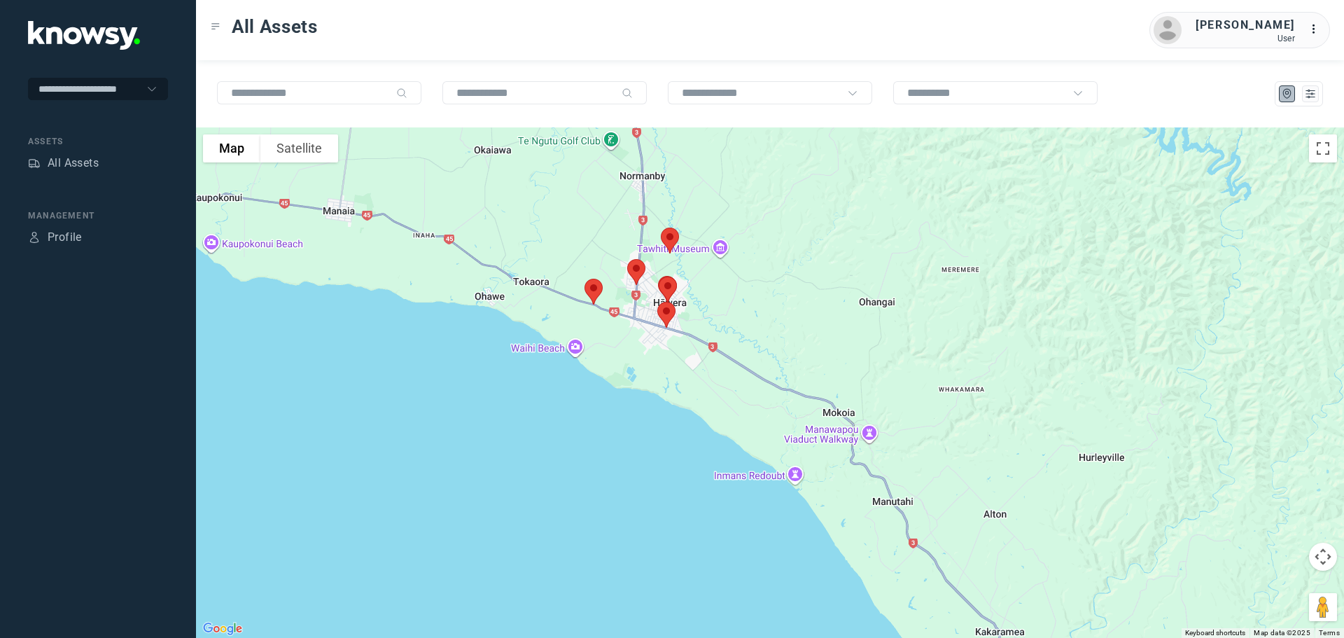
drag, startPoint x: 614, startPoint y: 198, endPoint x: 611, endPoint y: 298, distance: 100.1
click at [611, 298] on div at bounding box center [770, 382] width 1148 height 510
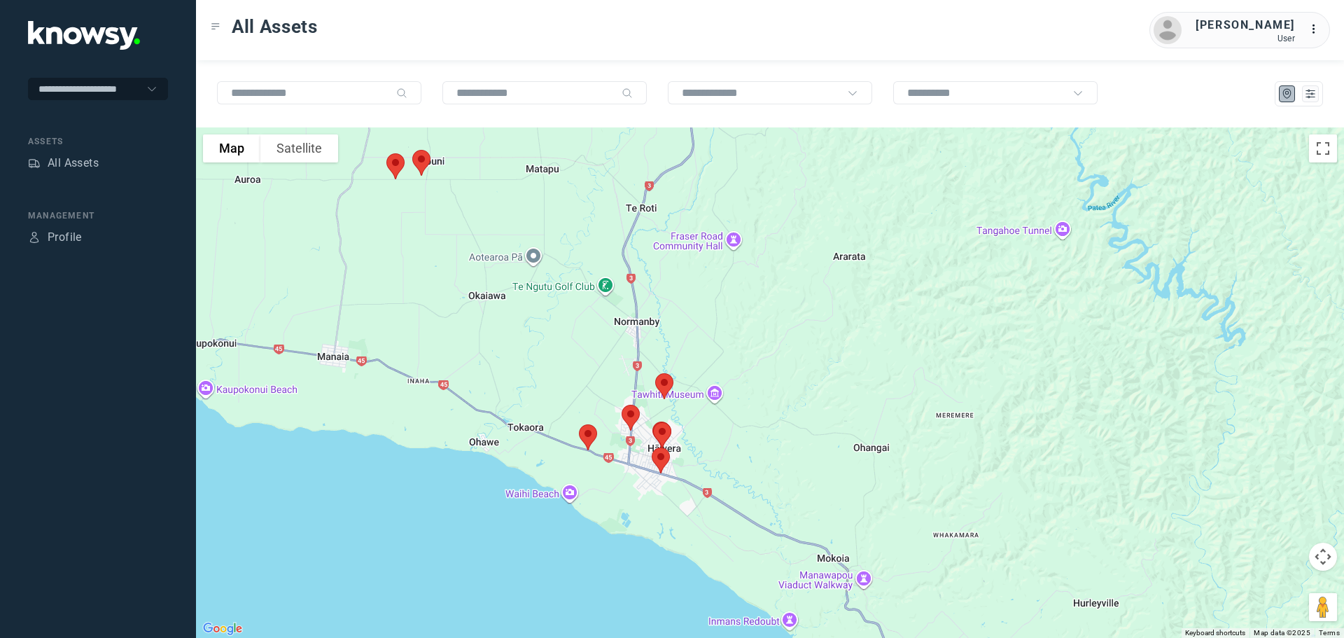
click at [669, 384] on img at bounding box center [664, 386] width 29 height 37
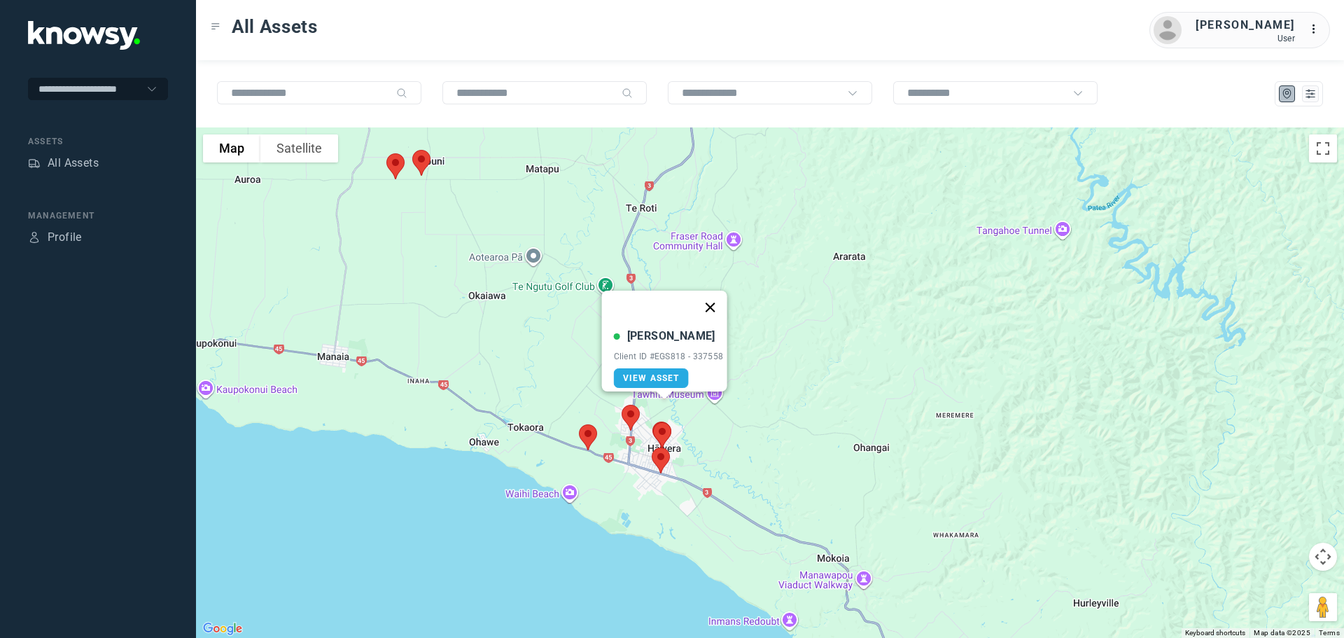
click at [718, 296] on button "Close" at bounding box center [710, 308] width 34 height 34
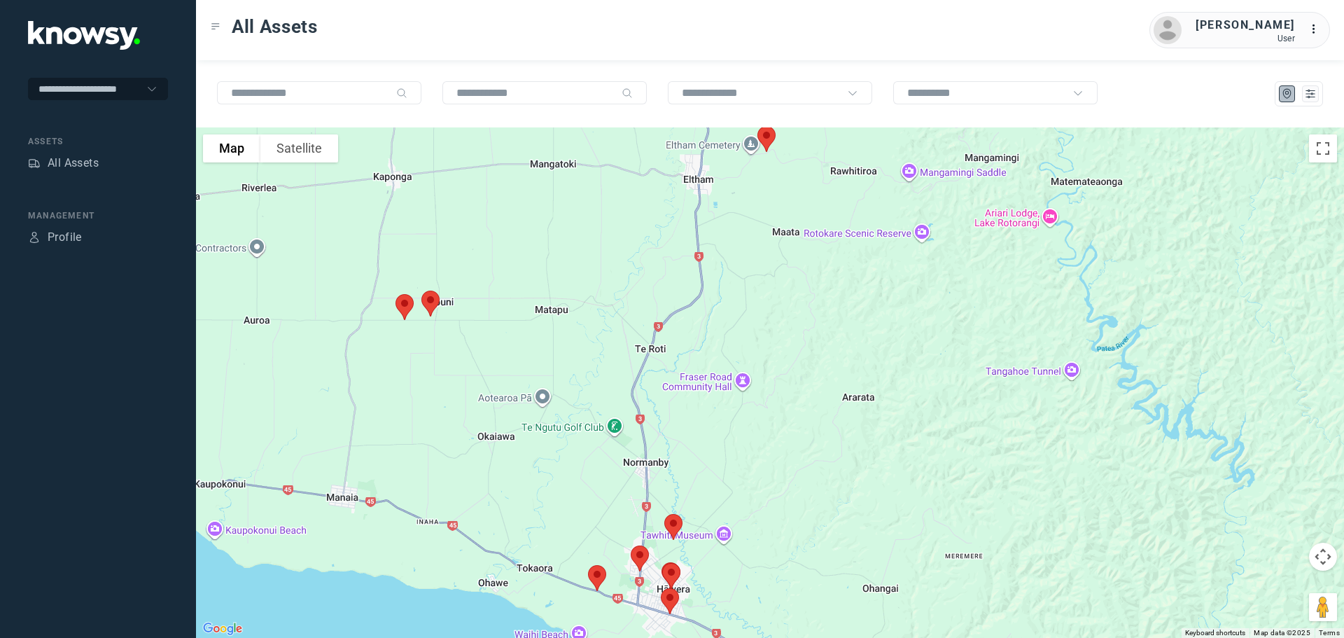
drag, startPoint x: 617, startPoint y: 257, endPoint x: 626, endPoint y: 403, distance: 146.6
click at [626, 403] on div at bounding box center [770, 382] width 1148 height 510
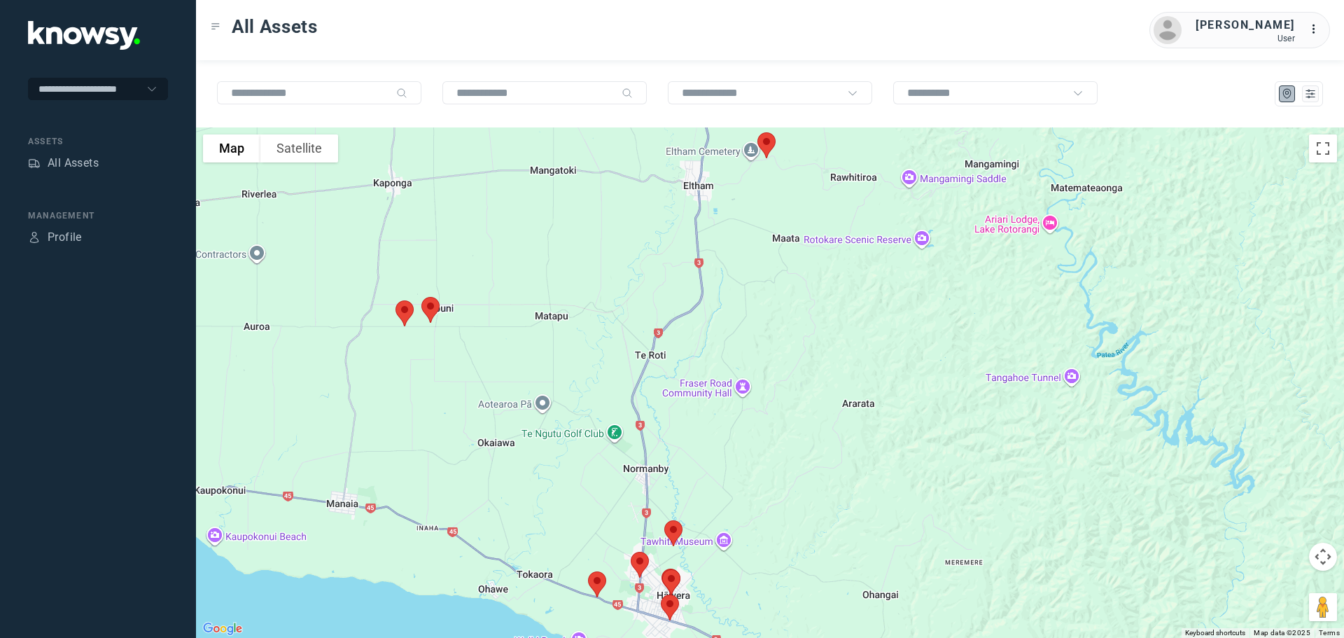
click at [430, 309] on img at bounding box center [430, 309] width 29 height 37
click at [430, 307] on img at bounding box center [430, 309] width 29 height 37
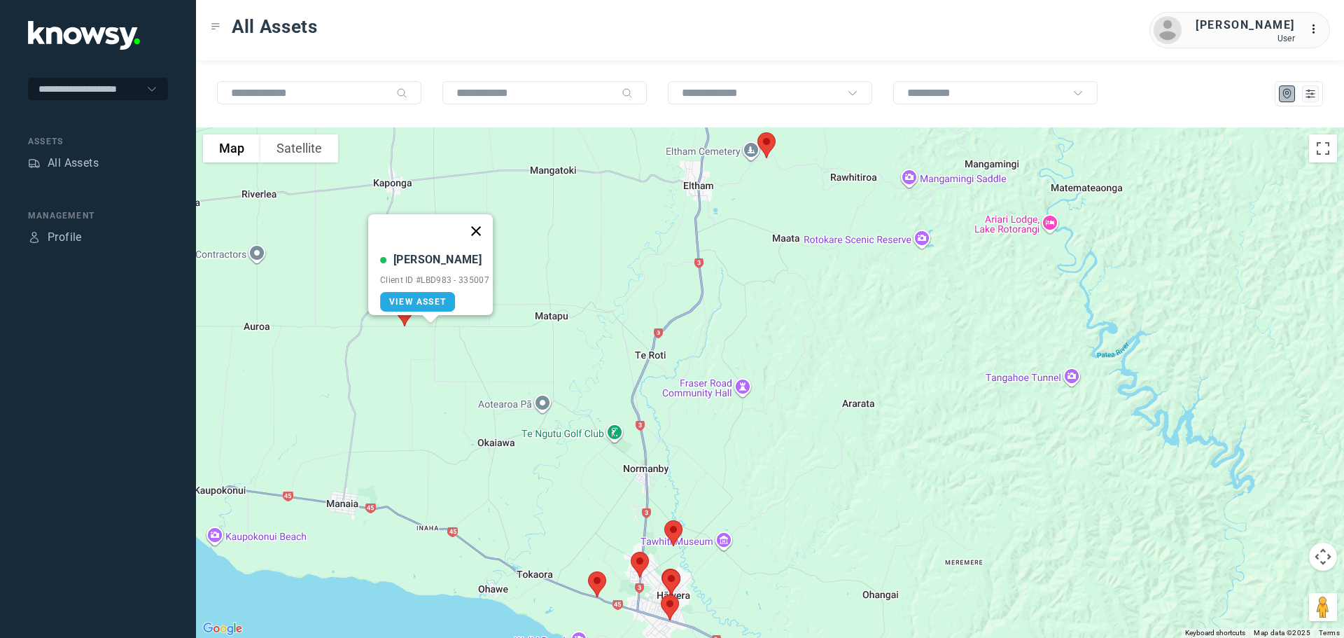
click at [480, 222] on button "Close" at bounding box center [476, 231] width 34 height 34
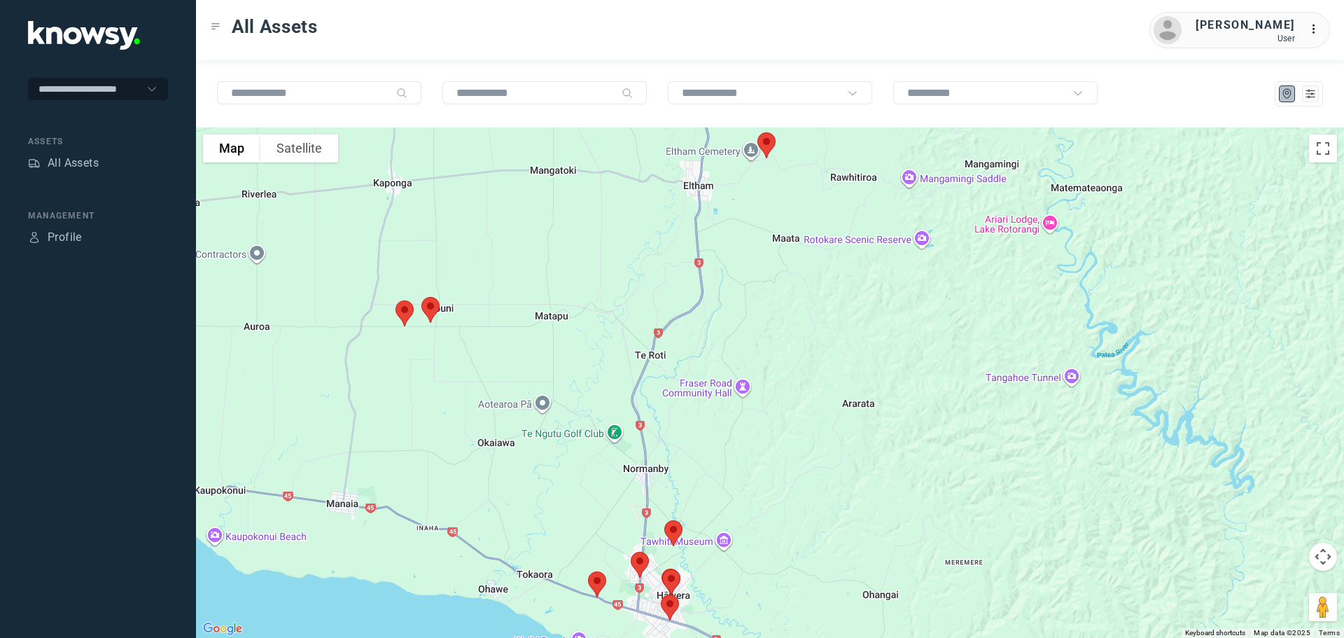
drag, startPoint x: 575, startPoint y: 248, endPoint x: 556, endPoint y: 369, distance: 122.6
click at [556, 369] on div at bounding box center [770, 382] width 1148 height 510
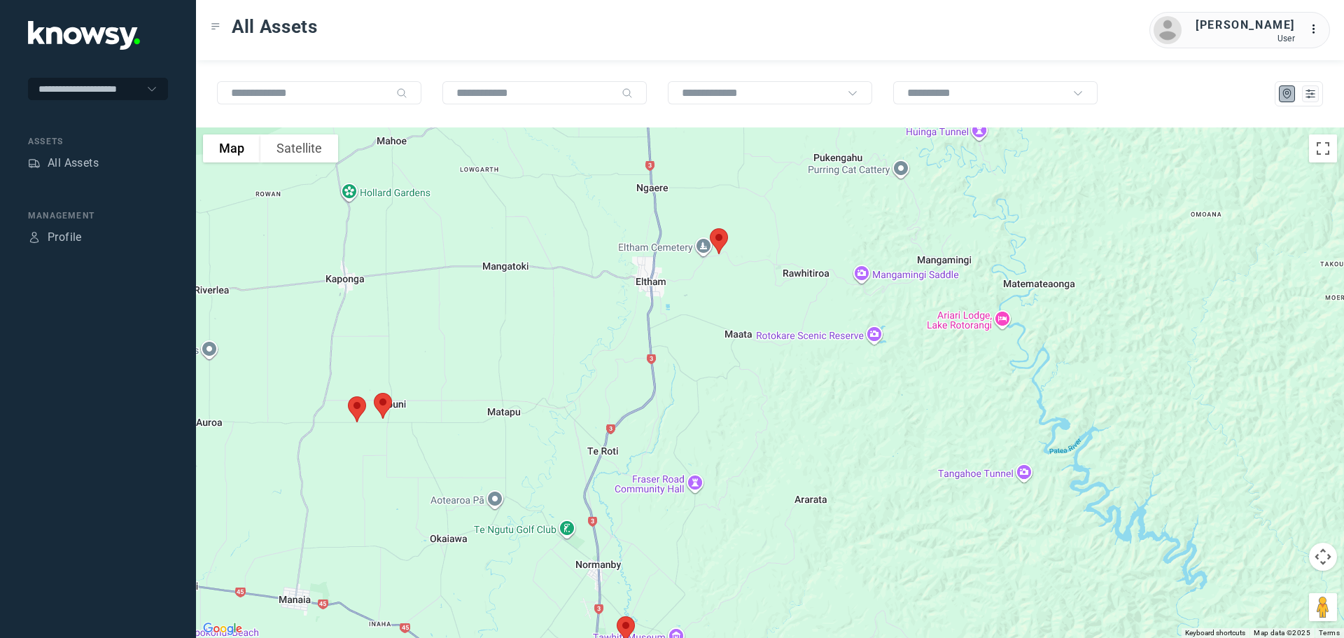
drag, startPoint x: 656, startPoint y: 281, endPoint x: 607, endPoint y: 368, distance: 99.1
click at [607, 368] on div at bounding box center [770, 382] width 1148 height 510
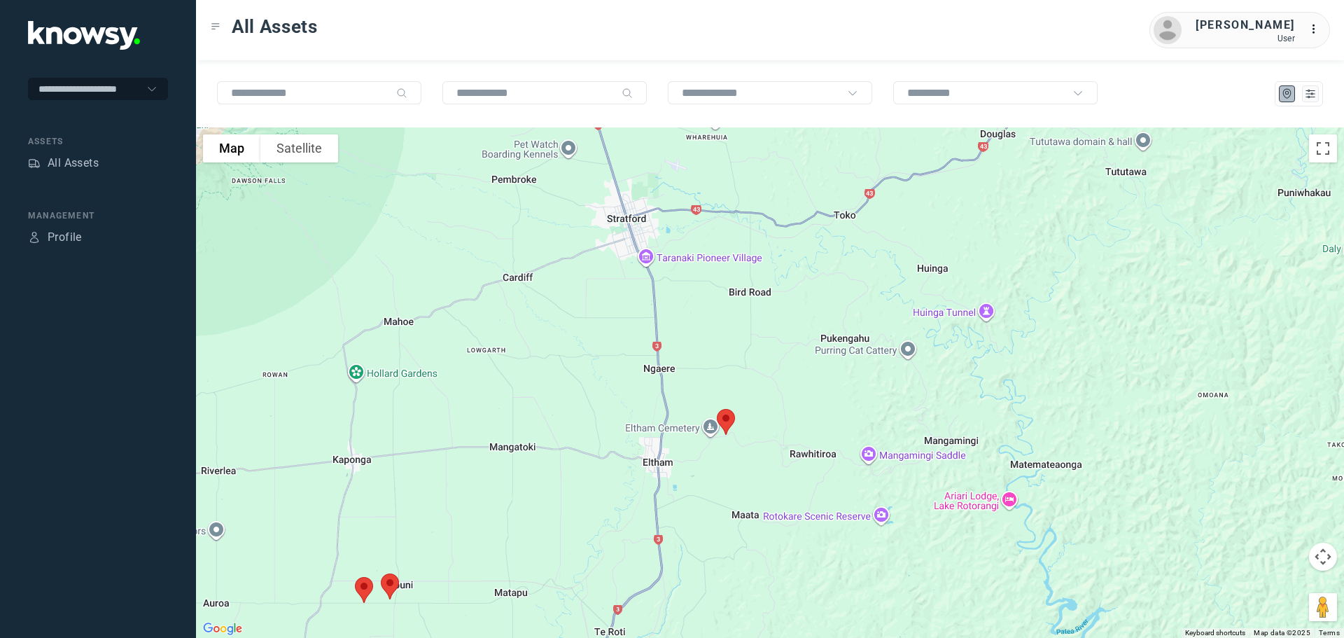
drag, startPoint x: 577, startPoint y: 250, endPoint x: 585, endPoint y: 416, distance: 166.1
click at [585, 416] on div at bounding box center [770, 382] width 1148 height 510
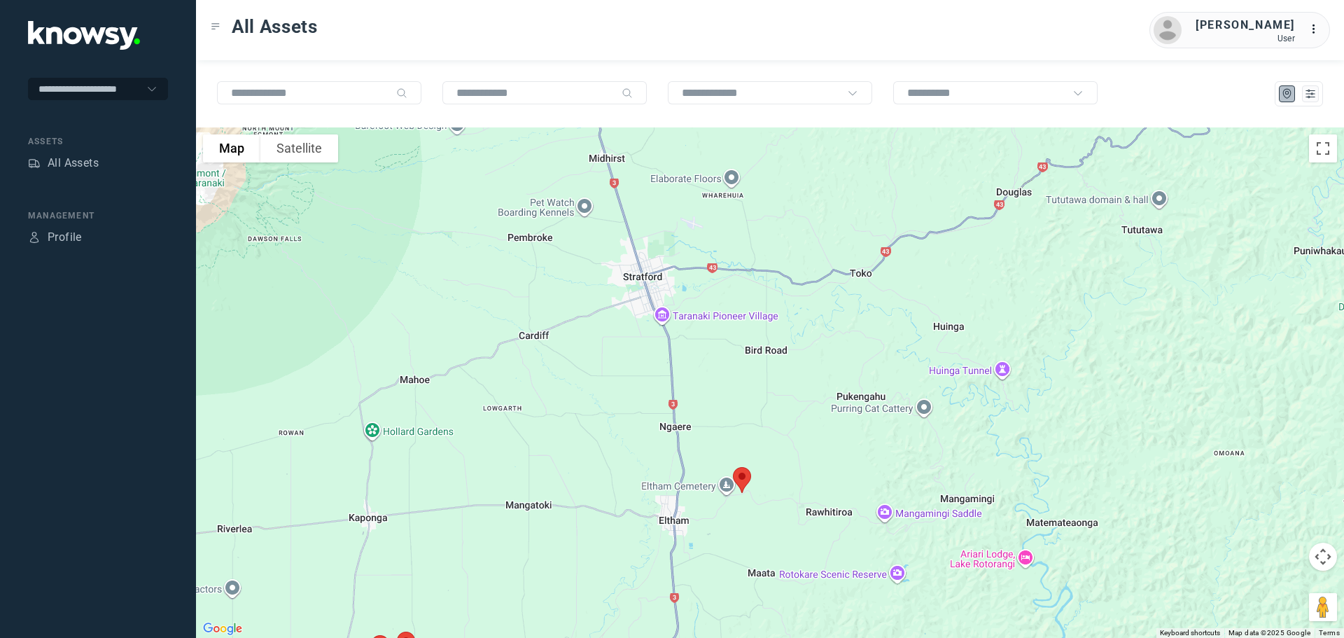
drag, startPoint x: 598, startPoint y: 311, endPoint x: 627, endPoint y: 421, distance: 114.3
click at [627, 421] on div at bounding box center [770, 382] width 1148 height 510
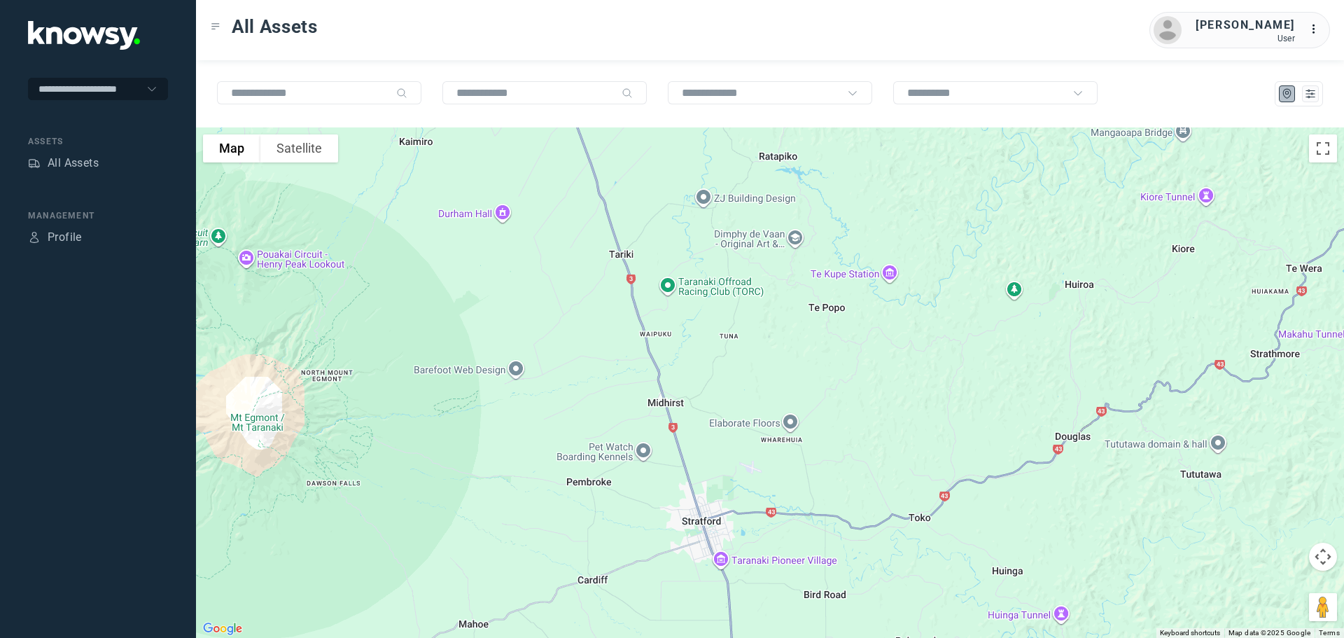
drag, startPoint x: 610, startPoint y: 312, endPoint x: 638, endPoint y: 431, distance: 122.3
click at [638, 440] on div at bounding box center [770, 382] width 1148 height 510
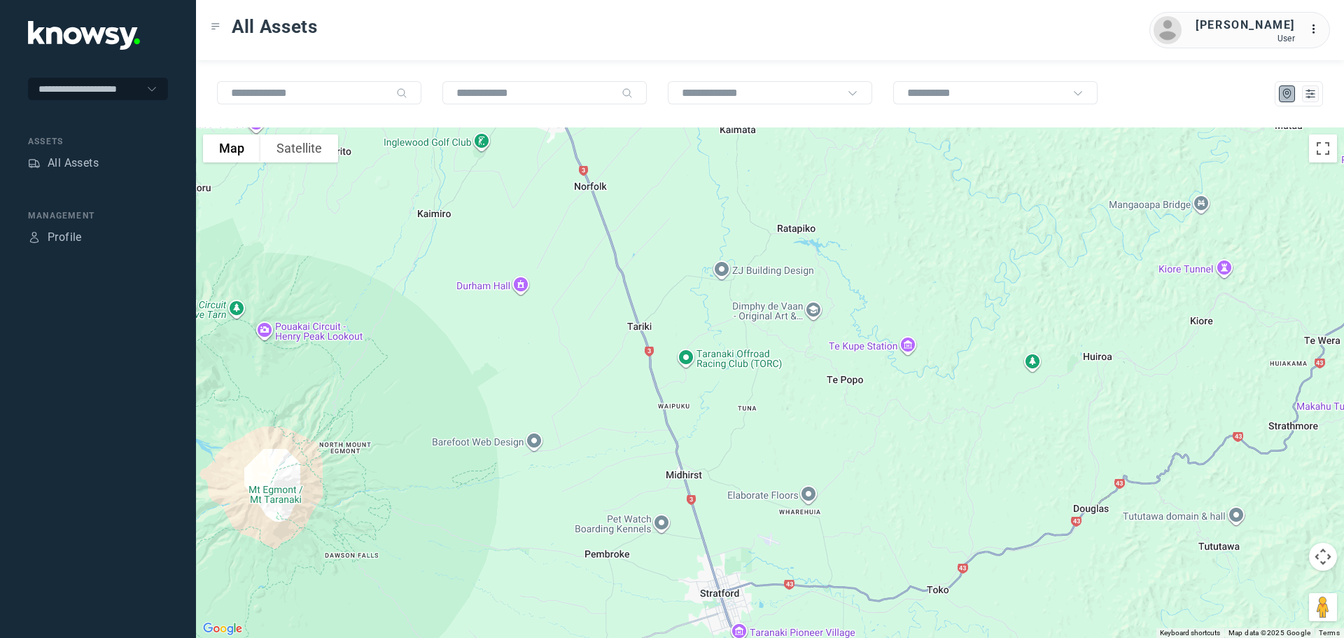
drag, startPoint x: 600, startPoint y: 286, endPoint x: 652, endPoint y: 442, distance: 164.5
click at [652, 442] on div at bounding box center [770, 382] width 1148 height 510
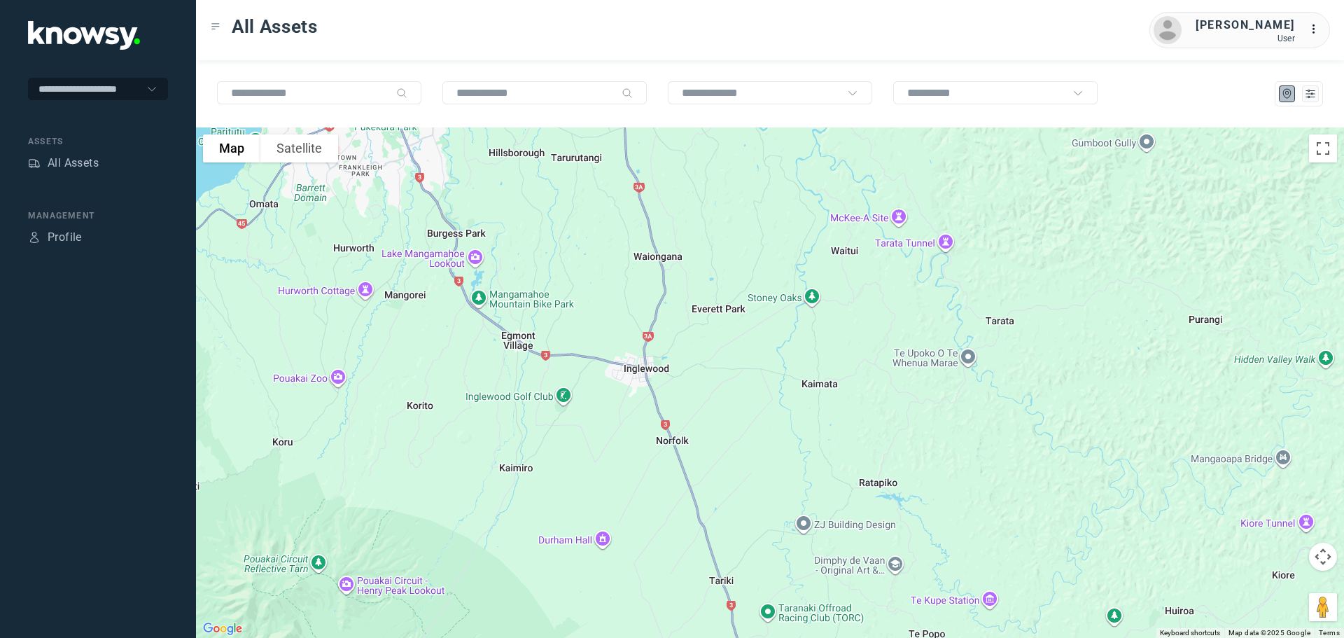
drag, startPoint x: 629, startPoint y: 367, endPoint x: 672, endPoint y: 479, distance: 119.9
click at [672, 479] on div at bounding box center [770, 382] width 1148 height 510
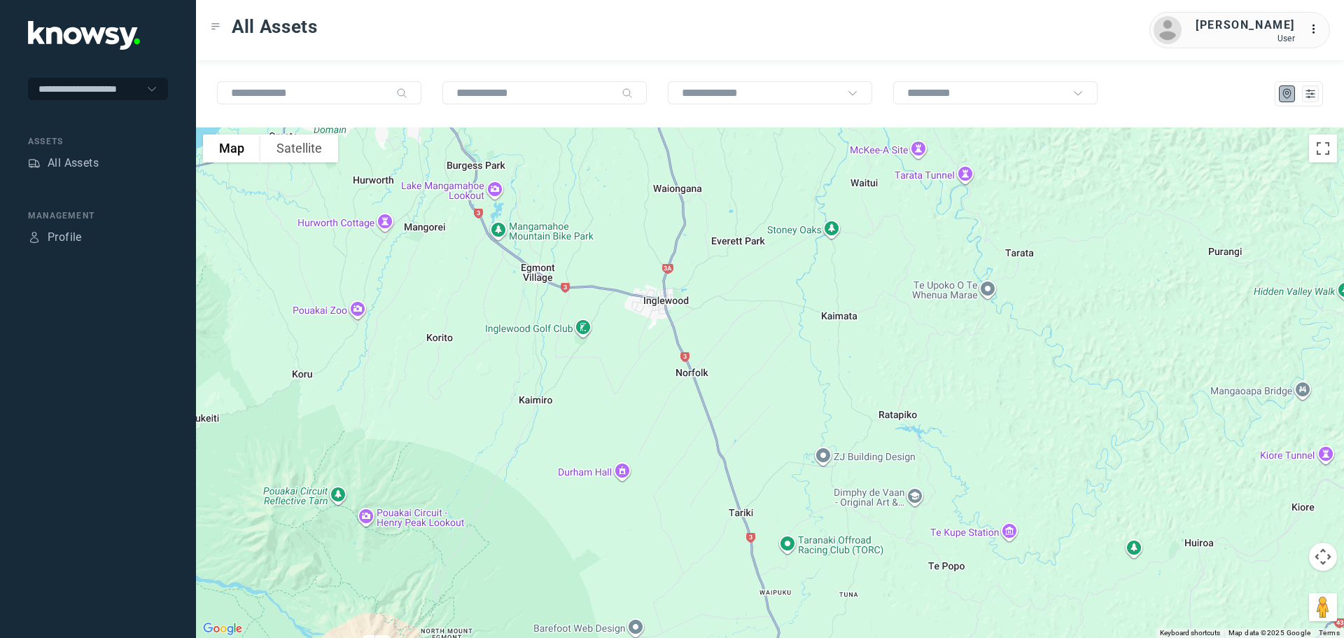
drag, startPoint x: 626, startPoint y: 396, endPoint x: 611, endPoint y: 277, distance: 120.6
click at [594, 216] on div at bounding box center [770, 382] width 1148 height 510
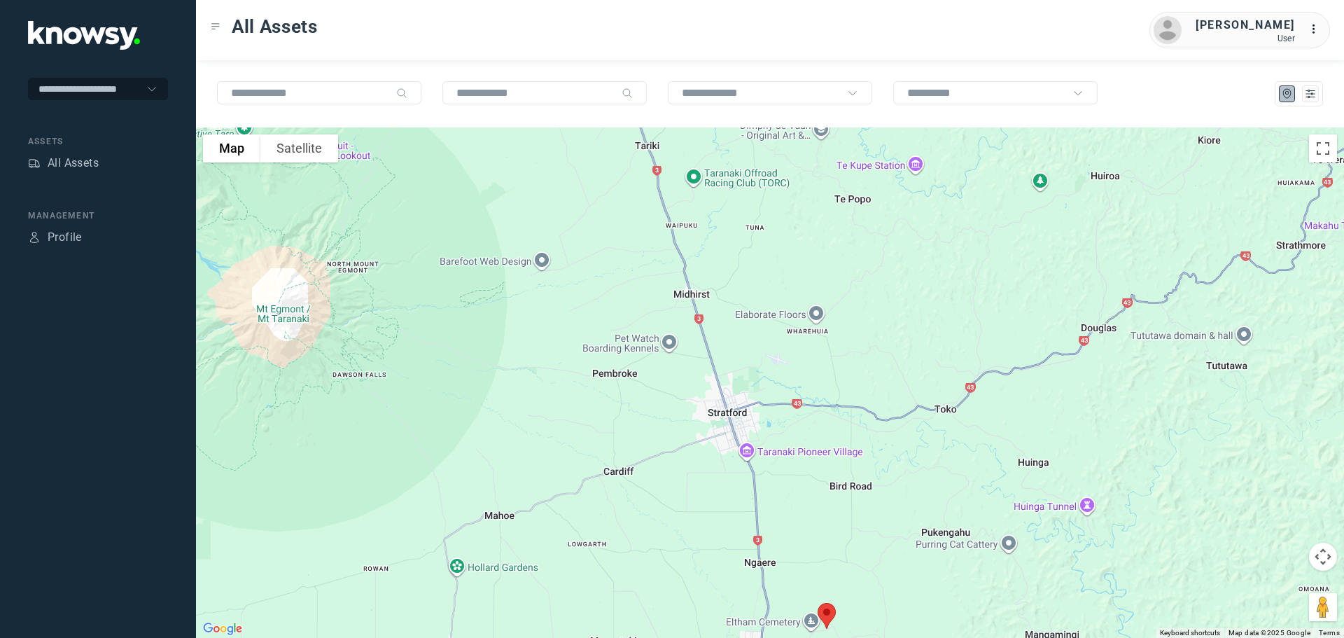
drag, startPoint x: 678, startPoint y: 427, endPoint x: 623, endPoint y: 249, distance: 186.2
click at [615, 225] on div at bounding box center [770, 382] width 1148 height 510
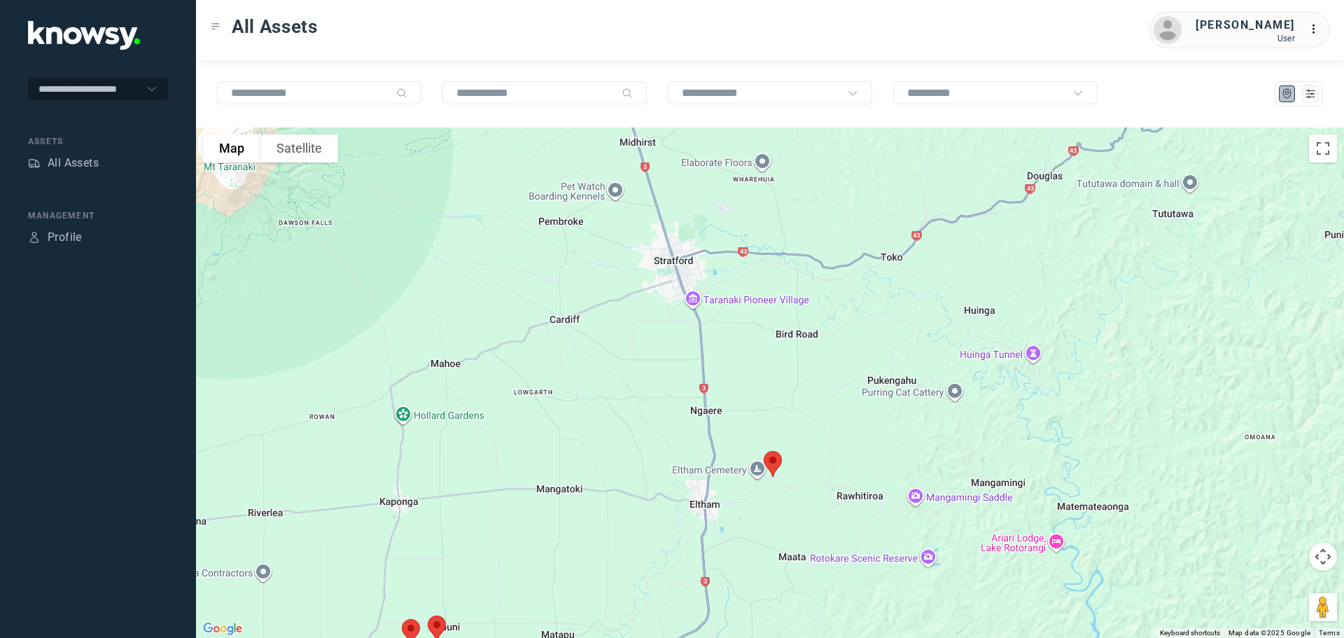
drag, startPoint x: 677, startPoint y: 347, endPoint x: 641, endPoint y: 226, distance: 126.5
click at [641, 220] on div at bounding box center [770, 382] width 1148 height 510
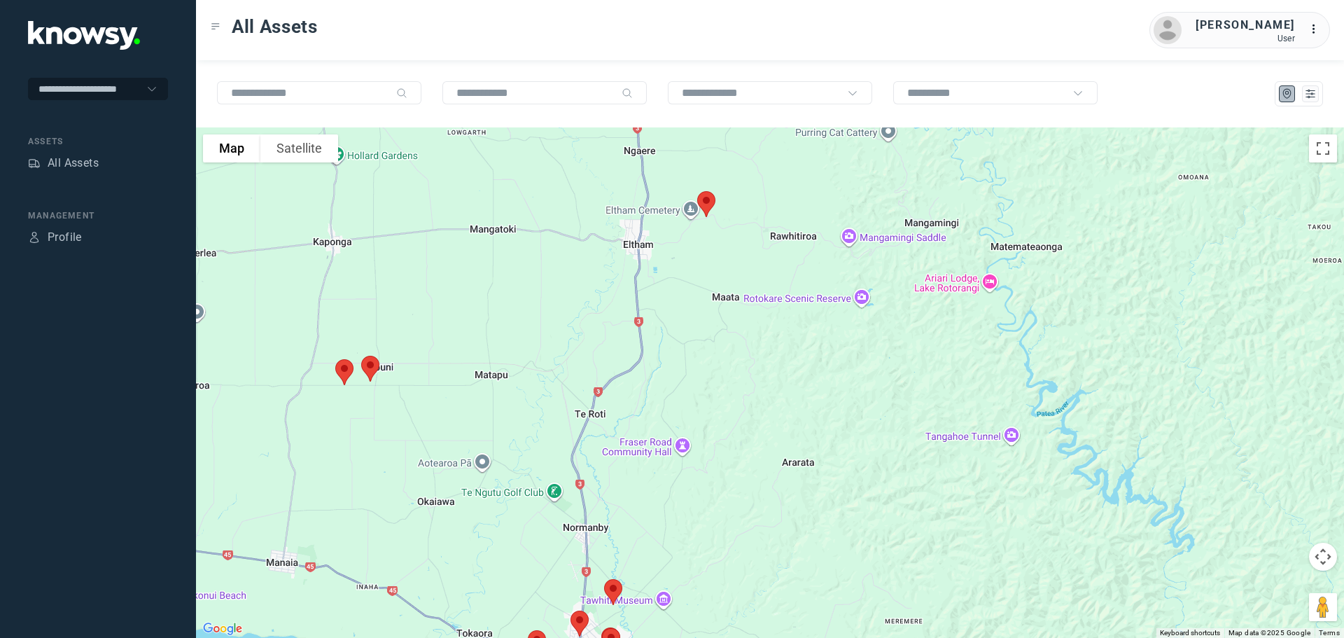
drag, startPoint x: 700, startPoint y: 411, endPoint x: 662, endPoint y: 270, distance: 145.7
click at [666, 251] on div at bounding box center [770, 382] width 1148 height 510
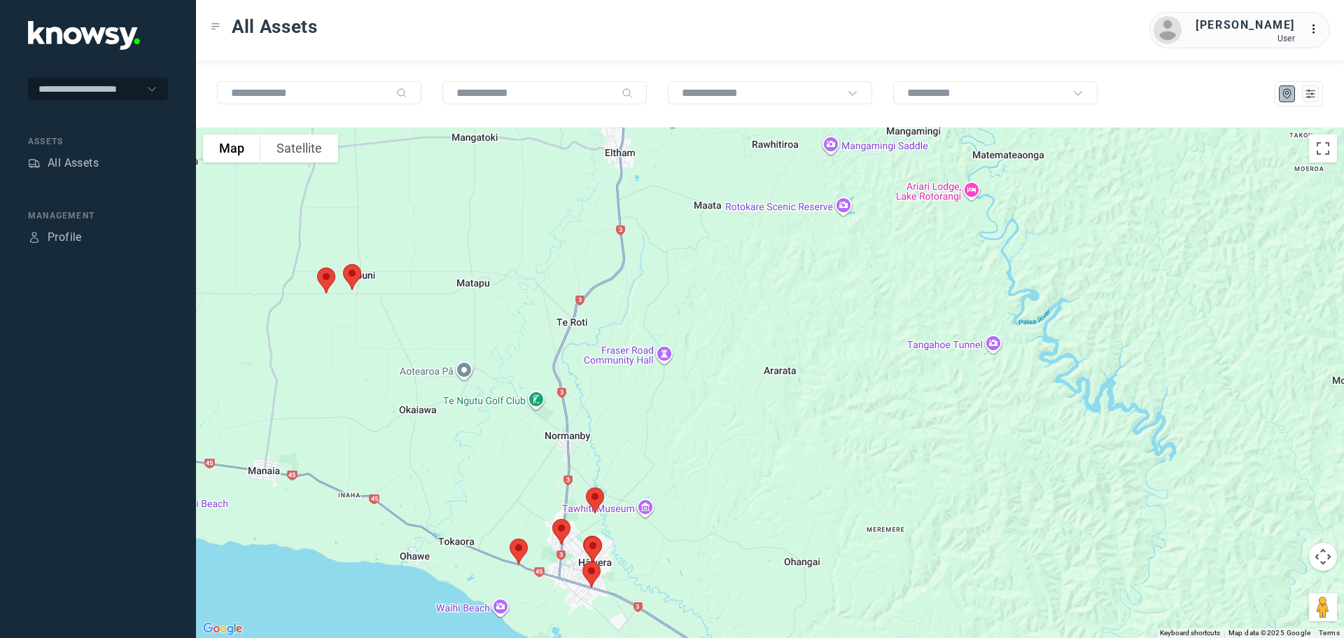
drag, startPoint x: 680, startPoint y: 389, endPoint x: 697, endPoint y: 252, distance: 137.5
click at [699, 255] on div at bounding box center [770, 382] width 1148 height 510
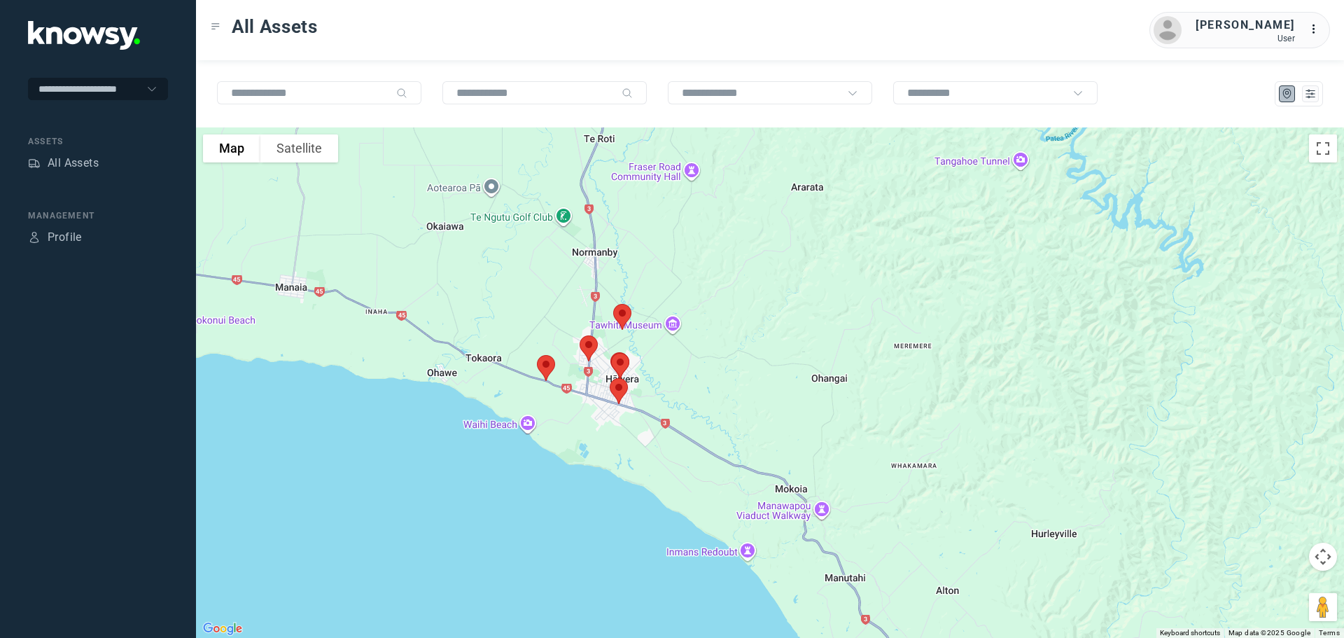
click at [590, 349] on img at bounding box center [588, 348] width 29 height 37
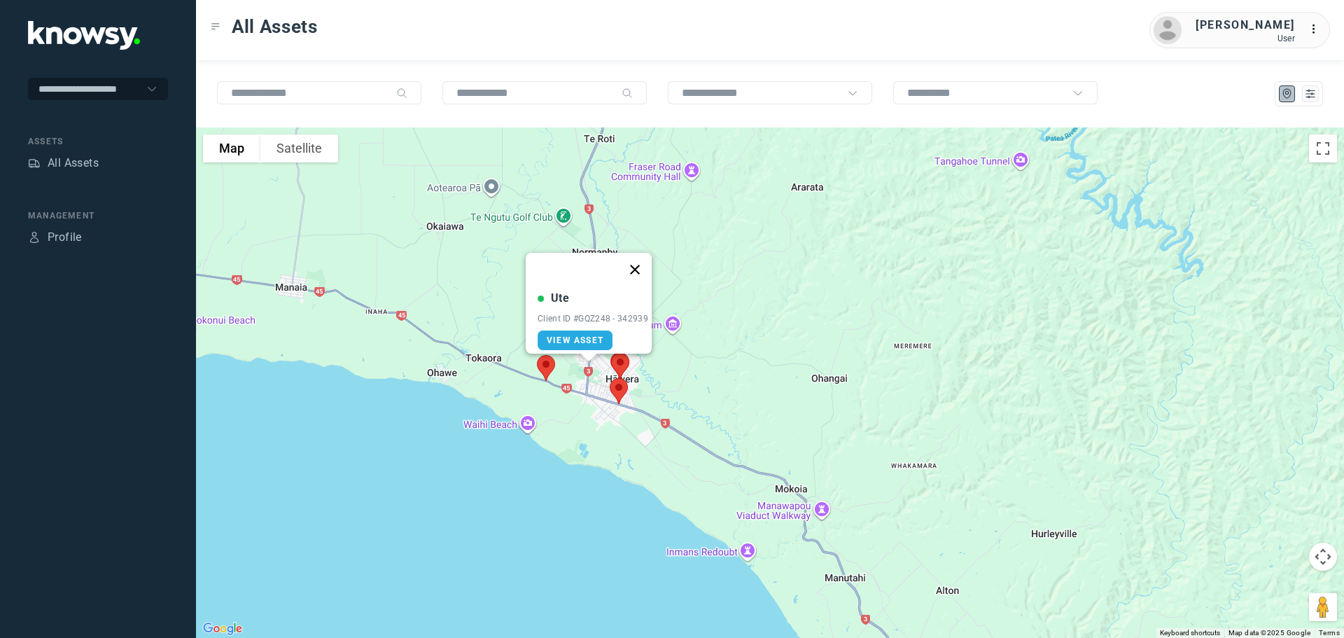
click at [635, 260] on button "Close" at bounding box center [635, 270] width 34 height 34
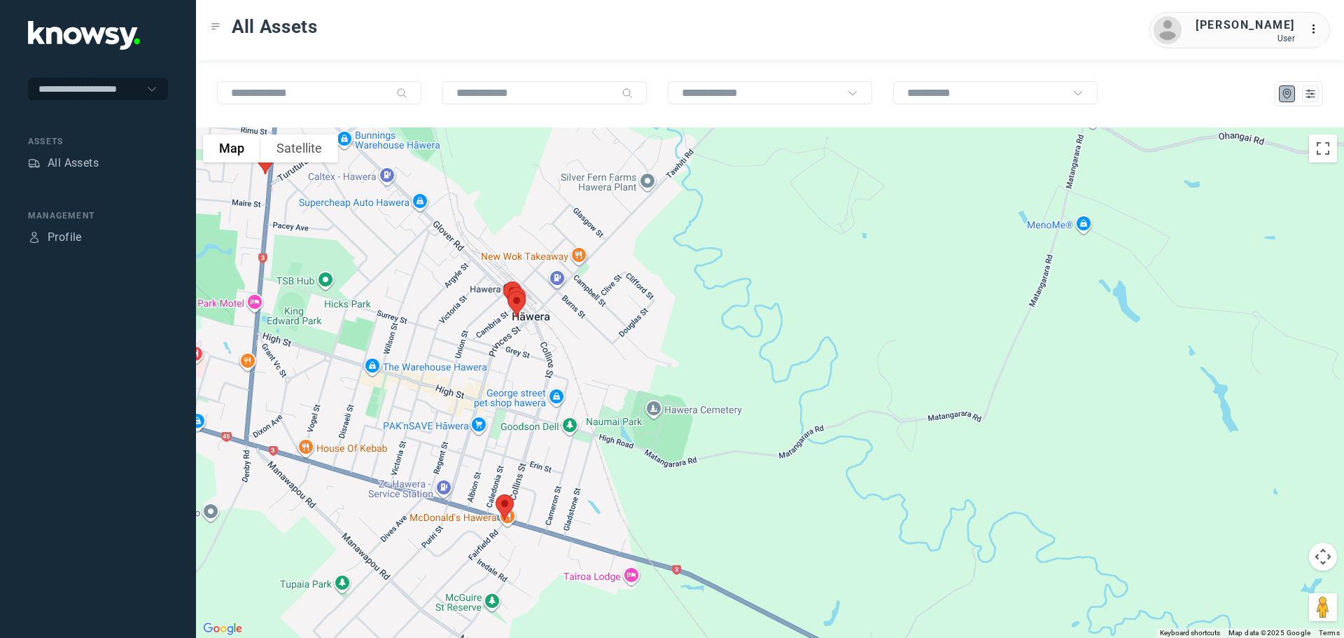
drag, startPoint x: 568, startPoint y: 361, endPoint x: 644, endPoint y: 300, distance: 97.6
click at [644, 300] on div "To navigate, press the arrow keys." at bounding box center [770, 382] width 1148 height 510
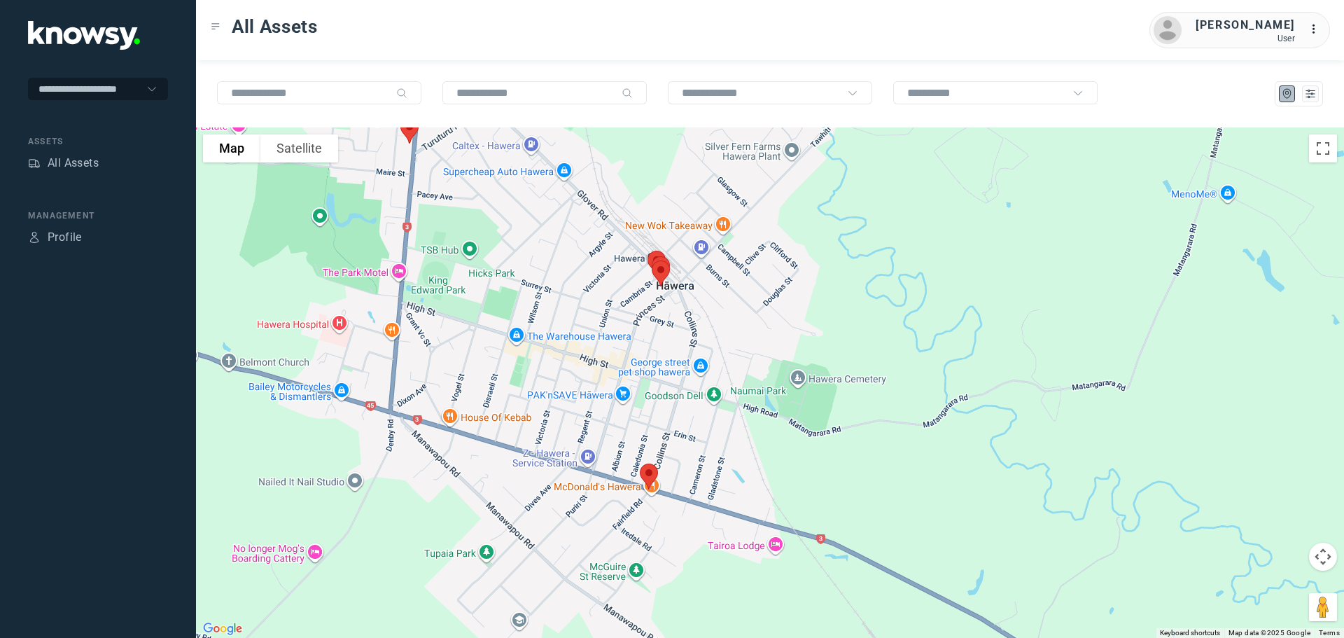
drag, startPoint x: 545, startPoint y: 249, endPoint x: 574, endPoint y: 267, distance: 34.6
click at [574, 267] on div at bounding box center [770, 382] width 1148 height 510
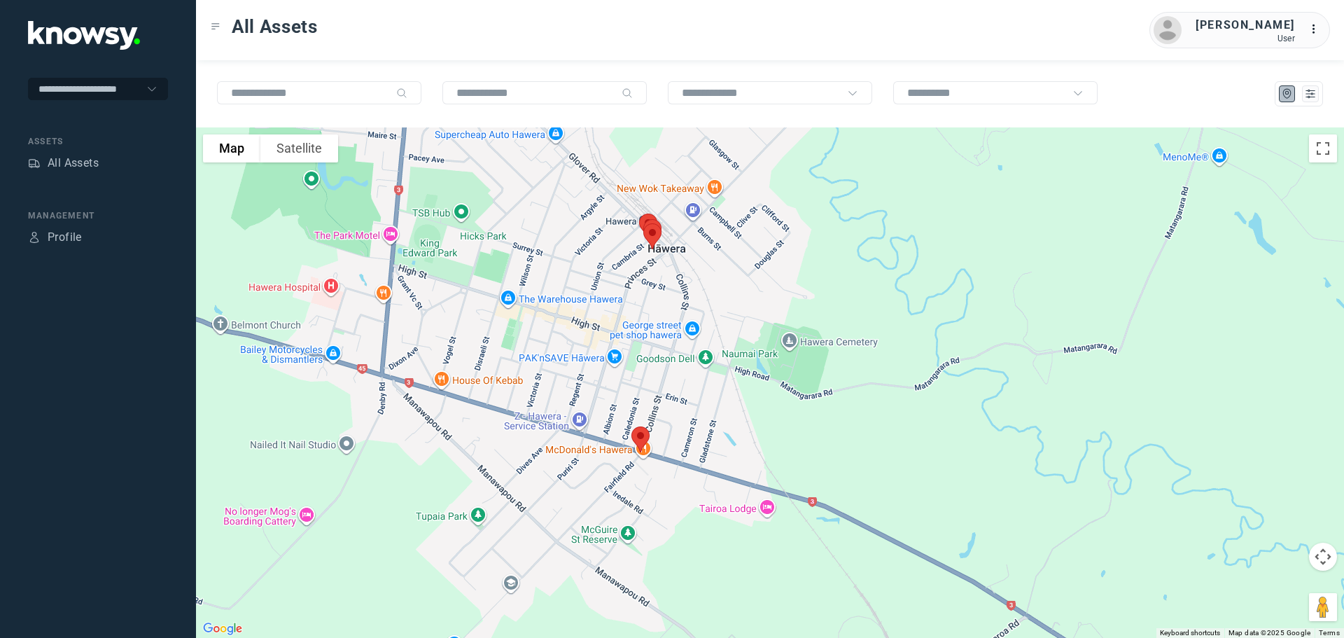
click at [637, 439] on img at bounding box center [640, 439] width 29 height 37
click at [689, 351] on button "Close" at bounding box center [686, 361] width 34 height 34
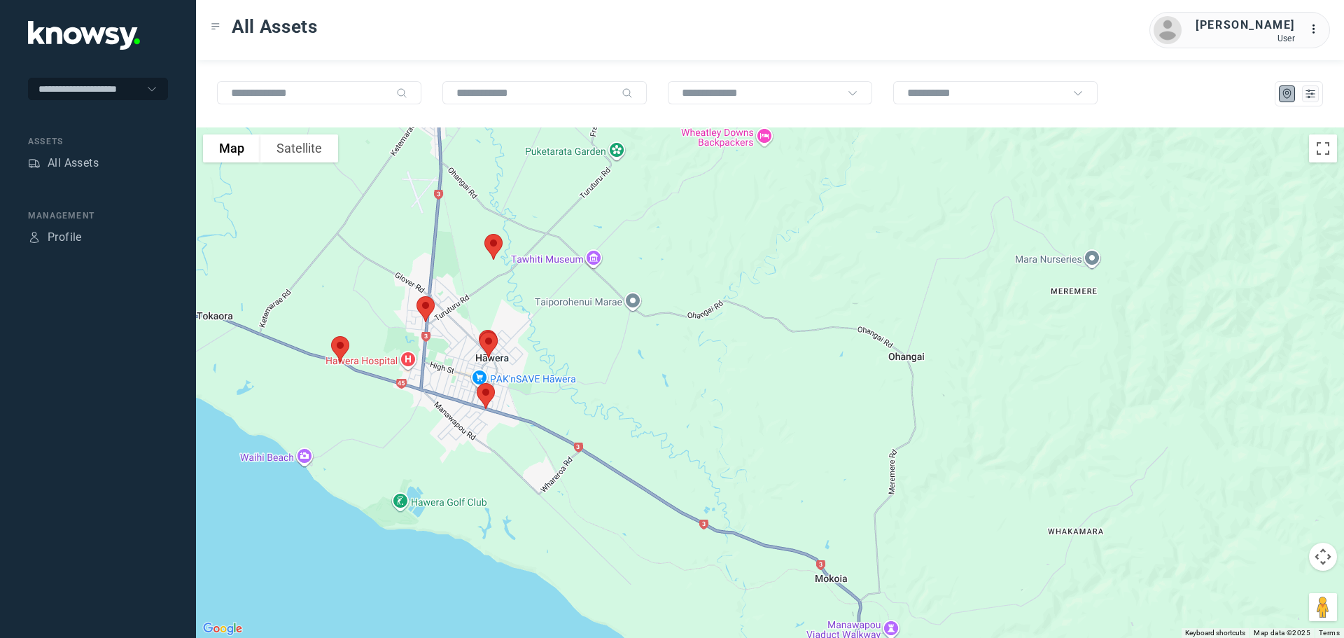
drag, startPoint x: 573, startPoint y: 342, endPoint x: 589, endPoint y: 416, distance: 76.1
click at [589, 416] on div "To navigate, press the arrow keys." at bounding box center [770, 382] width 1148 height 510
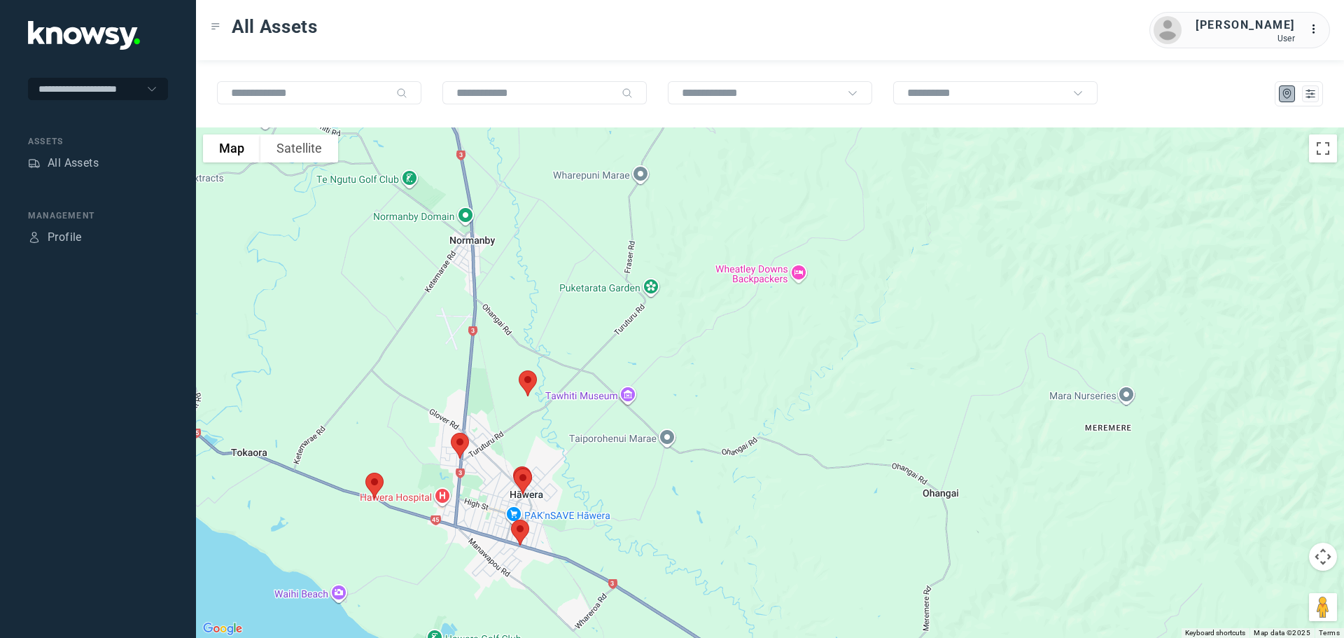
click at [592, 405] on div at bounding box center [770, 382] width 1148 height 510
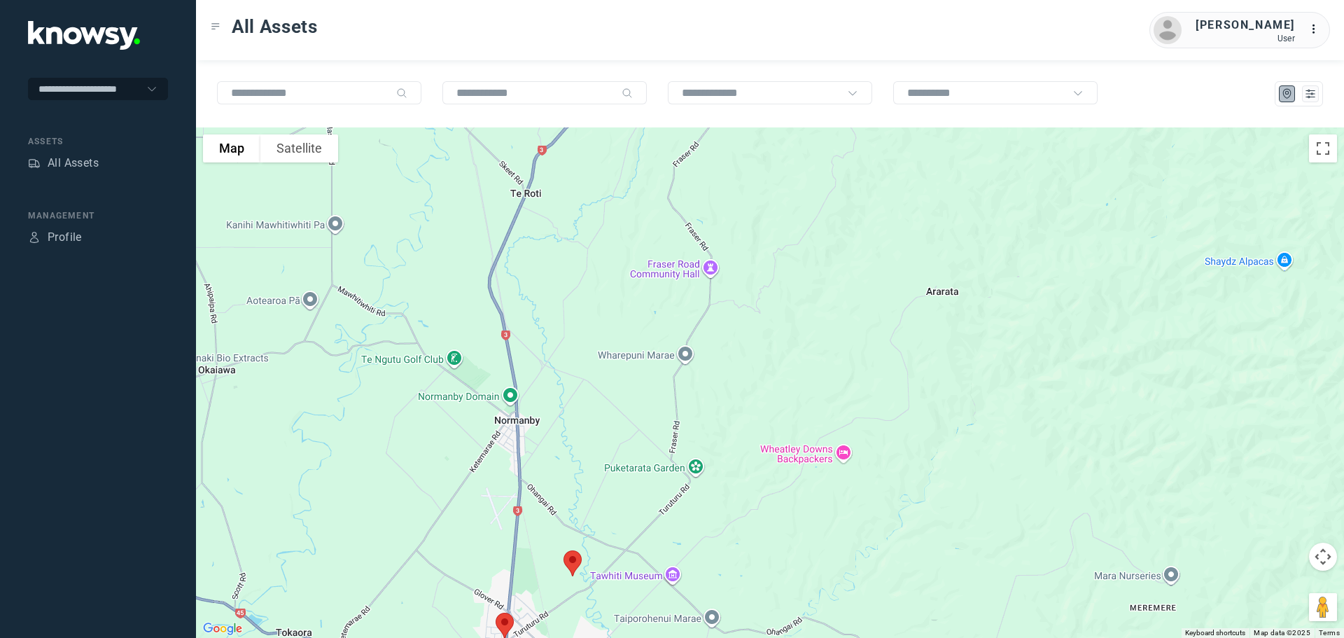
drag, startPoint x: 593, startPoint y: 418, endPoint x: 593, endPoint y: 454, distance: 35.7
click at [593, 454] on div at bounding box center [770, 382] width 1148 height 510
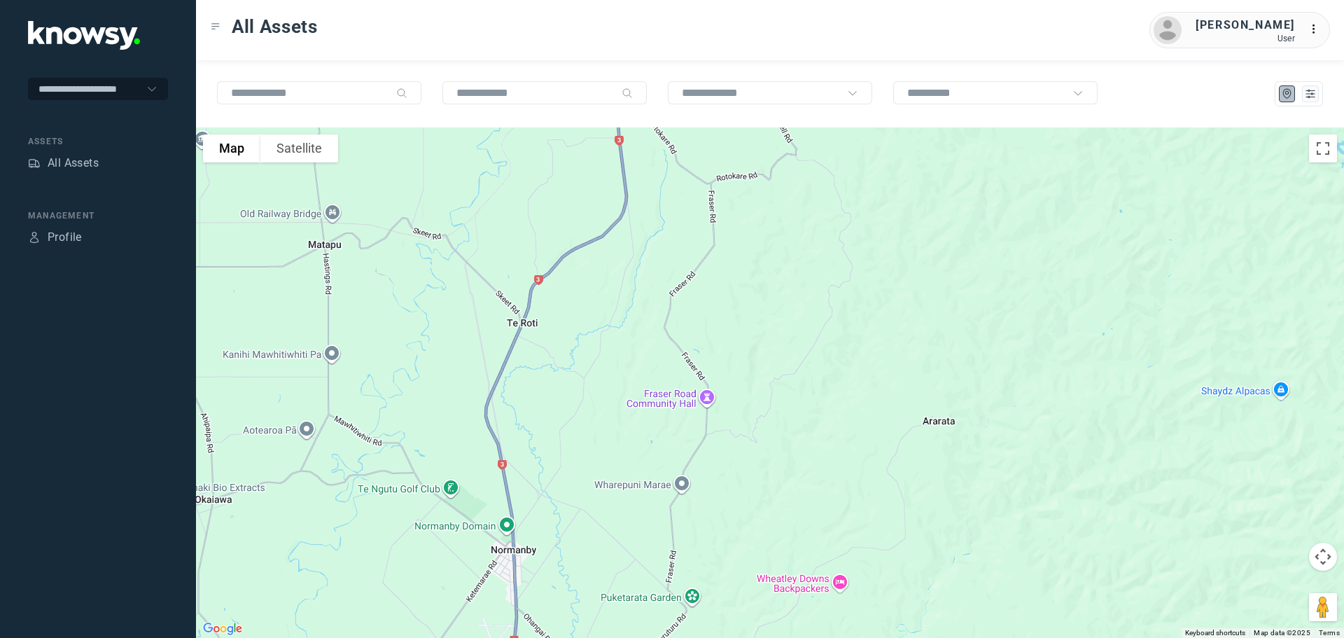
drag, startPoint x: 580, startPoint y: 418, endPoint x: 573, endPoint y: 412, distance: 9.0
click at [574, 425] on div at bounding box center [770, 382] width 1148 height 510
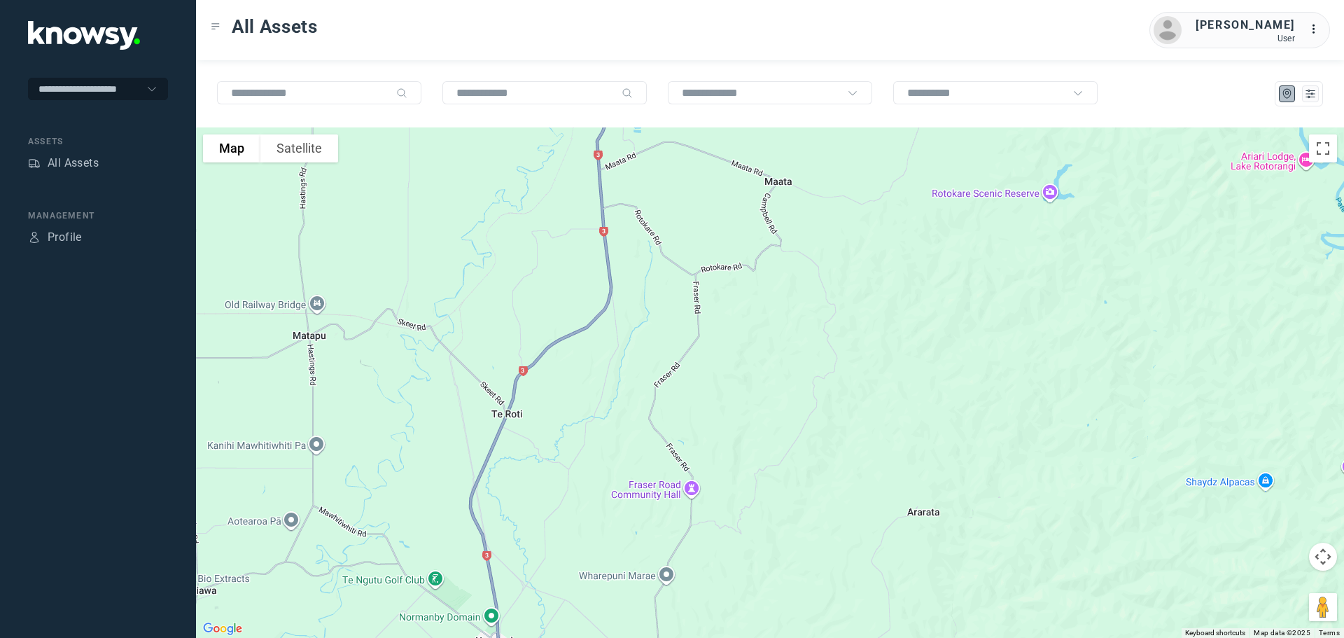
drag, startPoint x: 585, startPoint y: 439, endPoint x: 578, endPoint y: 461, distance: 23.3
click at [581, 463] on div at bounding box center [770, 382] width 1148 height 510
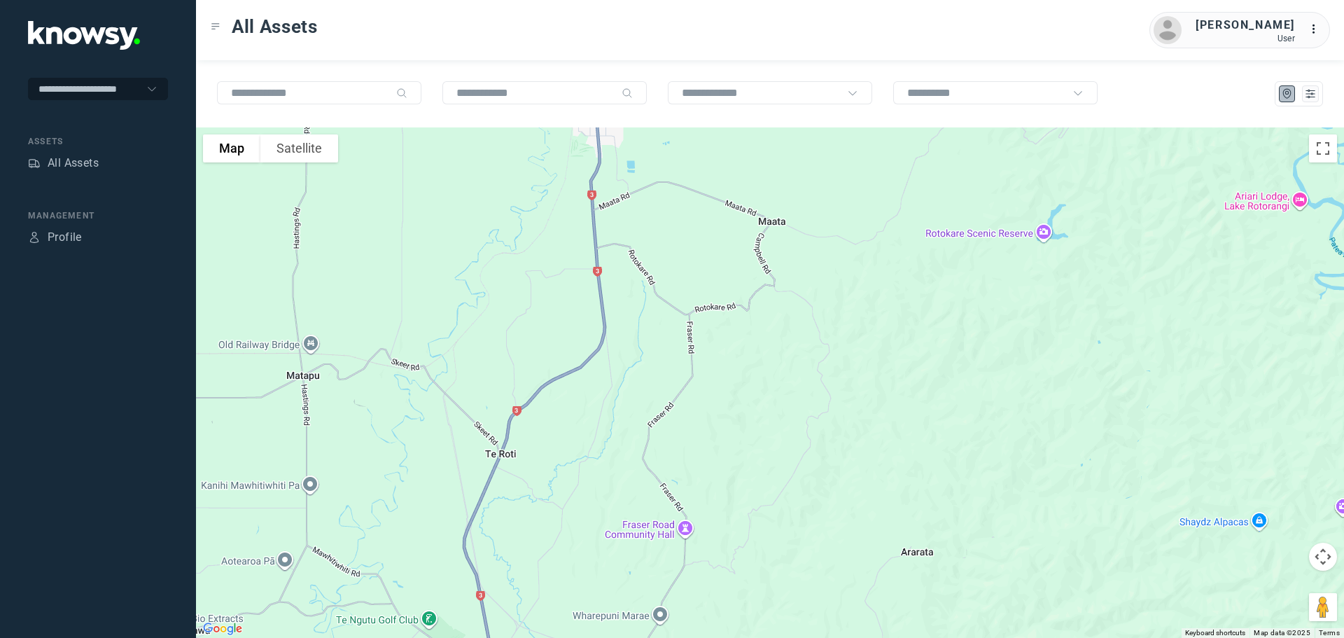
drag, startPoint x: 588, startPoint y: 385, endPoint x: 591, endPoint y: 483, distance: 98.0
click at [591, 483] on div at bounding box center [770, 382] width 1148 height 510
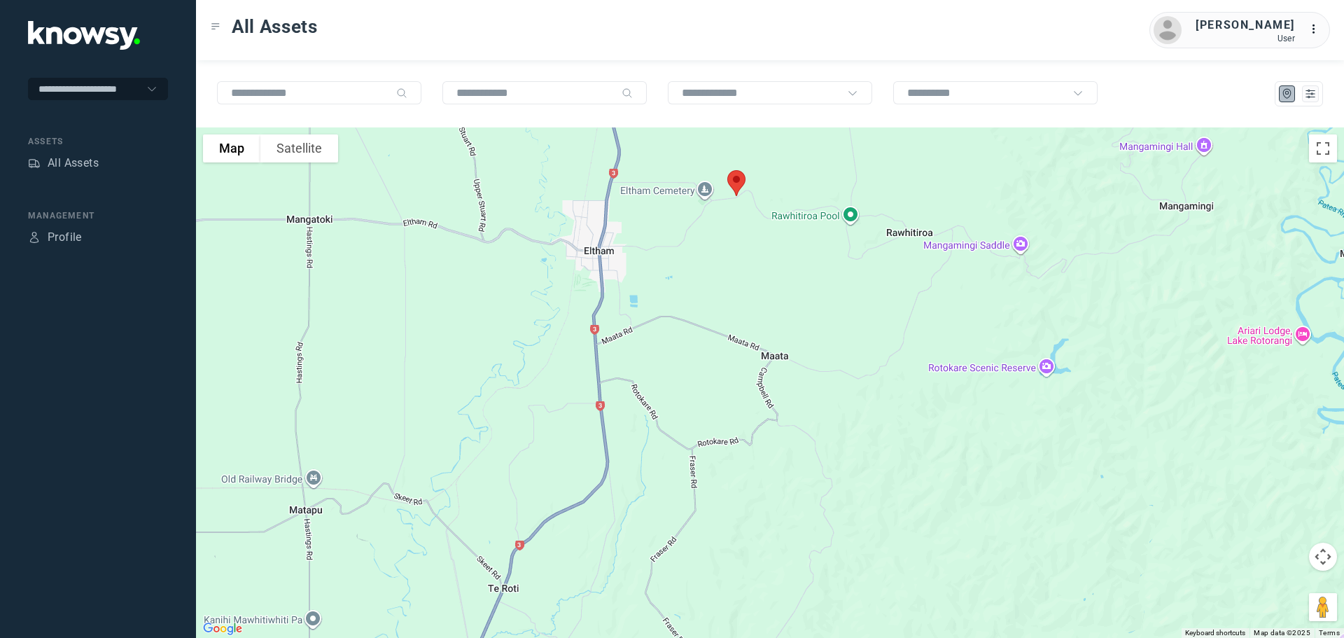
drag, startPoint x: 625, startPoint y: 363, endPoint x: 627, endPoint y: 403, distance: 39.9
click at [627, 403] on div at bounding box center [770, 382] width 1148 height 510
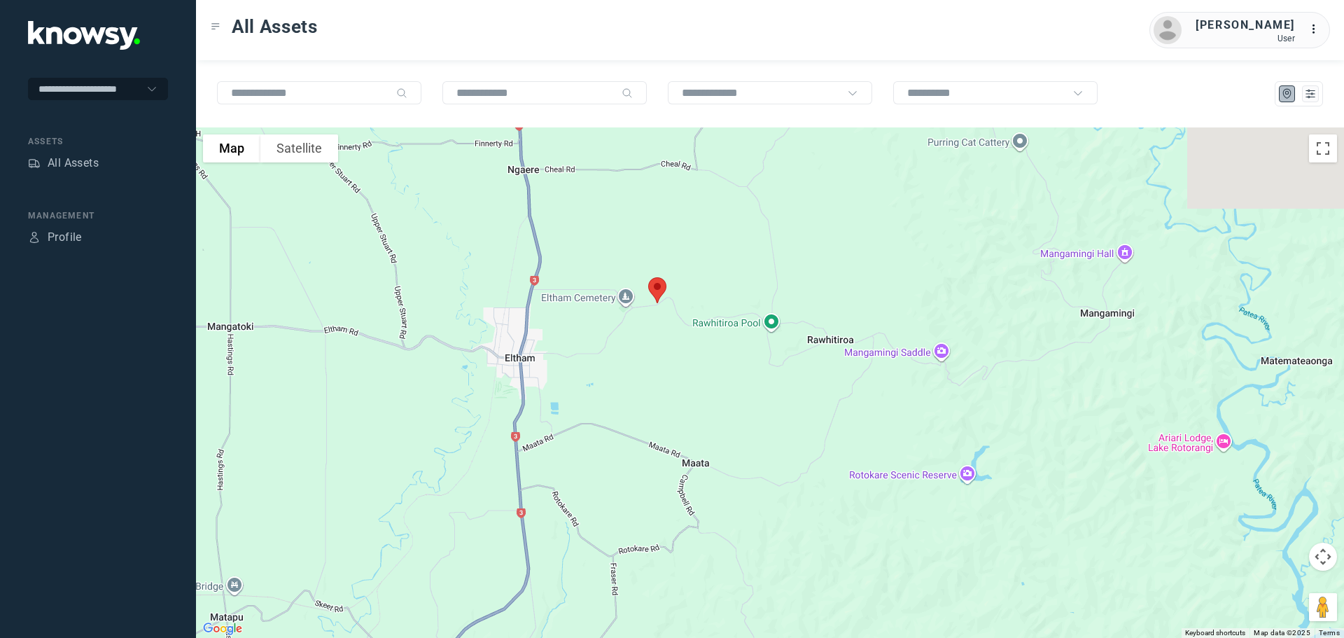
drag, startPoint x: 674, startPoint y: 363, endPoint x: 577, endPoint y: 501, distance: 168.8
click at [578, 501] on div at bounding box center [770, 382] width 1148 height 510
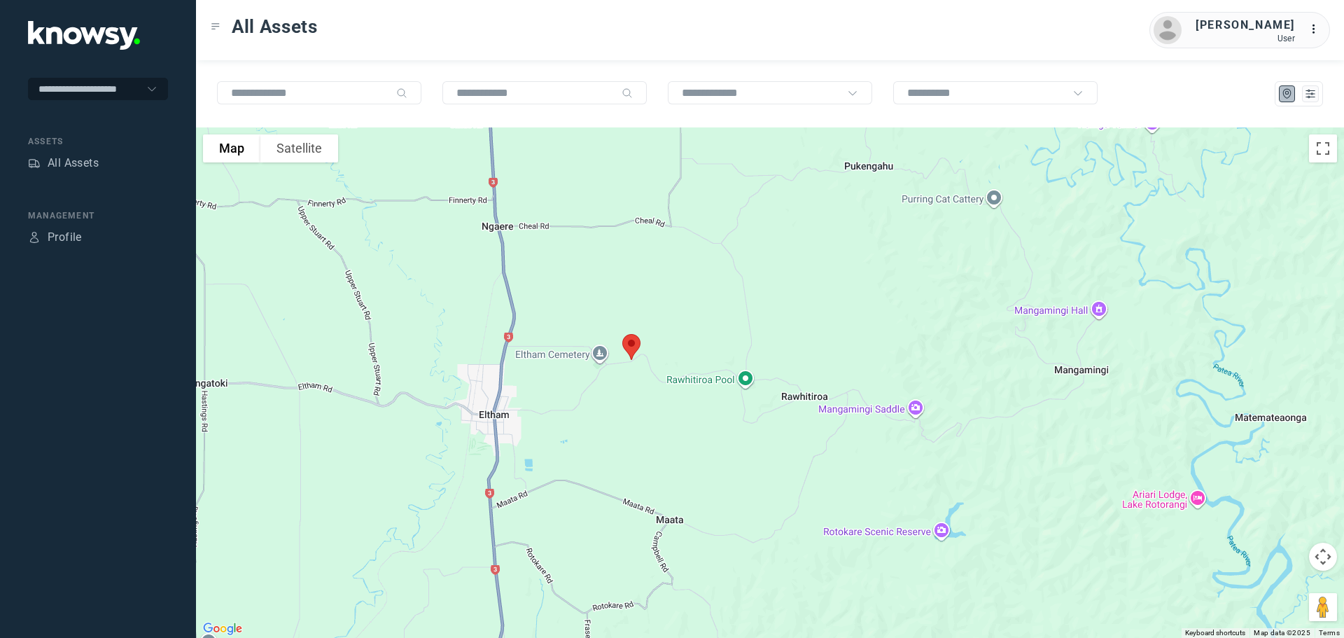
drag, startPoint x: 616, startPoint y: 482, endPoint x: 620, endPoint y: 494, distance: 13.1
click at [620, 494] on div at bounding box center [770, 382] width 1148 height 510
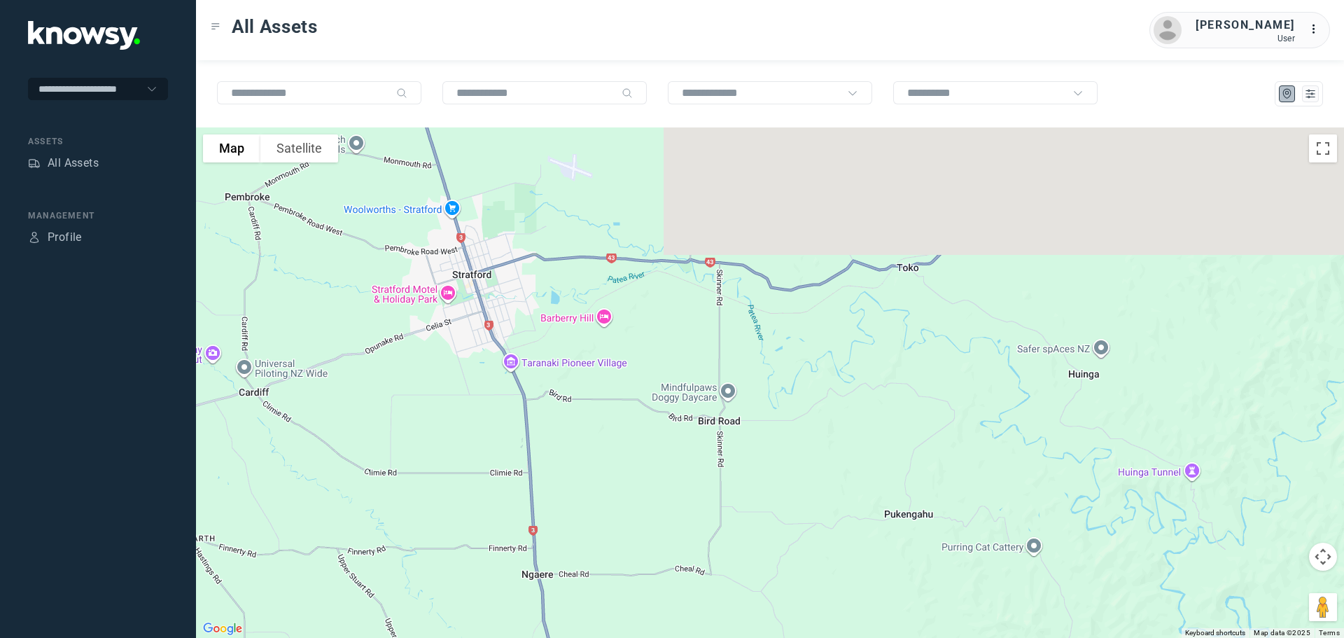
drag, startPoint x: 608, startPoint y: 349, endPoint x: 616, endPoint y: 481, distance: 132.5
click at [619, 509] on div at bounding box center [770, 382] width 1148 height 510
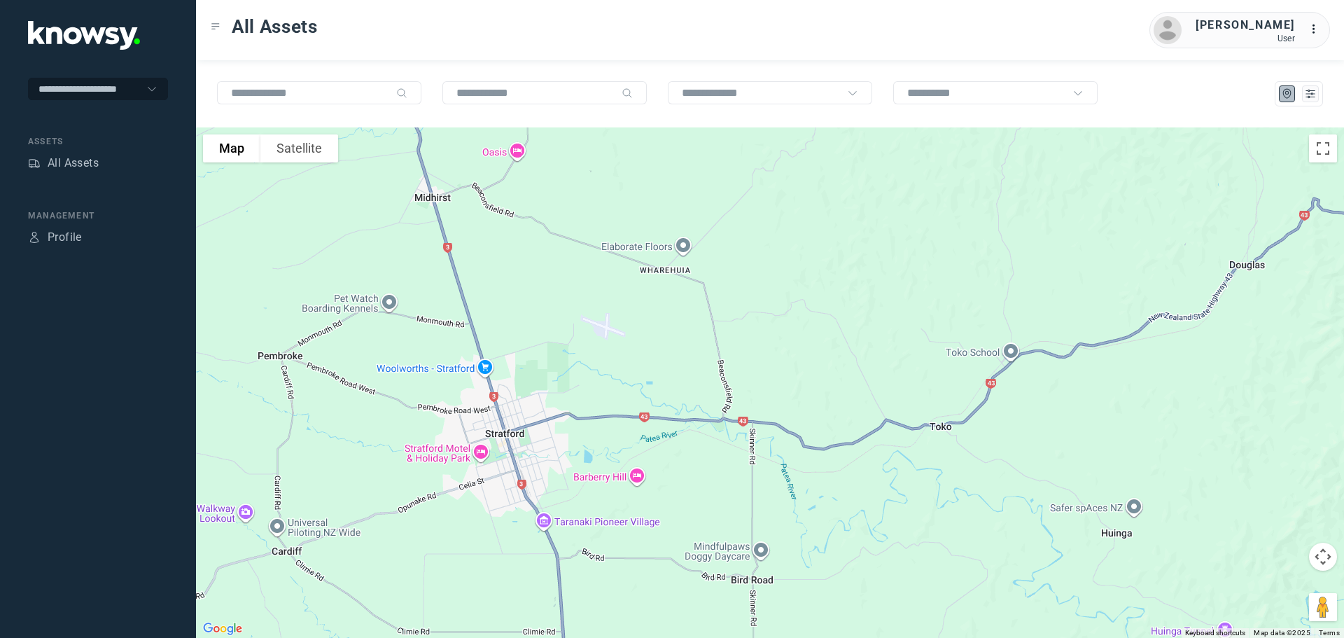
drag, startPoint x: 654, startPoint y: 500, endPoint x: 661, endPoint y: 522, distance: 23.5
click at [659, 524] on div at bounding box center [770, 382] width 1148 height 510
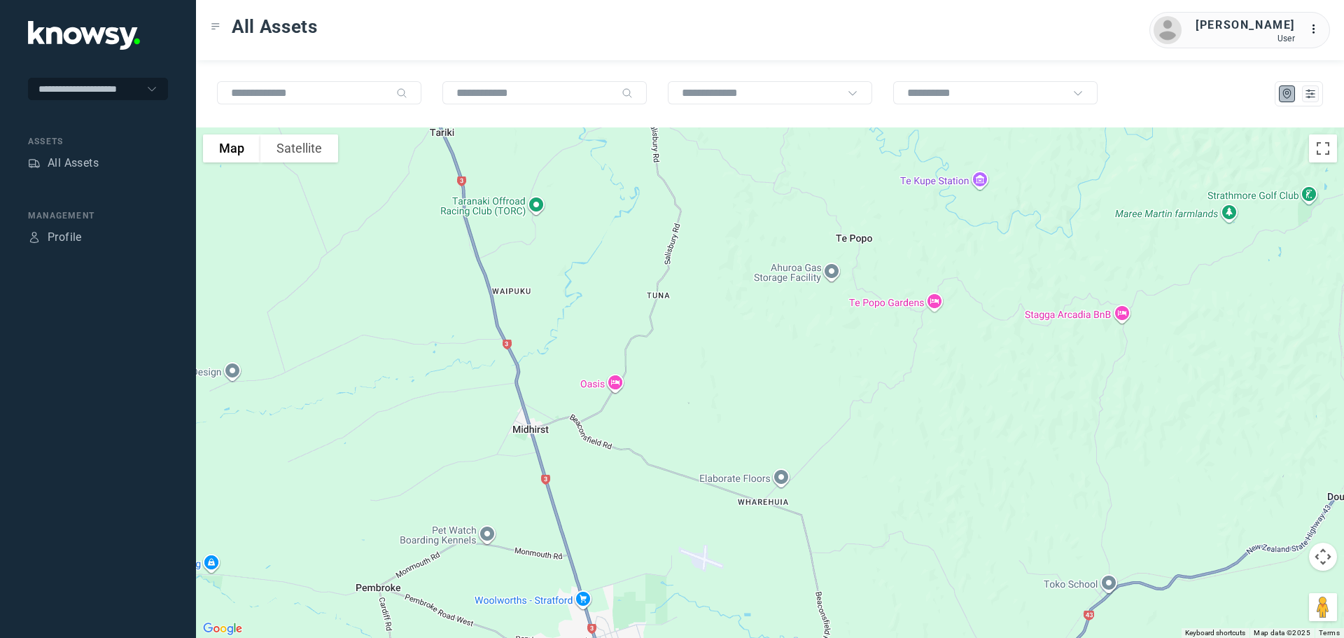
drag, startPoint x: 623, startPoint y: 351, endPoint x: 717, endPoint y: 557, distance: 226.8
click at [717, 557] on div at bounding box center [770, 382] width 1148 height 510
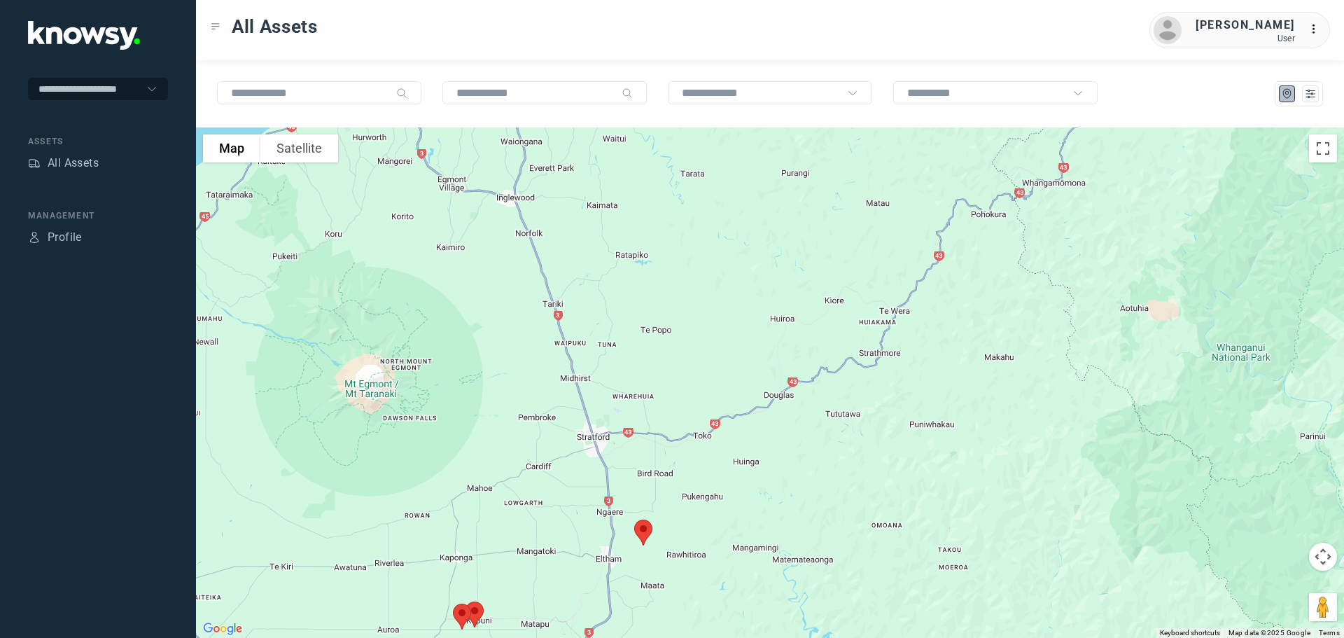
click at [643, 531] on img at bounding box center [643, 532] width 29 height 37
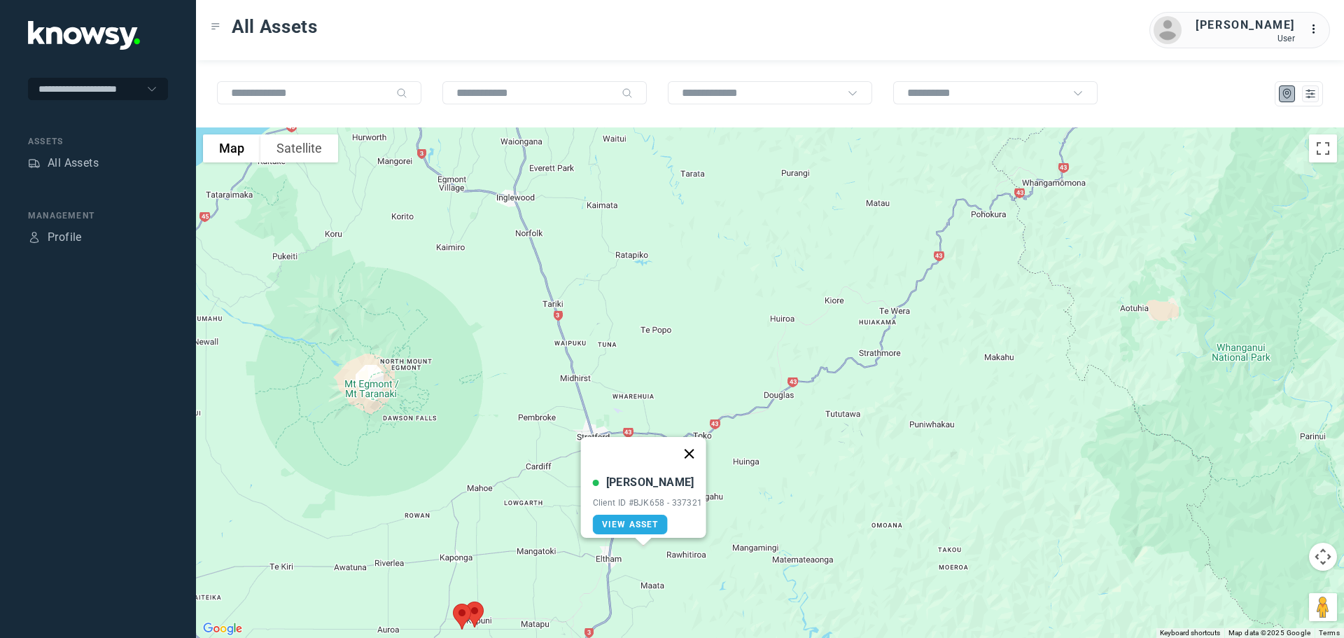
click at [690, 445] on button "Close" at bounding box center [689, 454] width 34 height 34
